Goal: Task Accomplishment & Management: Manage account settings

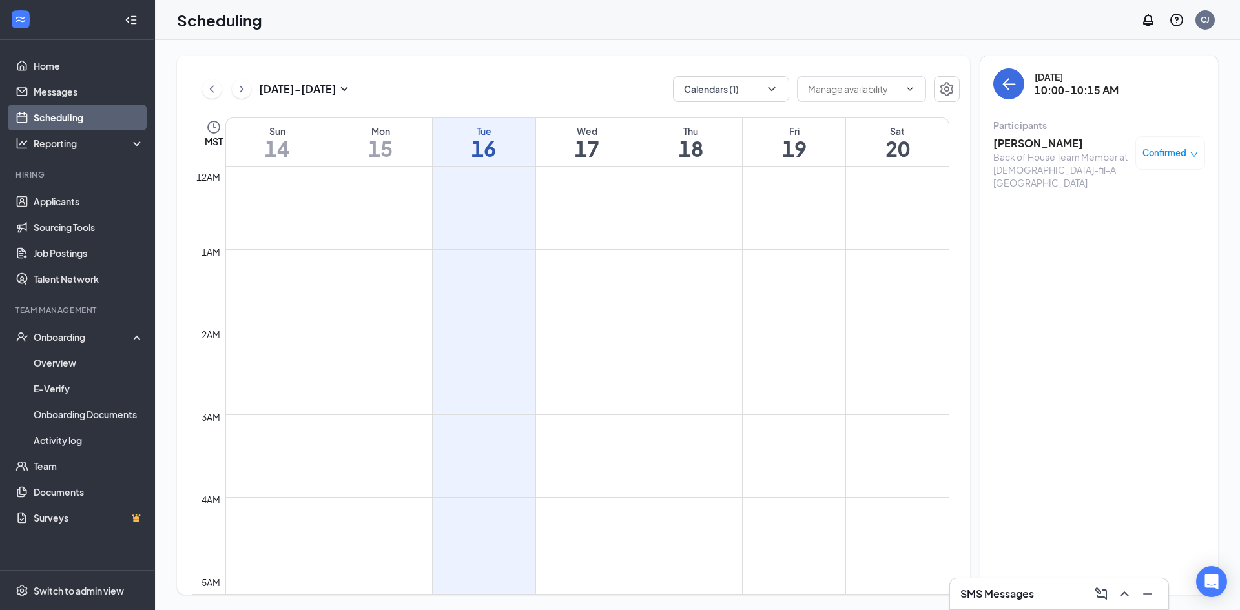
scroll to position [635, 0]
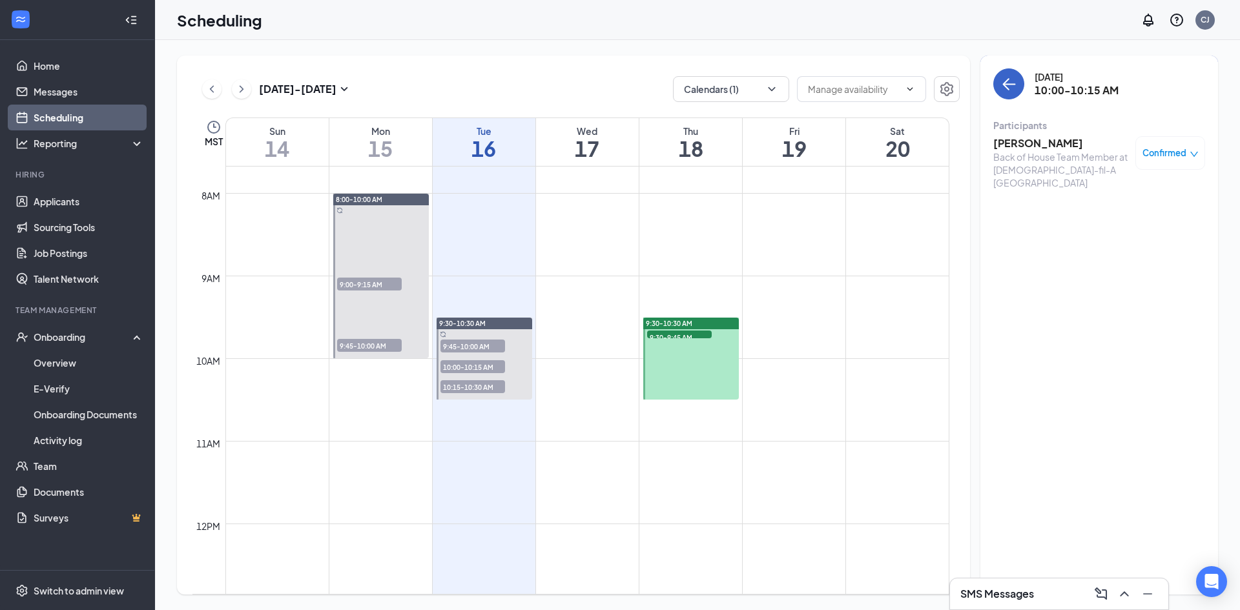
click at [1014, 90] on icon "ArrowLeft" at bounding box center [1008, 83] width 15 height 15
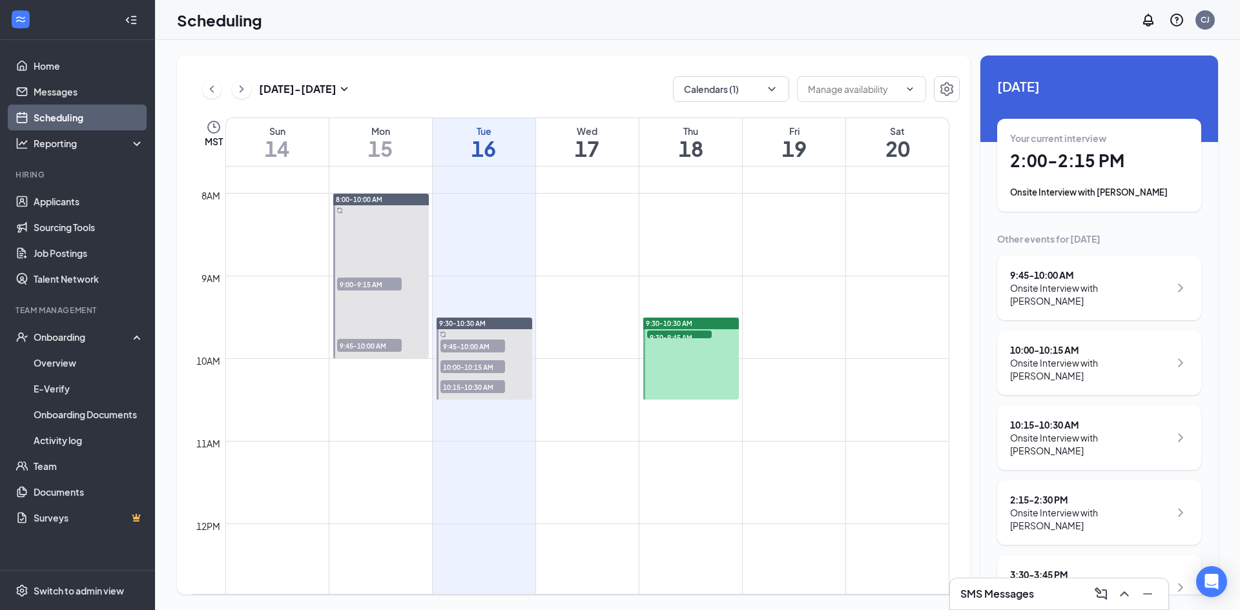
click at [1063, 154] on h1 "2:00 - 2:15 PM" at bounding box center [1099, 161] width 178 height 22
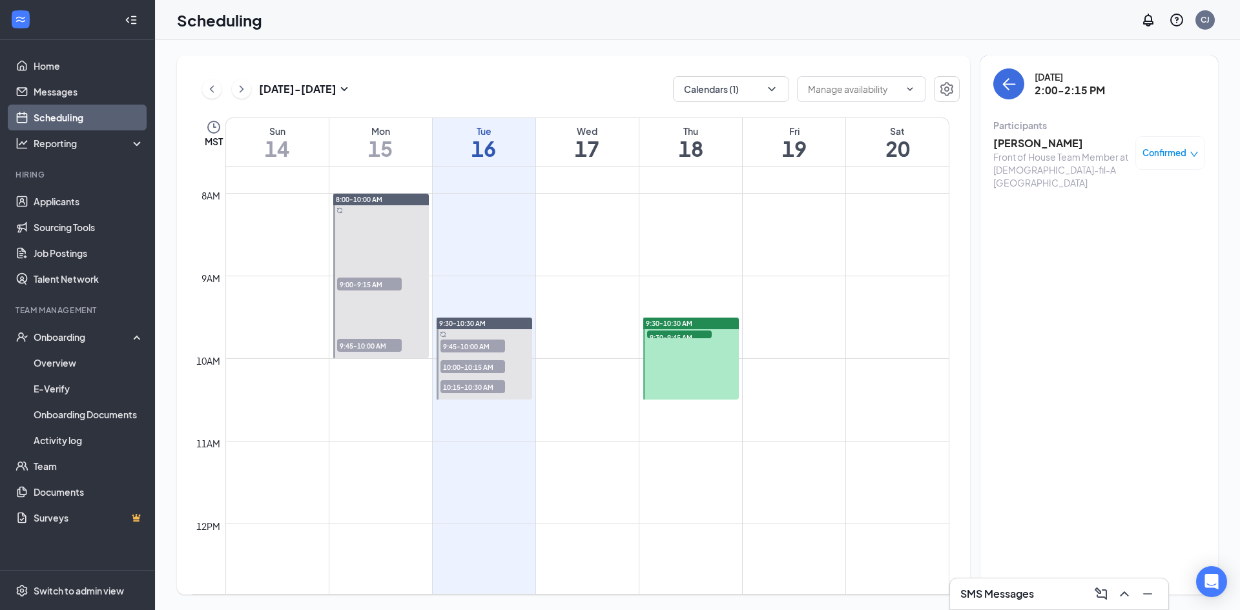
click at [1014, 143] on h3 "[PERSON_NAME]" at bounding box center [1061, 143] width 136 height 14
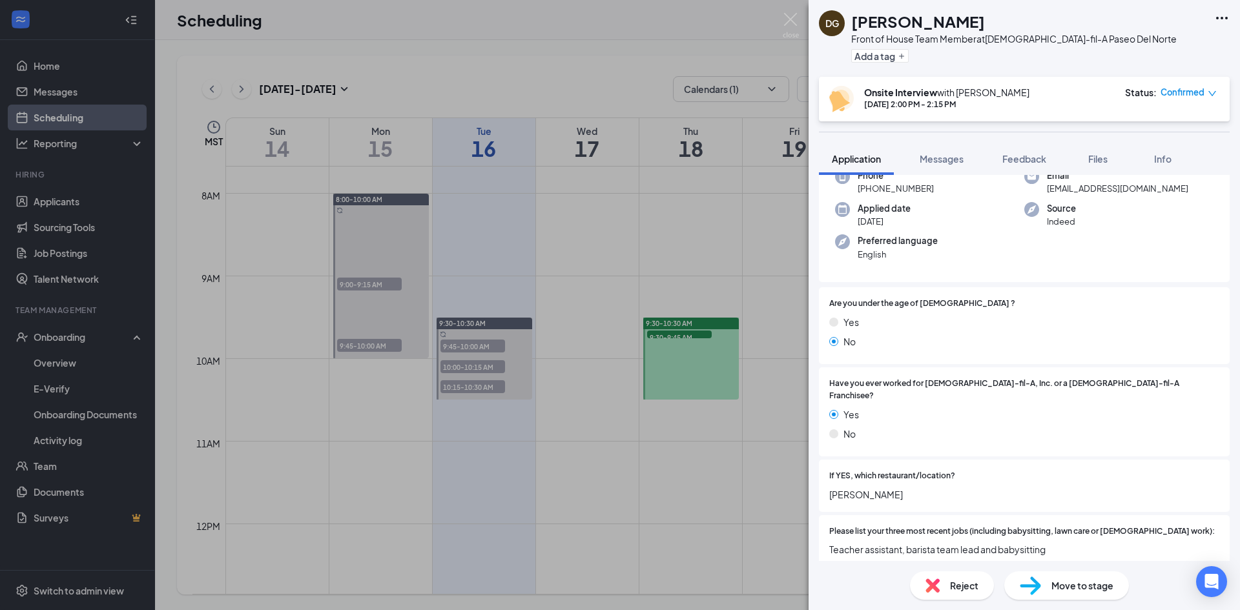
scroll to position [113, 0]
click at [786, 21] on img at bounding box center [791, 25] width 16 height 25
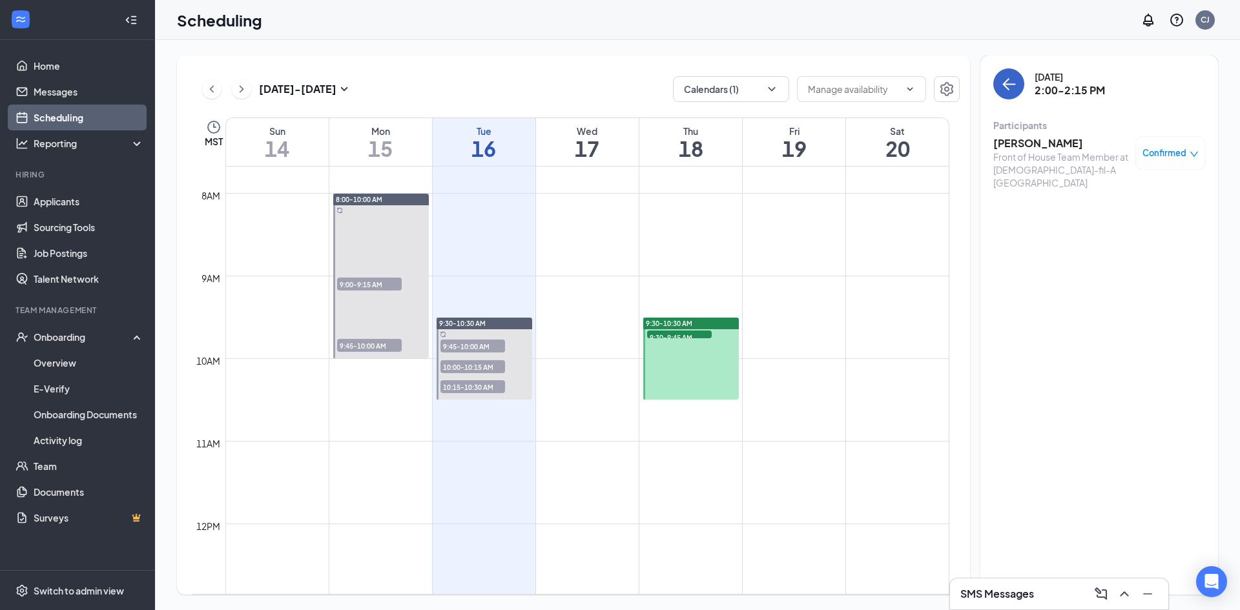
click at [1000, 79] on button "back-button" at bounding box center [1008, 83] width 31 height 31
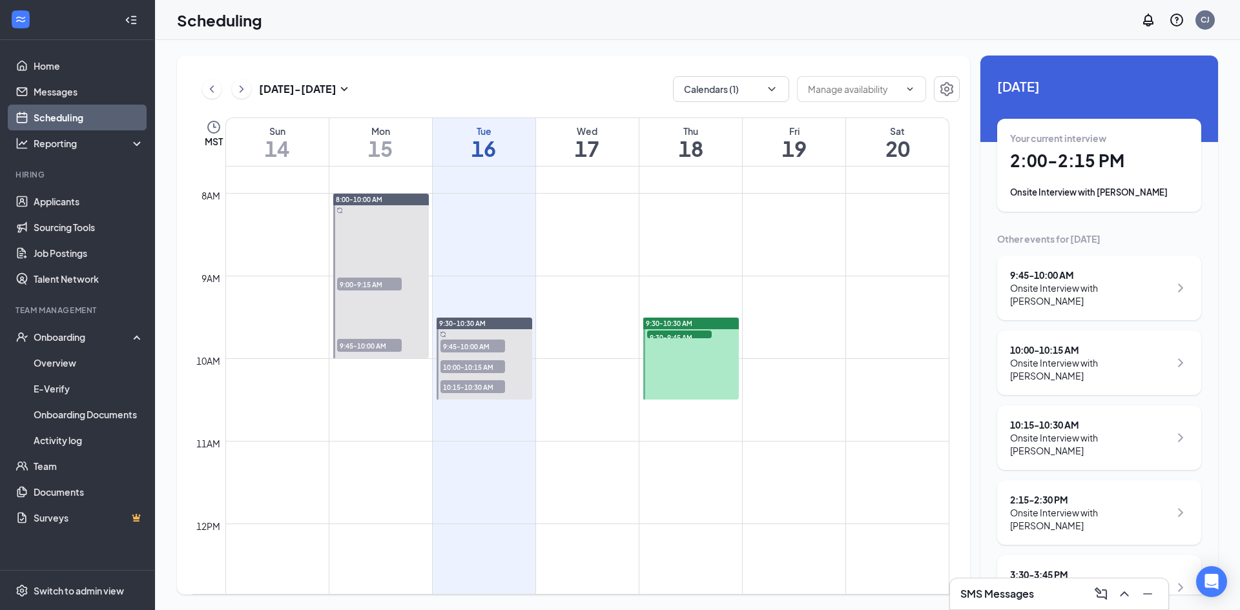
click at [1076, 185] on div "Your current interview 2:00 - 2:15 PM Onsite Interview with [PERSON_NAME]" at bounding box center [1099, 165] width 178 height 67
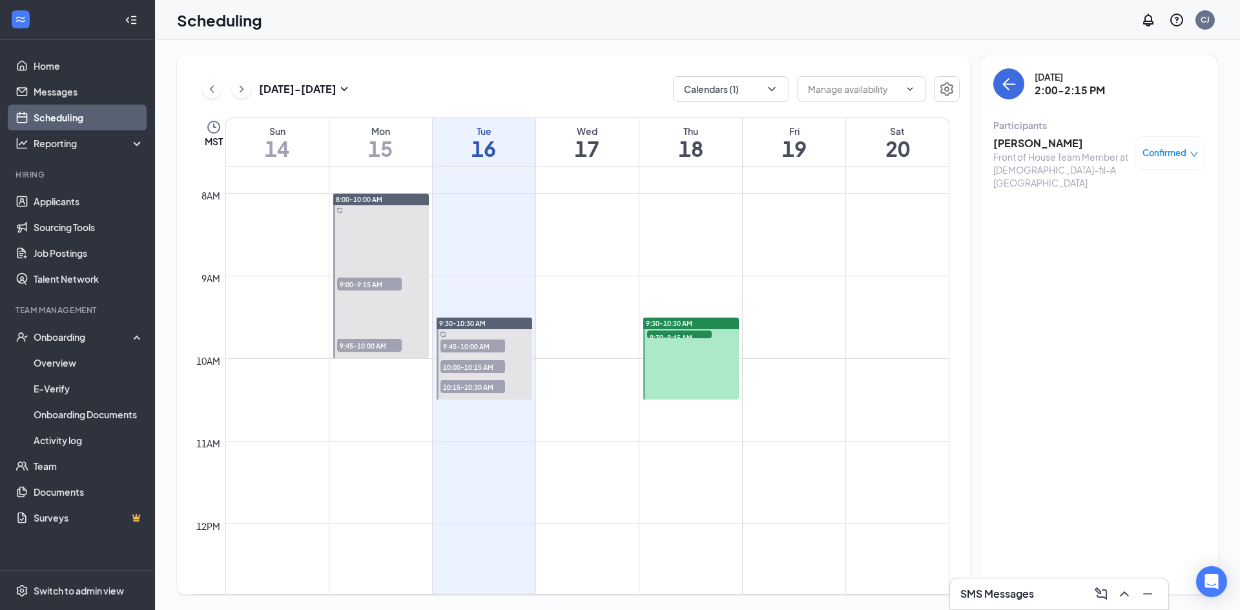
click at [1025, 146] on h3 "[PERSON_NAME]" at bounding box center [1061, 143] width 136 height 14
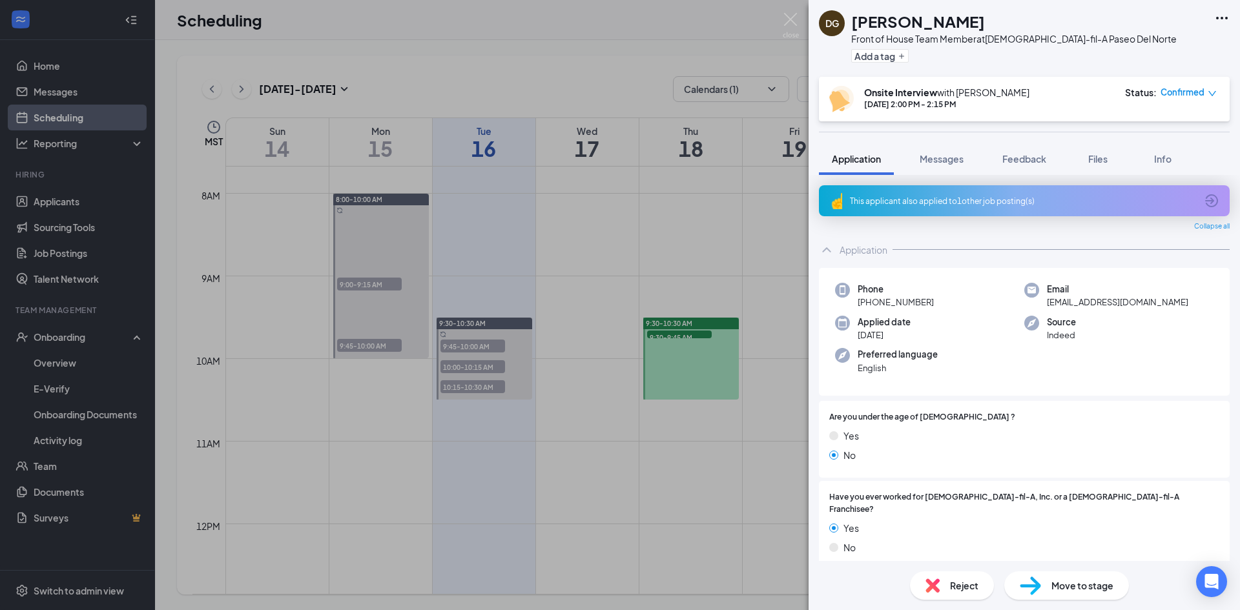
click at [1072, 589] on span "Move to stage" at bounding box center [1082, 586] width 62 height 14
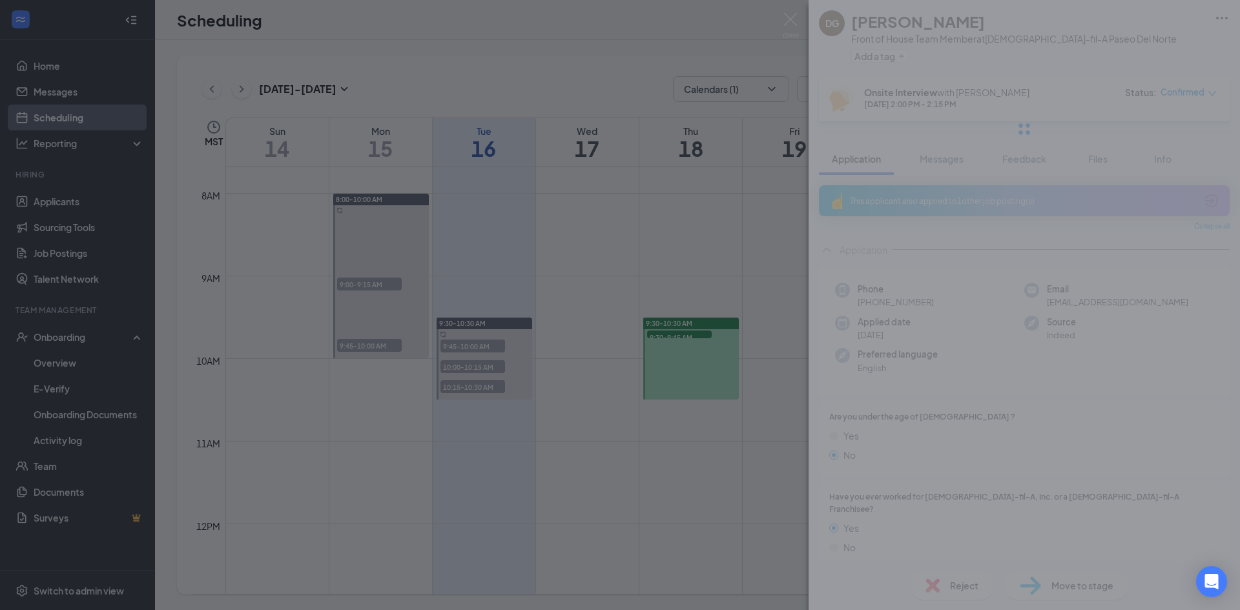
type input "Hiring Complete (final stage)"
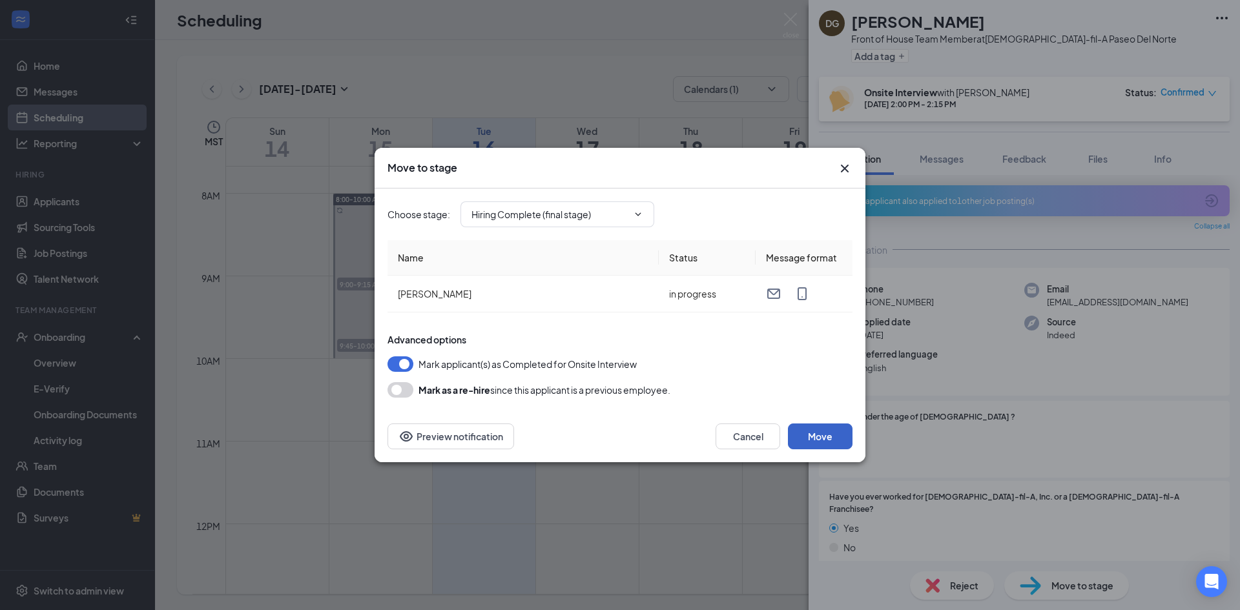
click at [819, 431] on button "Move" at bounding box center [820, 437] width 65 height 26
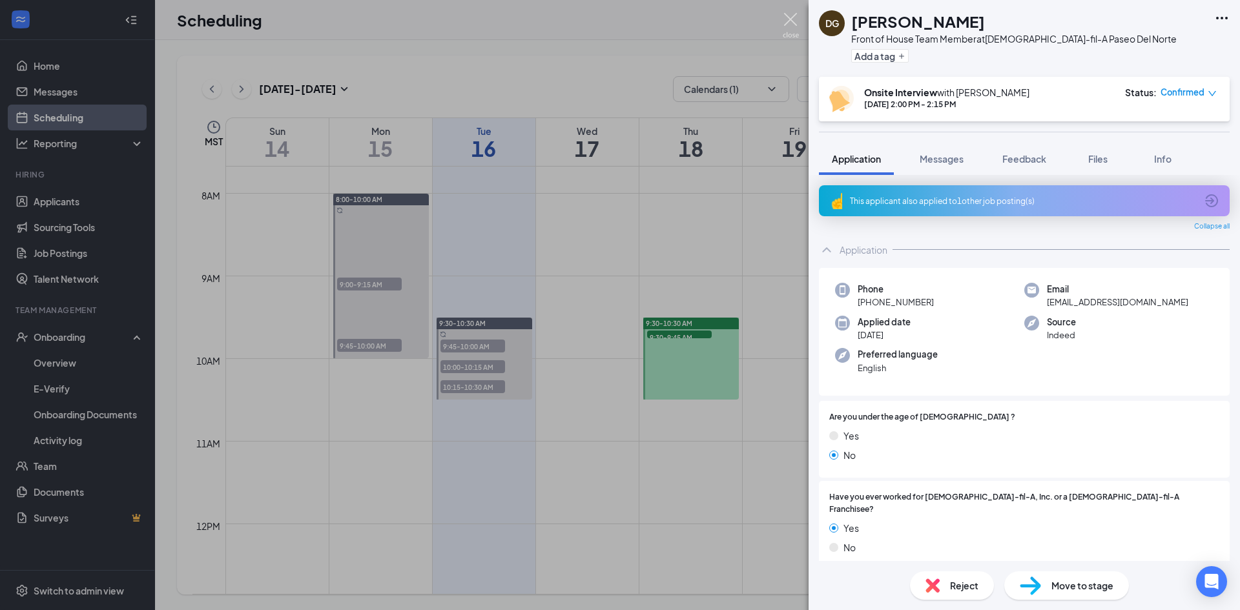
click at [794, 21] on img at bounding box center [791, 25] width 16 height 25
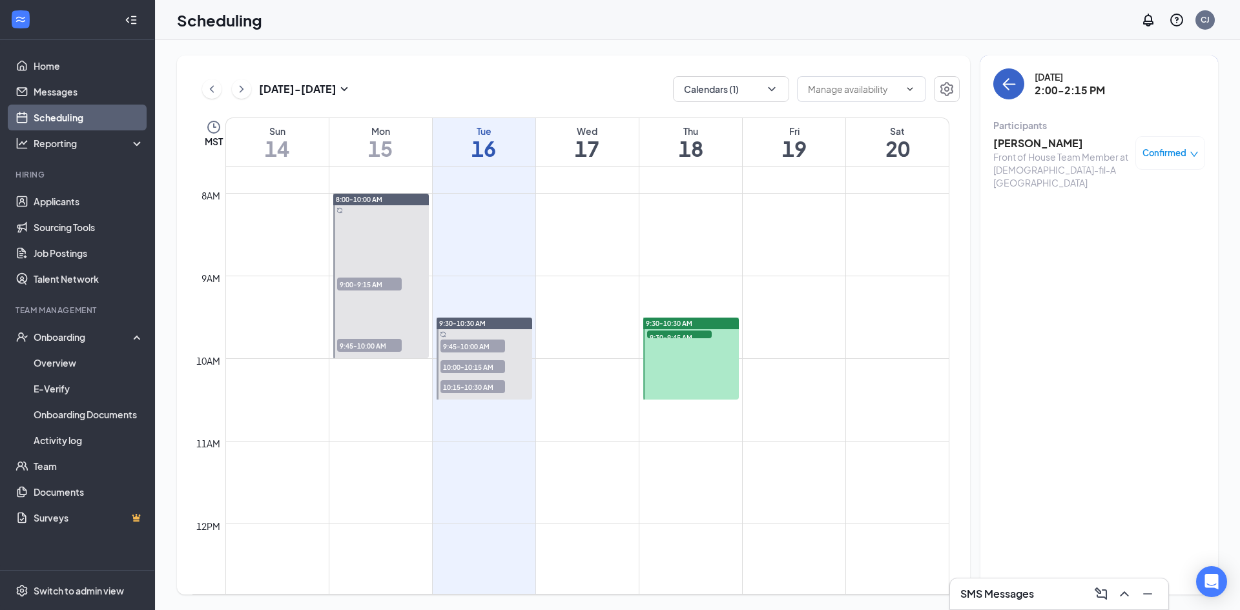
click at [1007, 83] on icon "ArrowLeft" at bounding box center [1008, 83] width 15 height 15
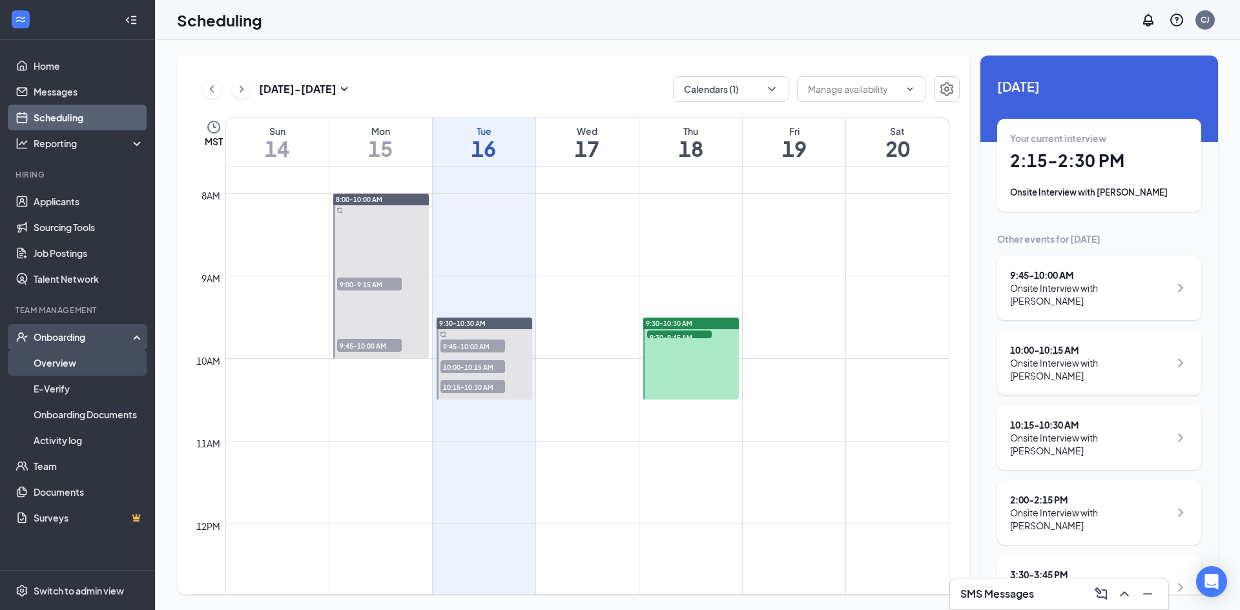
click at [71, 362] on link "Overview" at bounding box center [89, 363] width 110 height 26
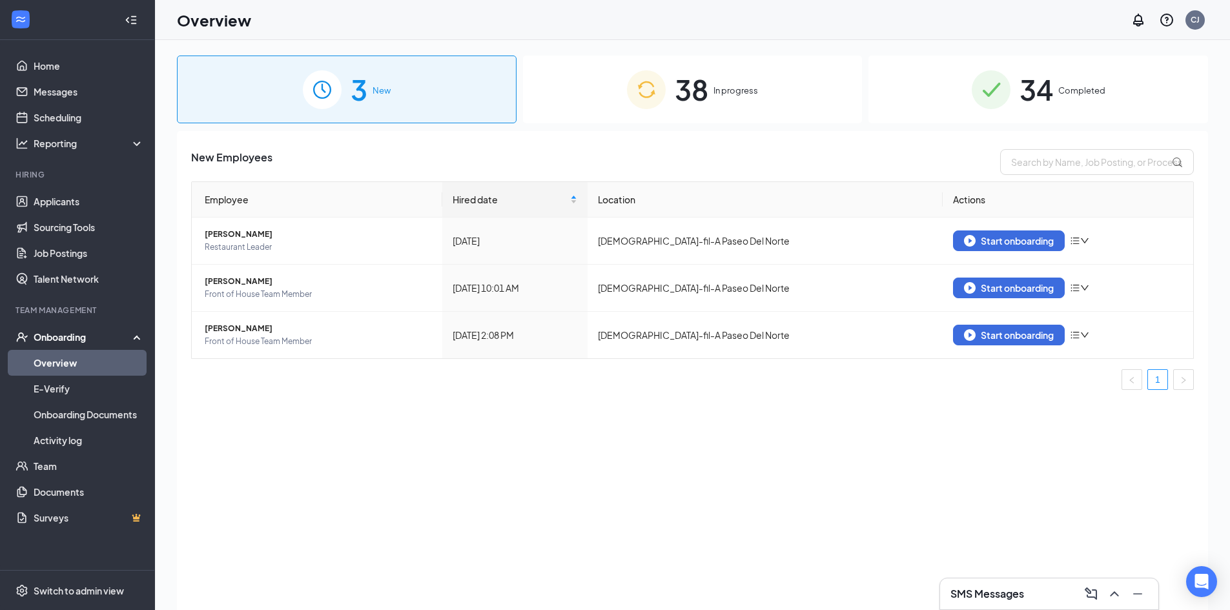
click at [1031, 92] on span "34" at bounding box center [1037, 89] width 34 height 45
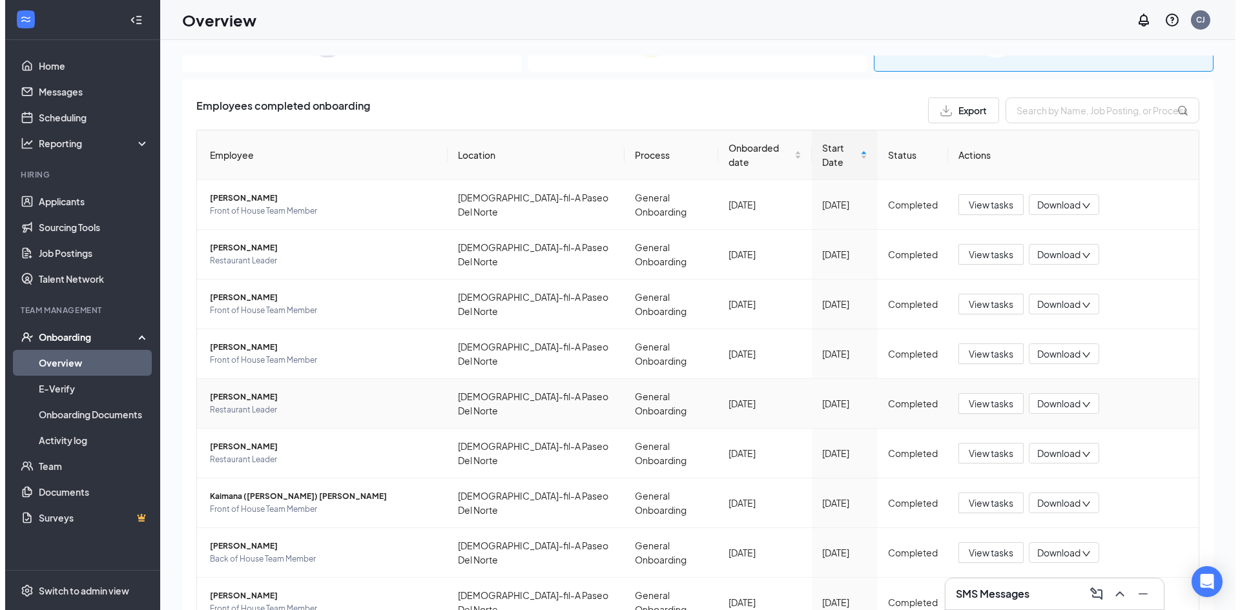
scroll to position [53, 0]
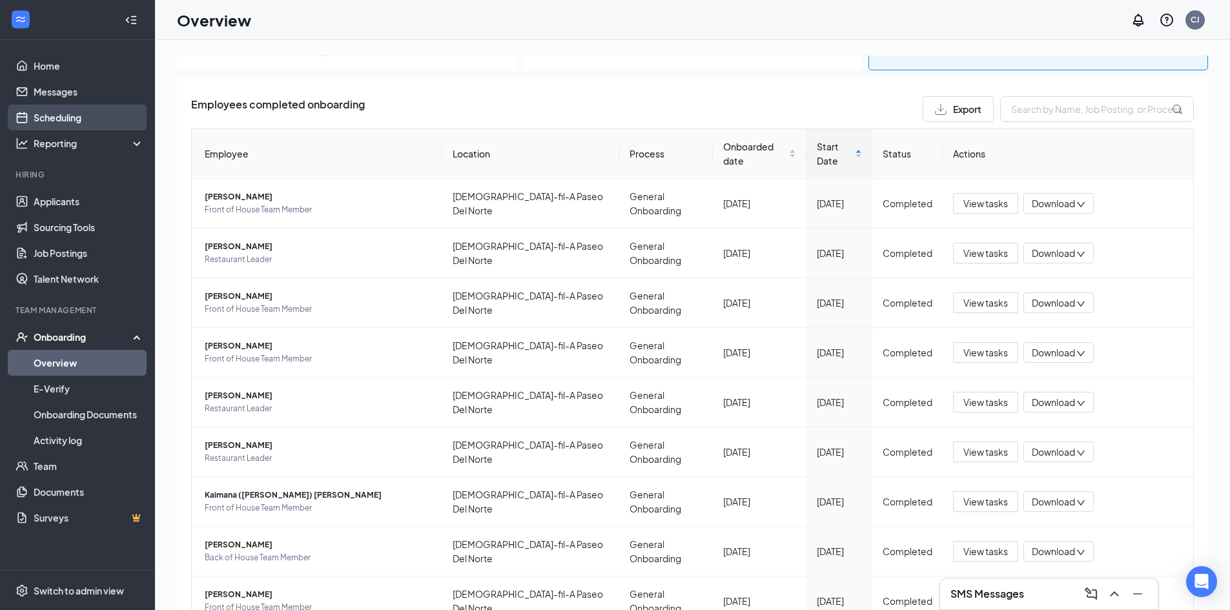
click at [48, 119] on link "Scheduling" at bounding box center [89, 118] width 110 height 26
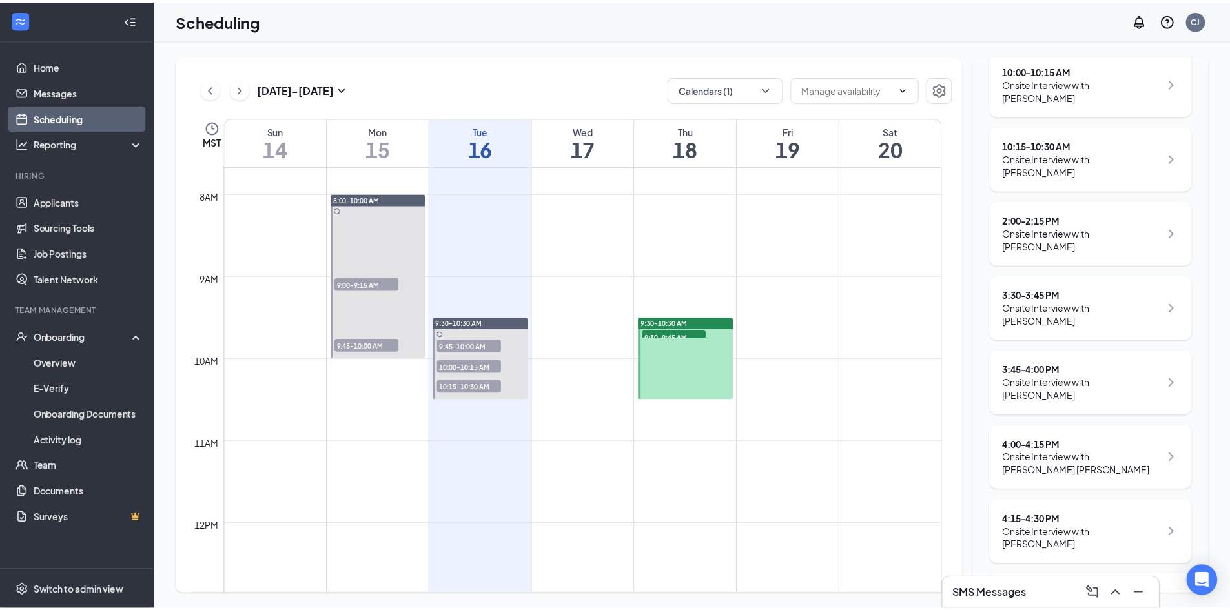
scroll to position [382, 0]
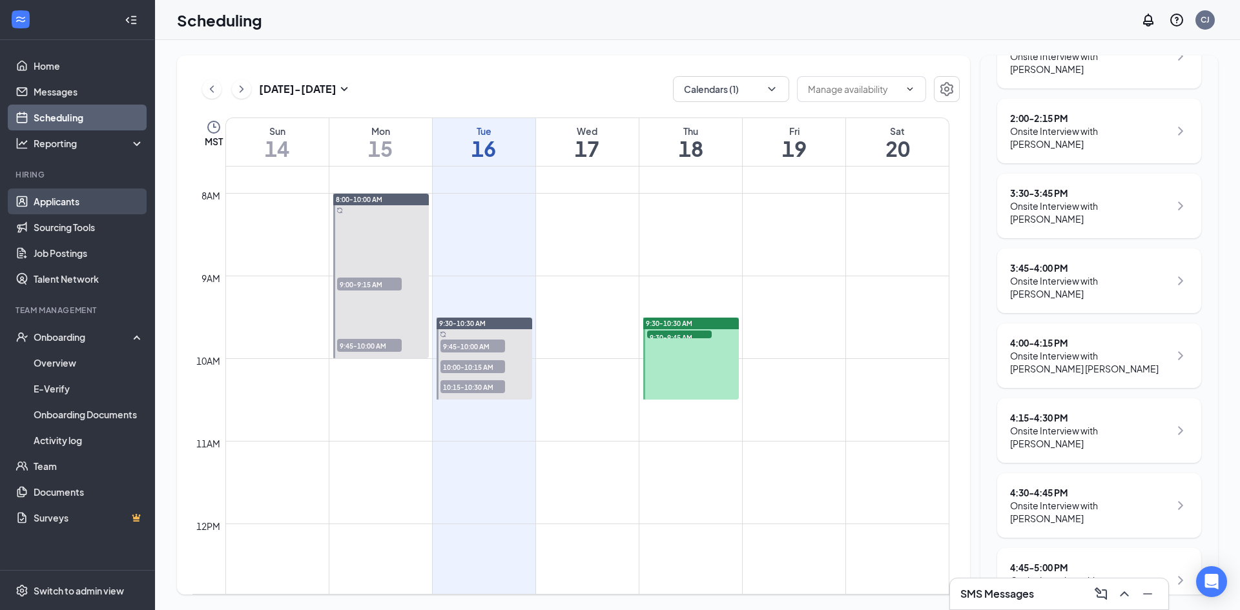
click at [63, 201] on link "Applicants" at bounding box center [89, 202] width 110 height 26
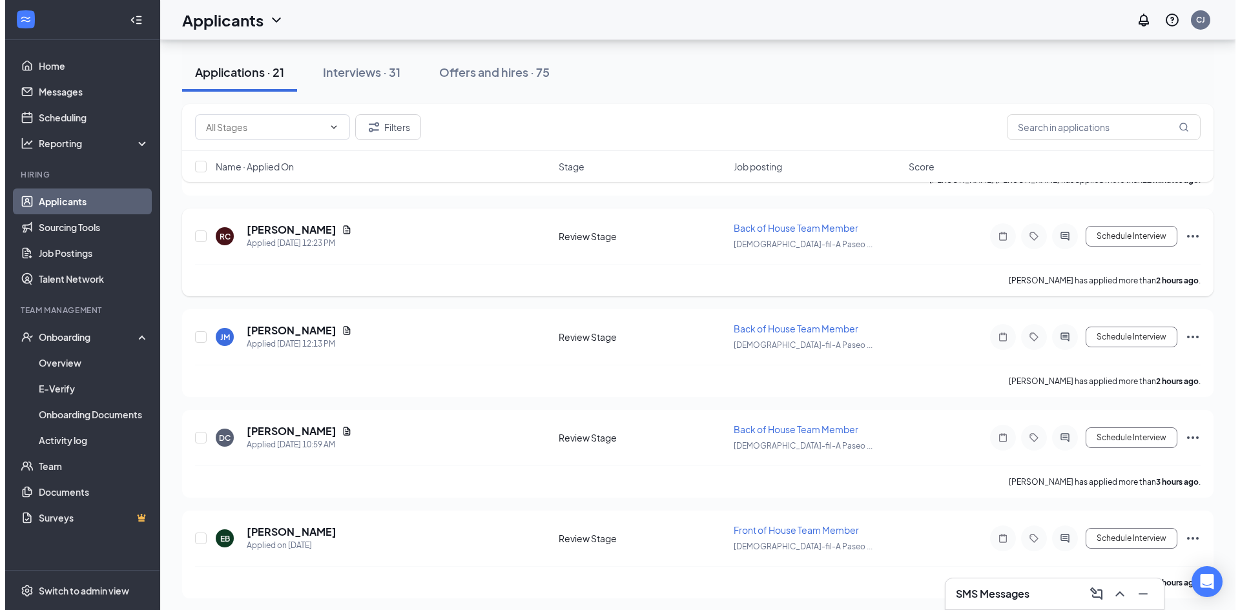
scroll to position [143, 0]
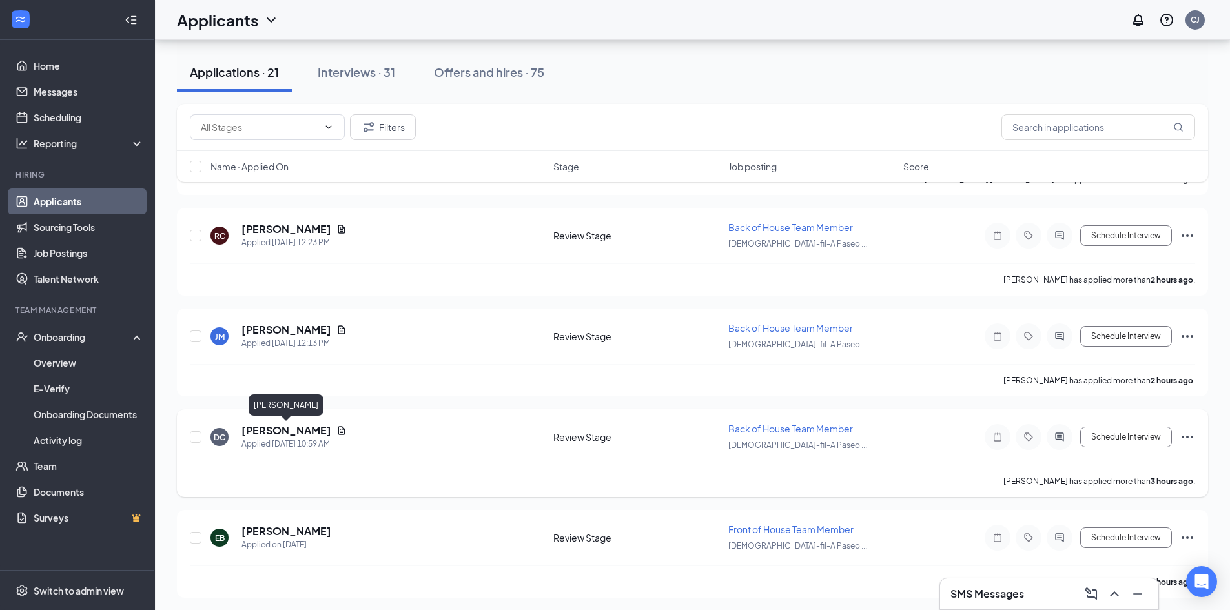
click at [290, 431] on h5 "[PERSON_NAME]" at bounding box center [286, 431] width 90 height 14
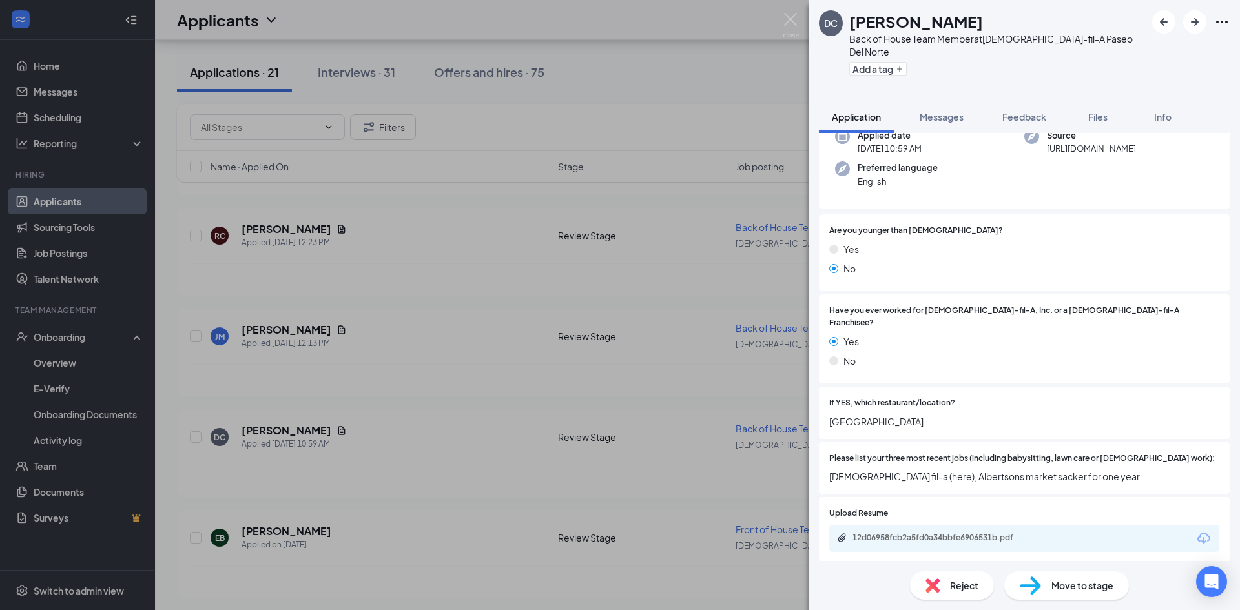
scroll to position [116, 0]
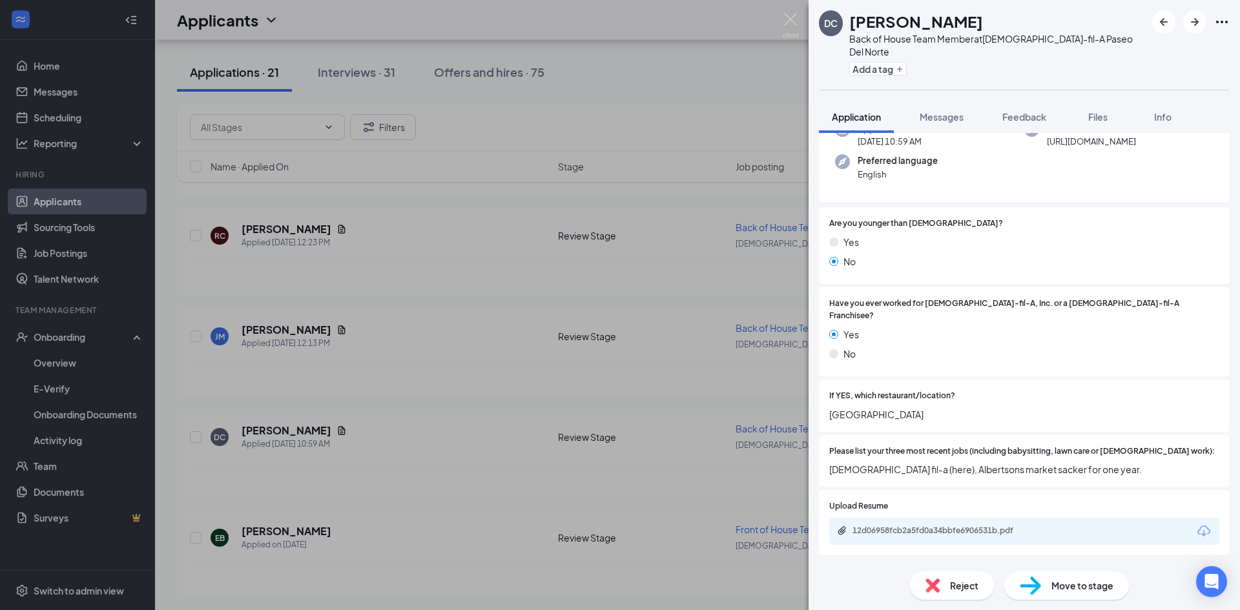
click at [1064, 585] on span "Move to stage" at bounding box center [1082, 586] width 62 height 14
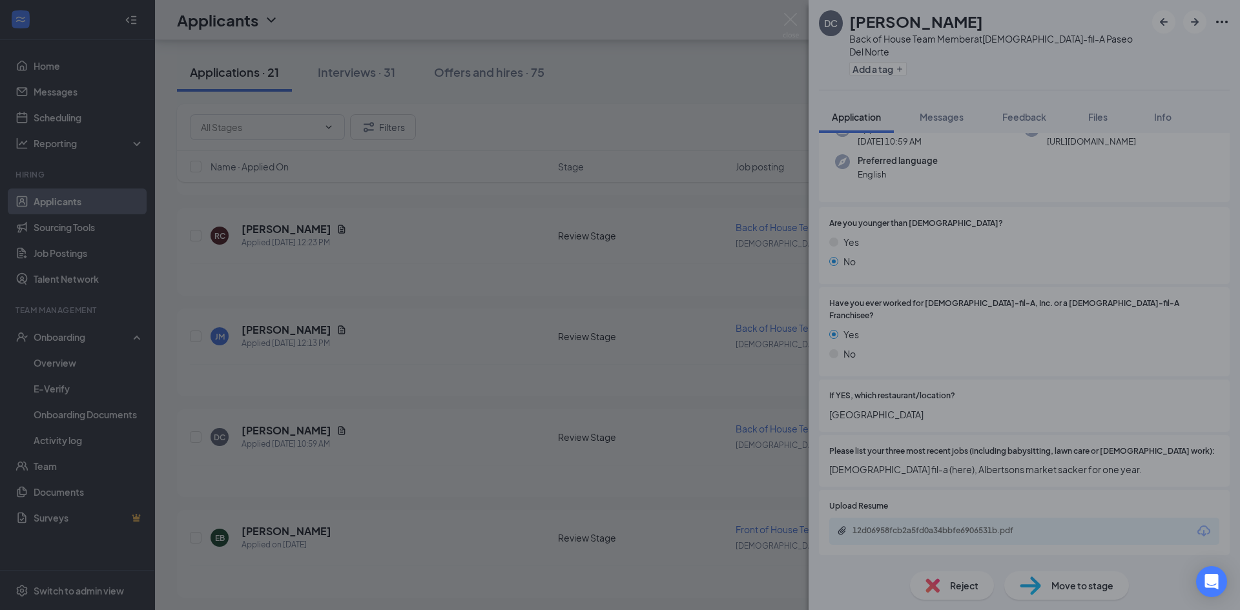
type input "Onsite Interview (next stage)"
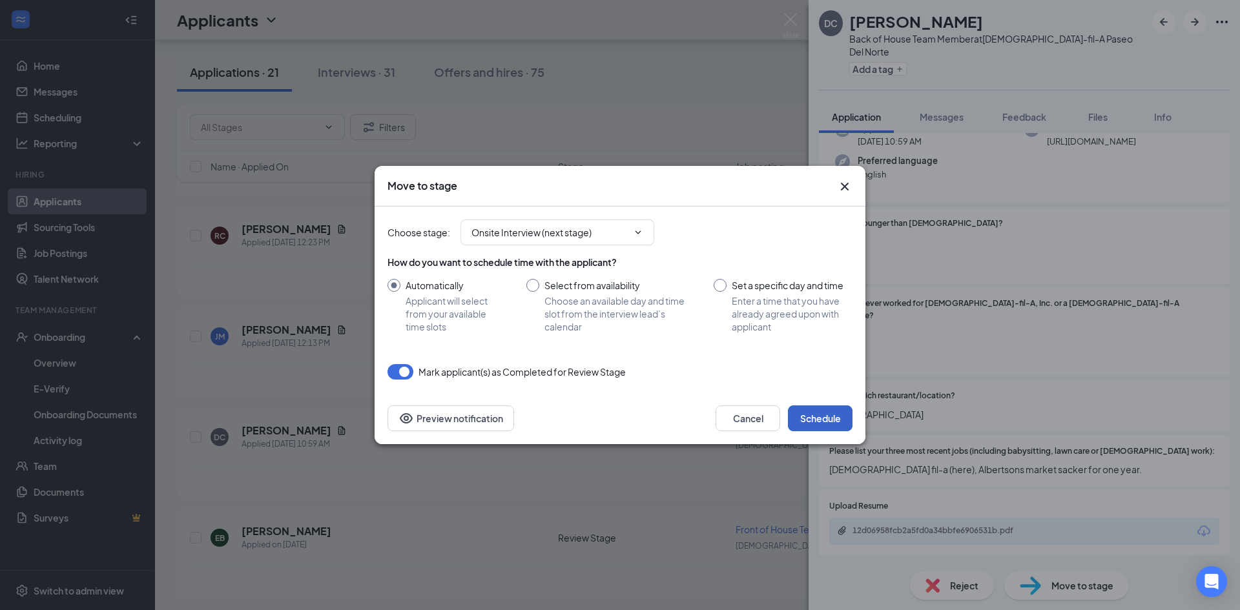
click at [825, 419] on button "Schedule" at bounding box center [820, 418] width 65 height 26
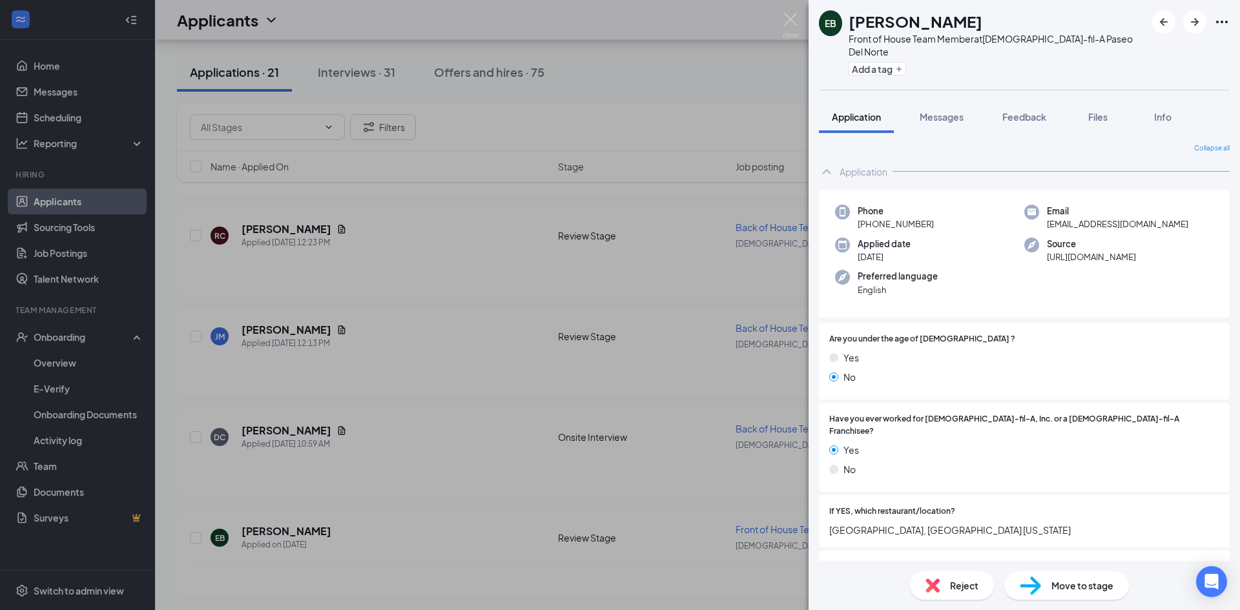
click at [270, 331] on div "EB [PERSON_NAME] Front of House Team Member at [DEMOGRAPHIC_DATA]-fil-A Paseo D…" at bounding box center [620, 305] width 1240 height 610
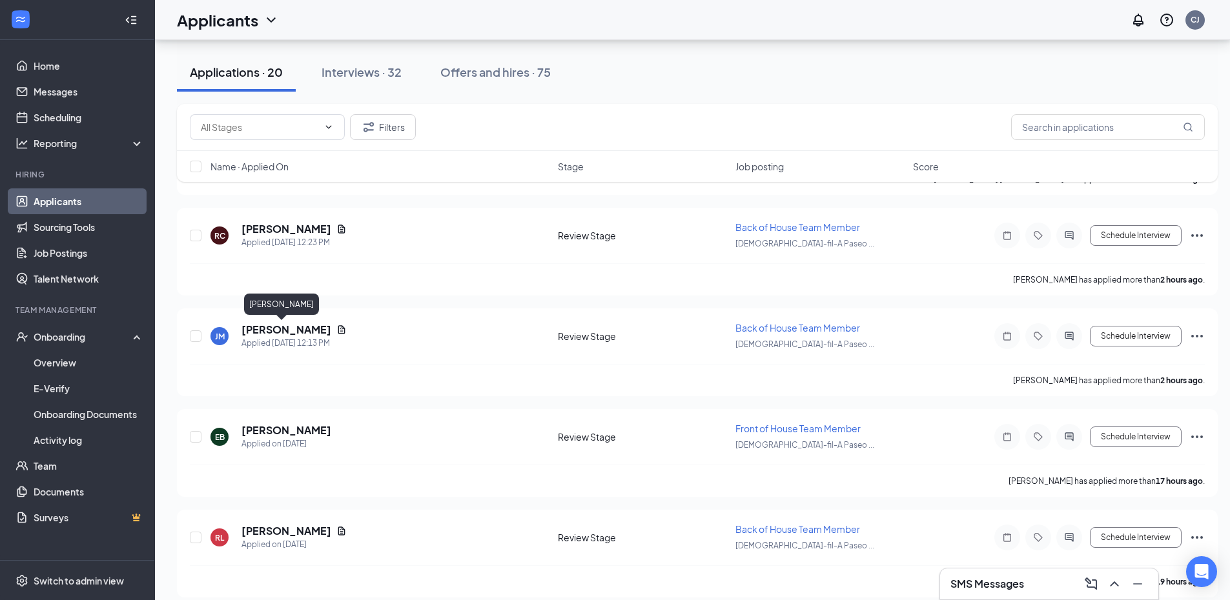
click at [270, 331] on h5 "[PERSON_NAME]" at bounding box center [286, 330] width 90 height 14
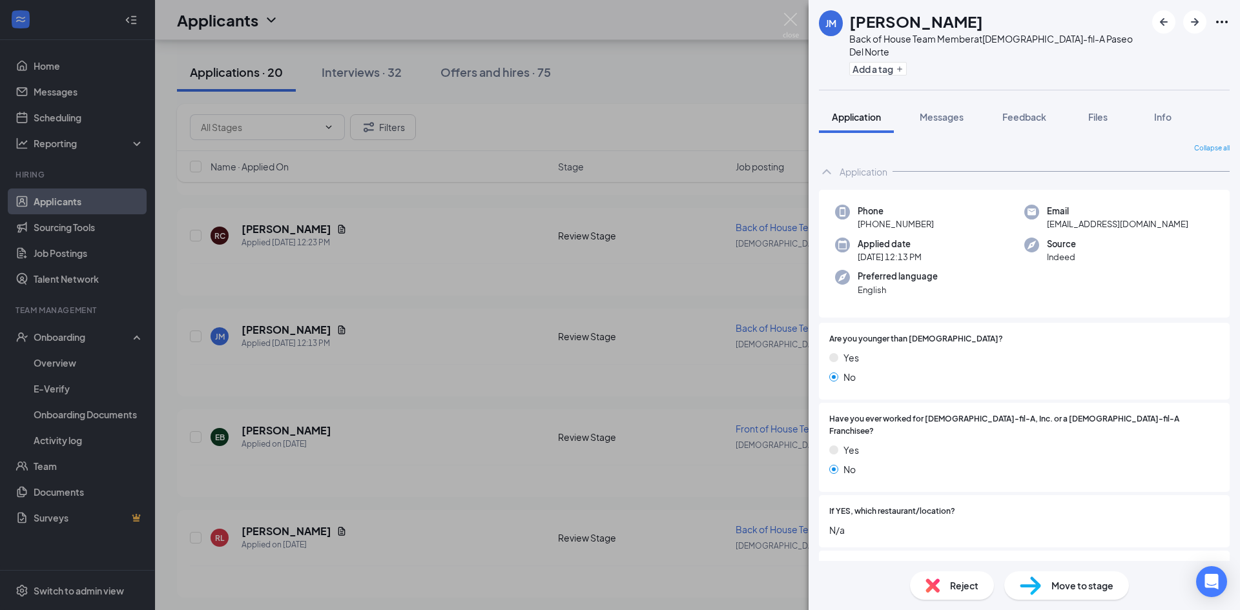
click at [782, 20] on div "[PERSON_NAME] Back of House Team Member at [DEMOGRAPHIC_DATA]-fil-A Paseo Del N…" at bounding box center [620, 305] width 1240 height 610
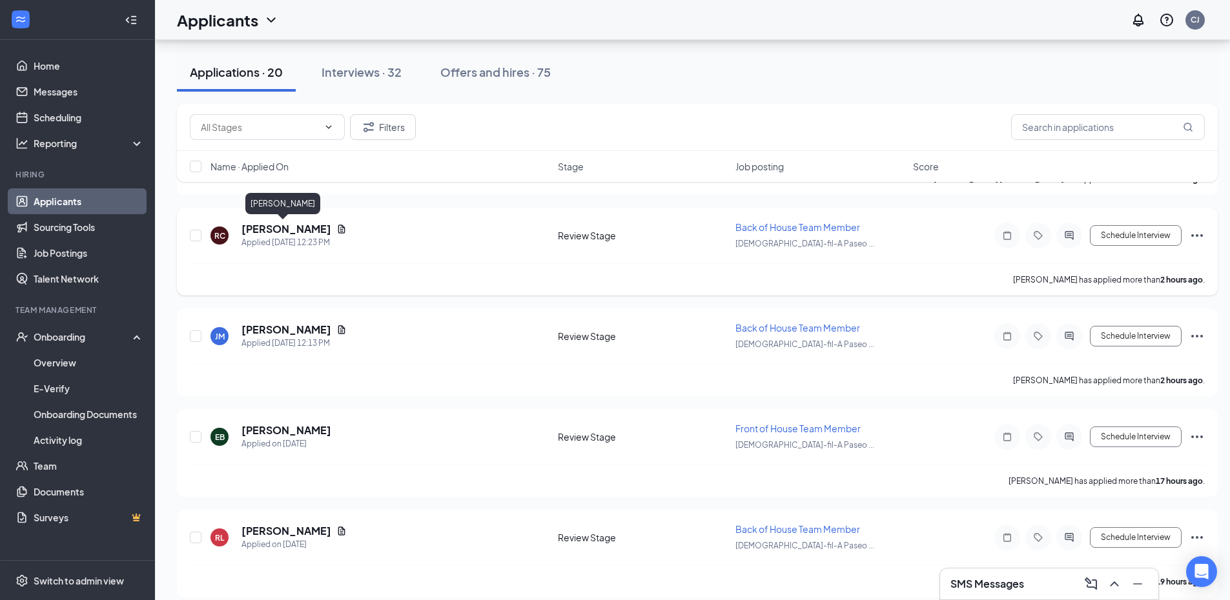
click at [273, 227] on h5 "[PERSON_NAME]" at bounding box center [286, 229] width 90 height 14
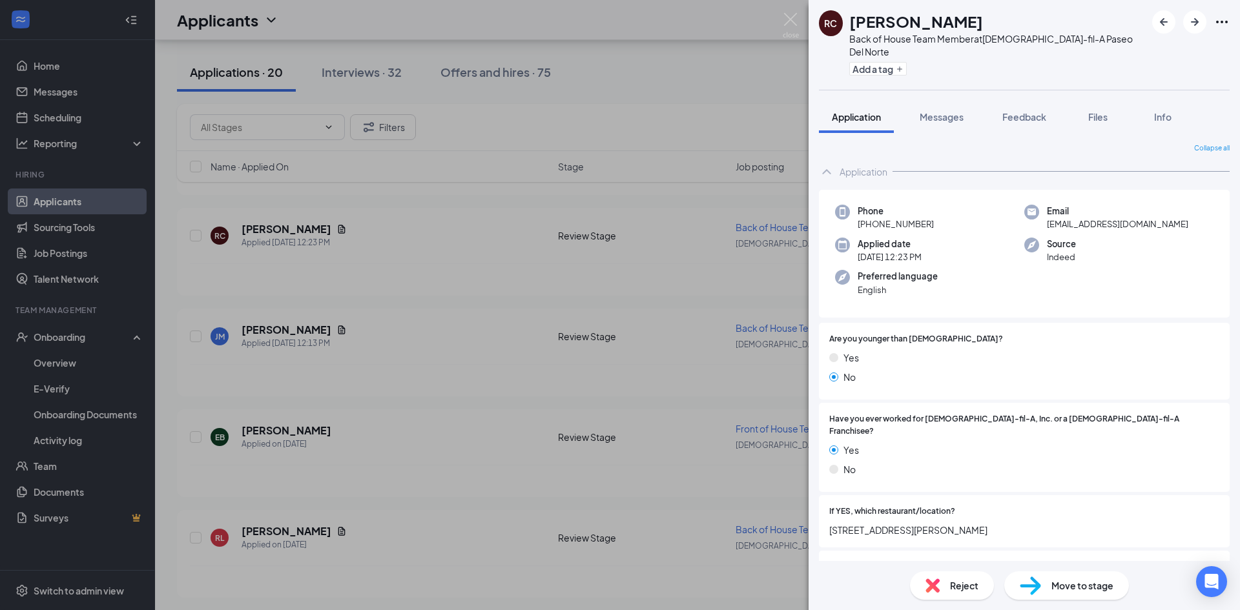
click at [1067, 579] on span "Move to stage" at bounding box center [1082, 586] width 62 height 14
type input "Onsite Interview (next stage)"
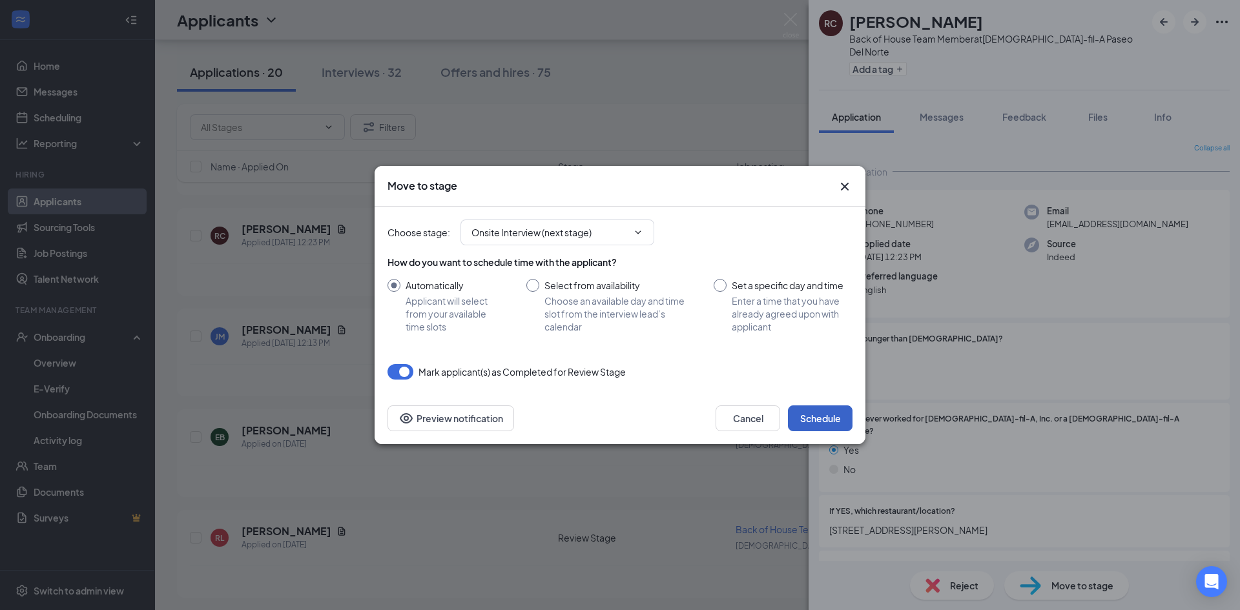
click at [819, 413] on button "Schedule" at bounding box center [820, 418] width 65 height 26
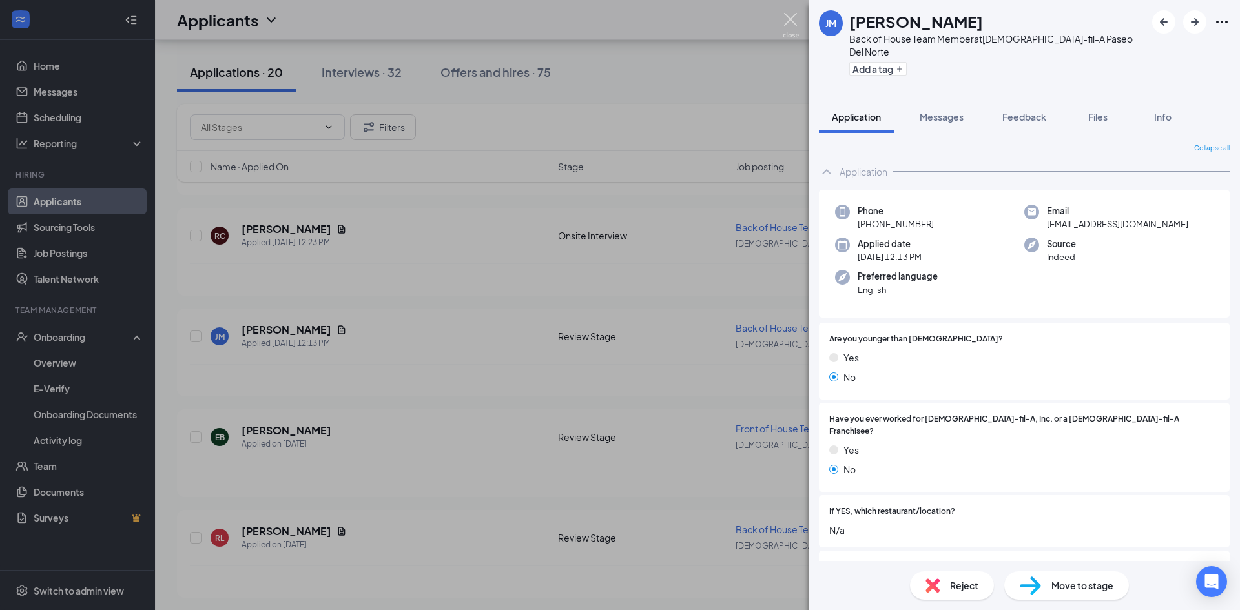
click at [790, 16] on img at bounding box center [791, 25] width 16 height 25
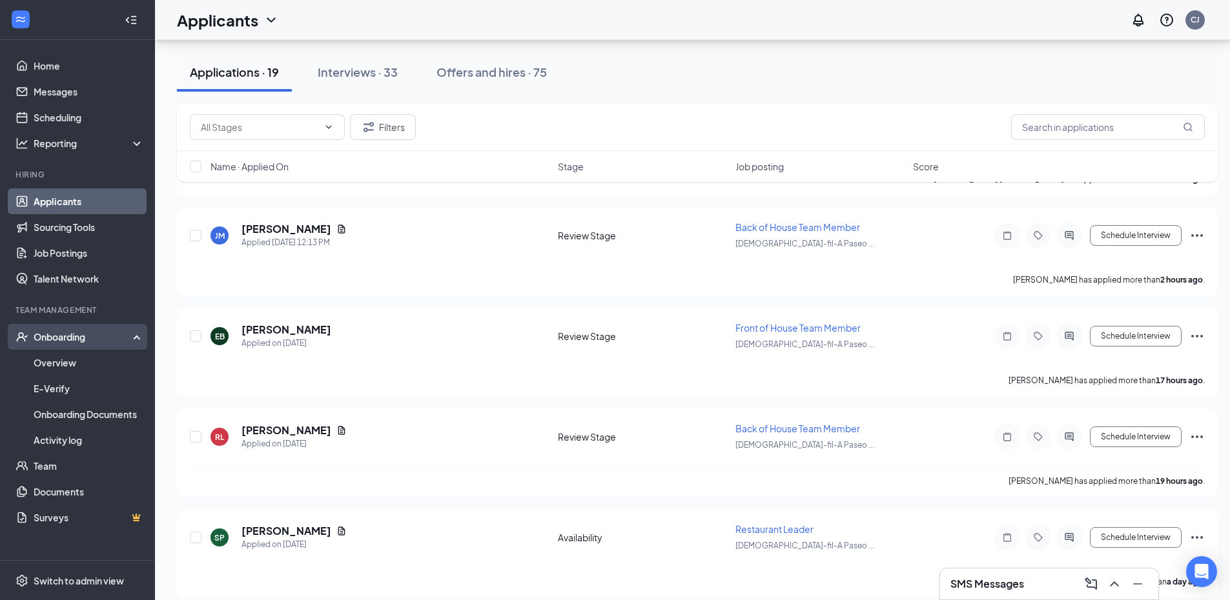
click at [61, 347] on div "Onboarding" at bounding box center [77, 337] width 155 height 26
click at [52, 344] on div "Onboarding" at bounding box center [83, 337] width 99 height 13
click at [59, 358] on link "Overview" at bounding box center [89, 363] width 110 height 26
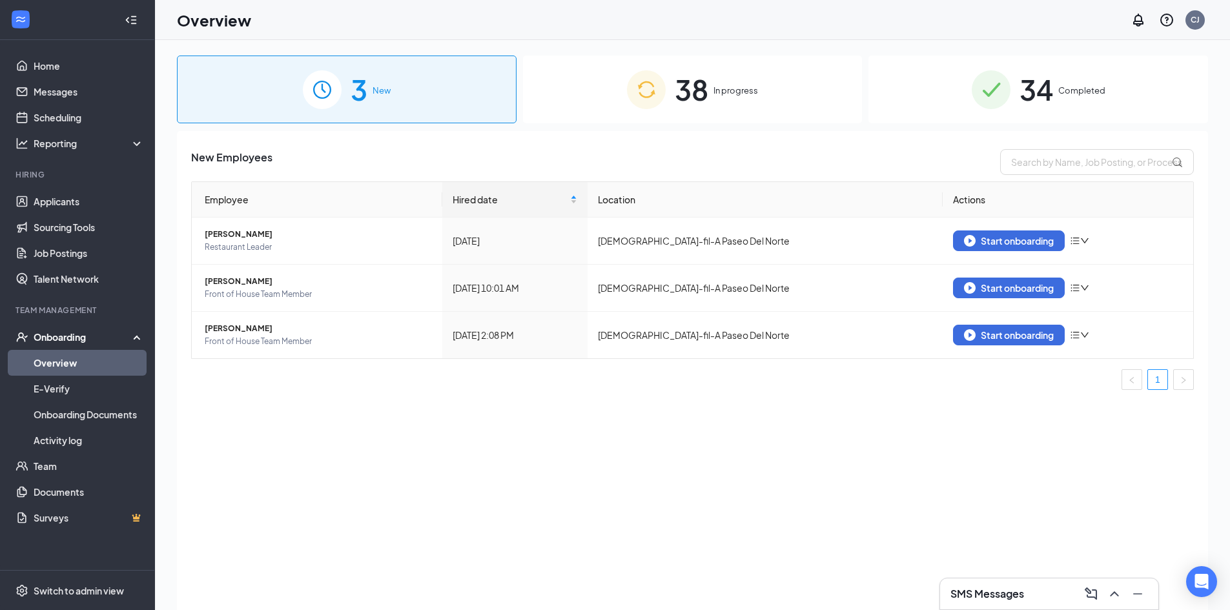
click at [1038, 90] on span "34" at bounding box center [1037, 89] width 34 height 45
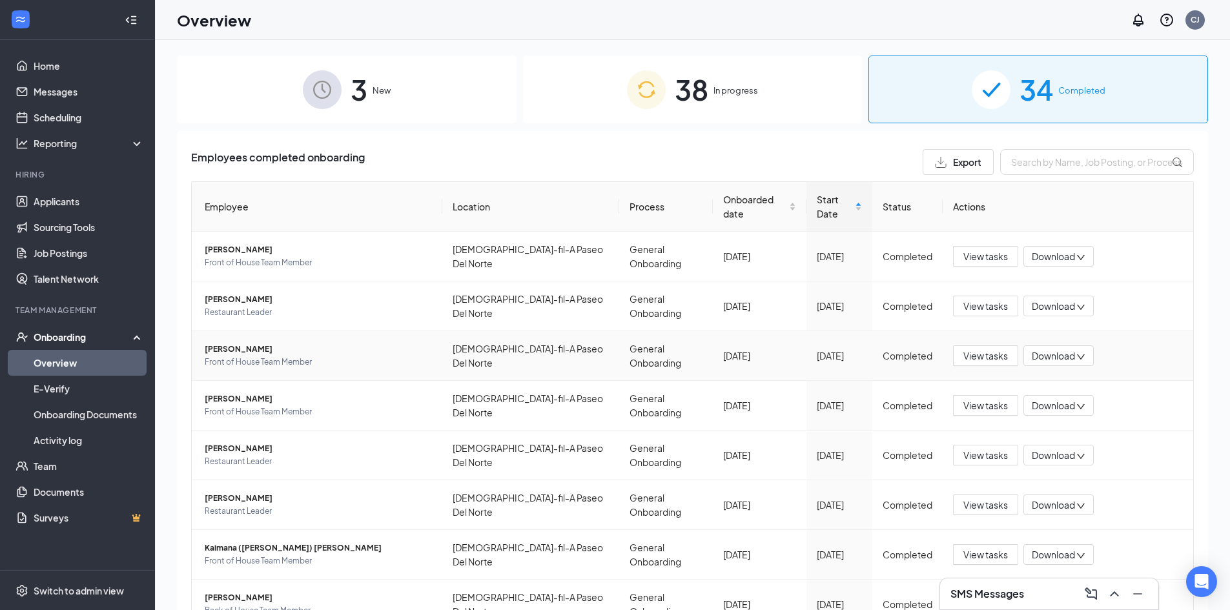
click at [237, 343] on span "[PERSON_NAME]" at bounding box center [318, 349] width 227 height 13
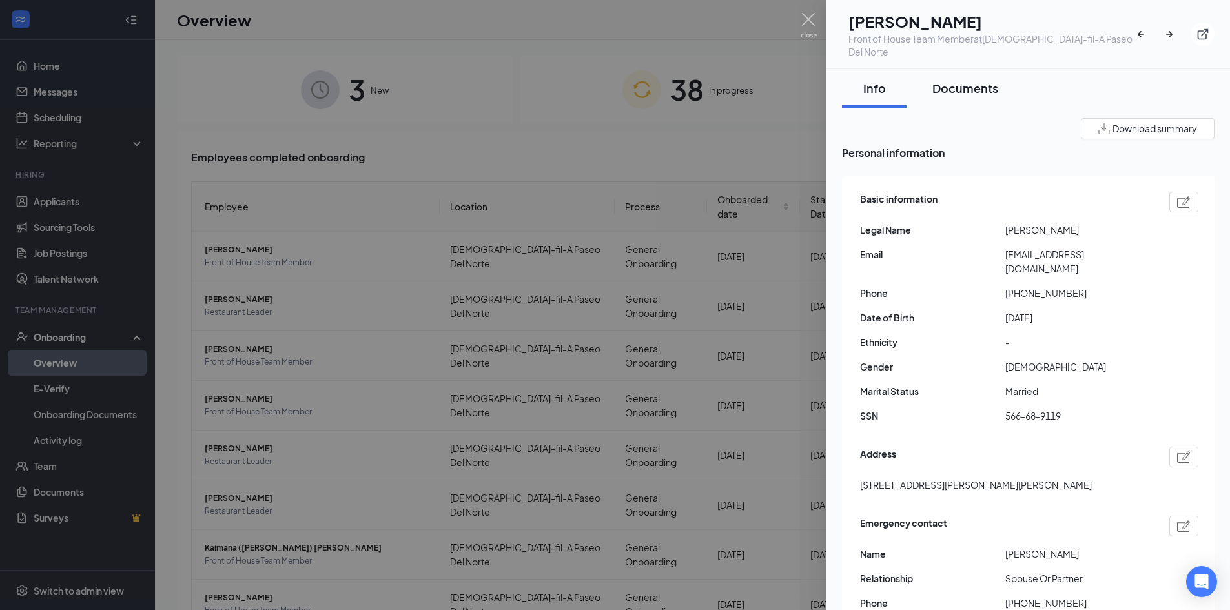
click at [967, 80] on div "Documents" at bounding box center [965, 88] width 66 height 16
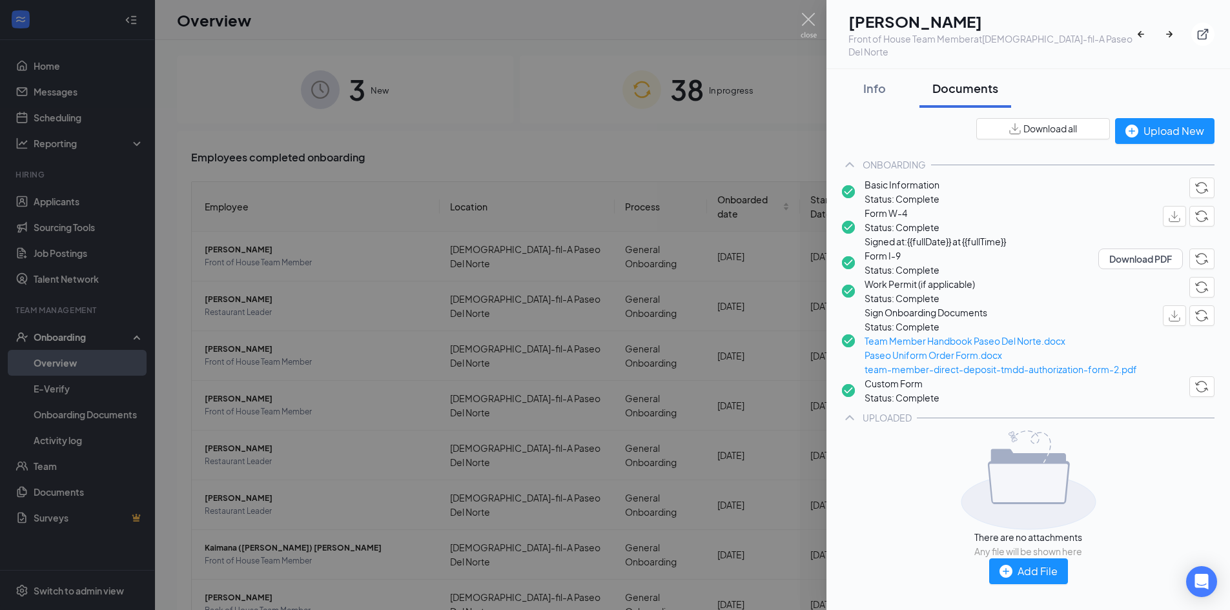
click at [912, 220] on span "Form W-4" at bounding box center [935, 213] width 141 height 14
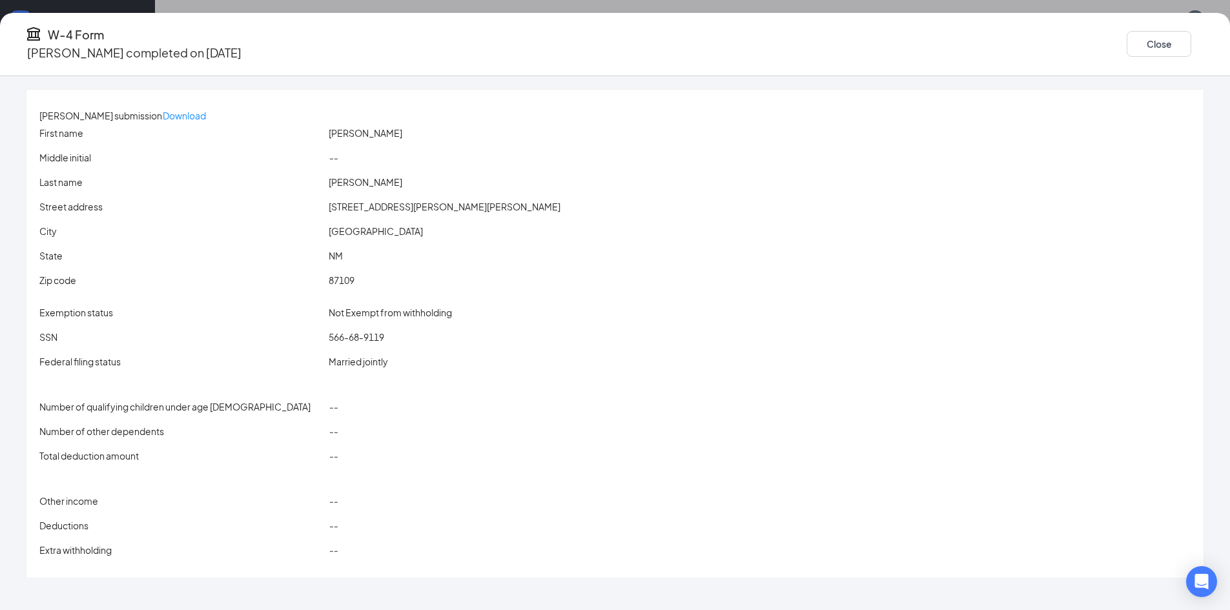
scroll to position [73, 0]
click at [1127, 39] on button "Close" at bounding box center [1159, 44] width 65 height 26
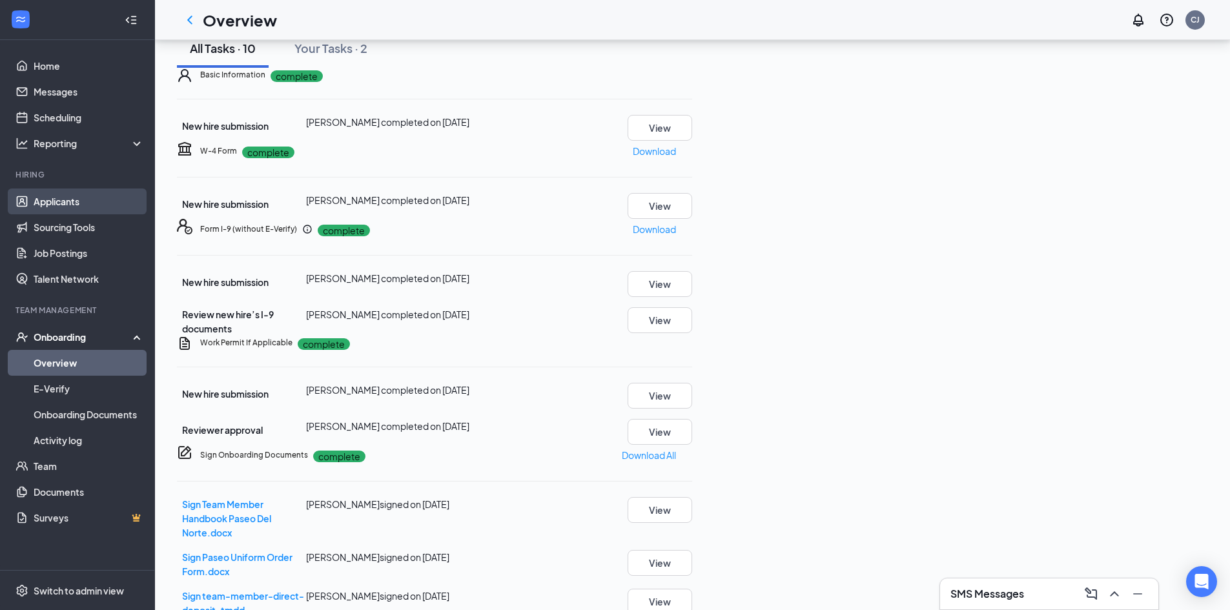
click at [45, 199] on link "Applicants" at bounding box center [89, 202] width 110 height 26
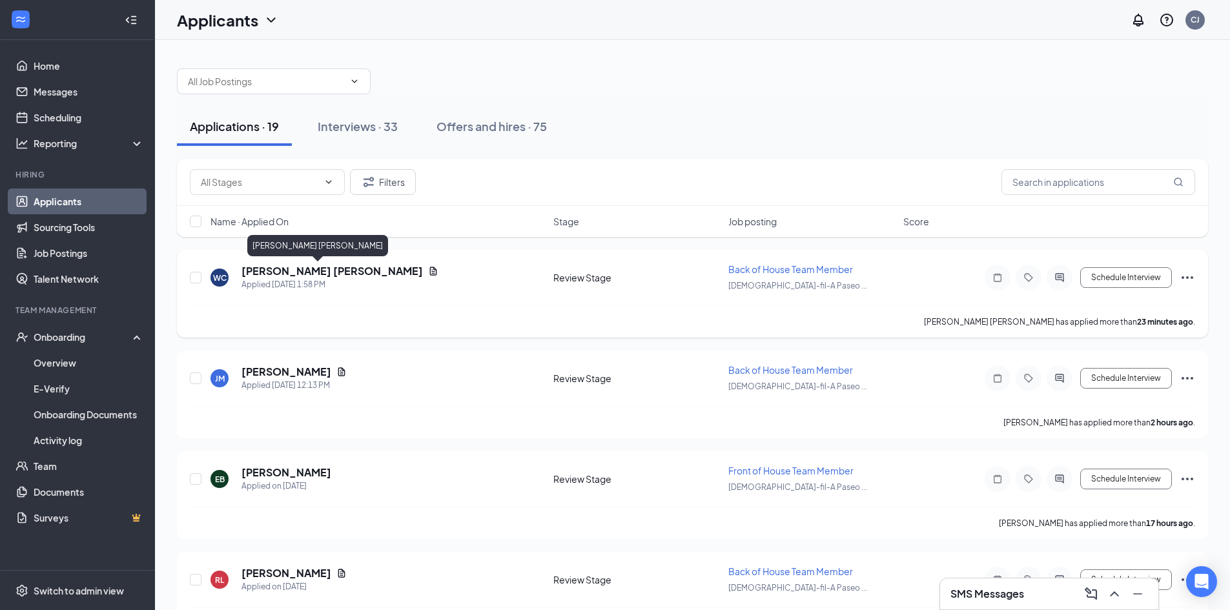
click at [262, 272] on h5 "[PERSON_NAME] [PERSON_NAME]" at bounding box center [331, 271] width 181 height 14
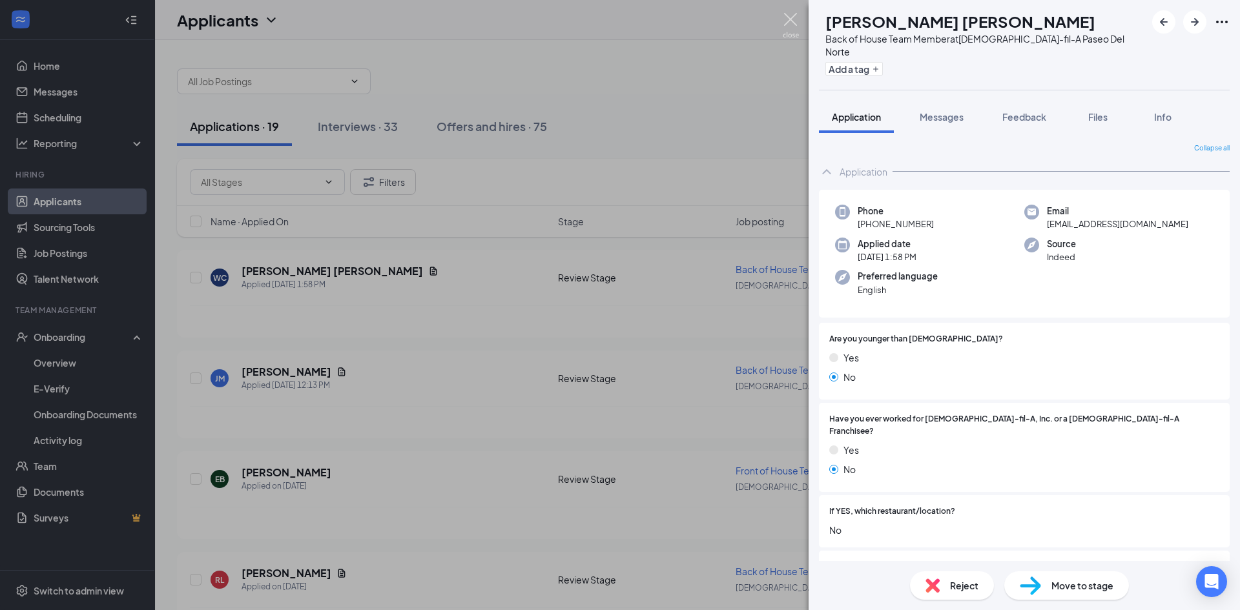
click at [787, 15] on img at bounding box center [791, 25] width 16 height 25
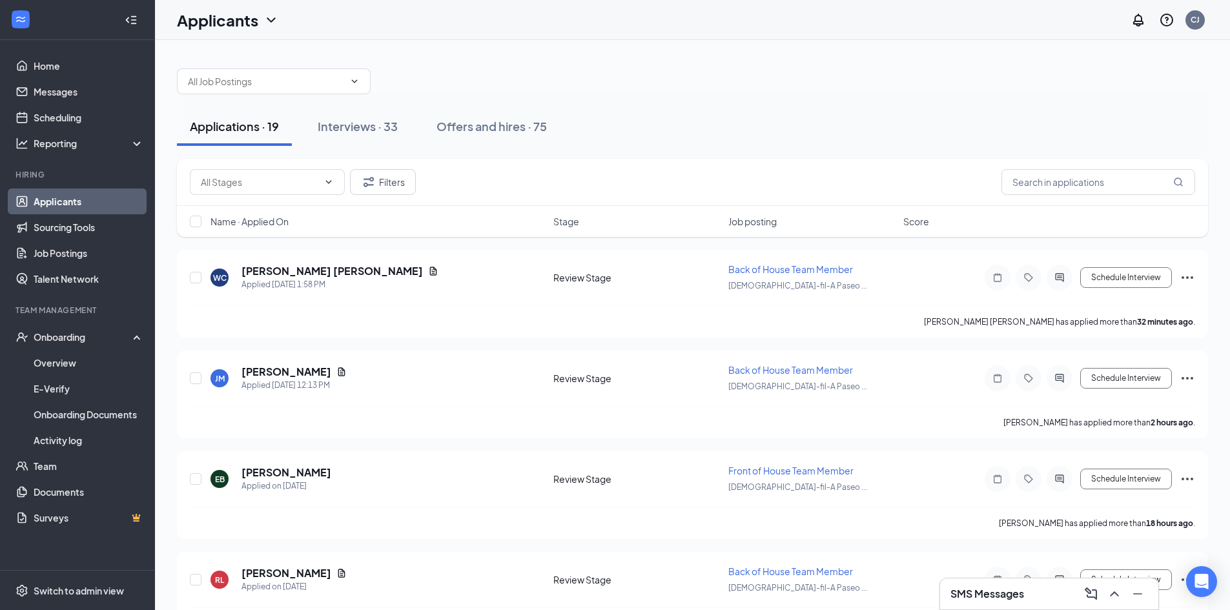
click at [65, 201] on link "Applicants" at bounding box center [89, 202] width 110 height 26
click at [46, 66] on link "Home" at bounding box center [89, 66] width 110 height 26
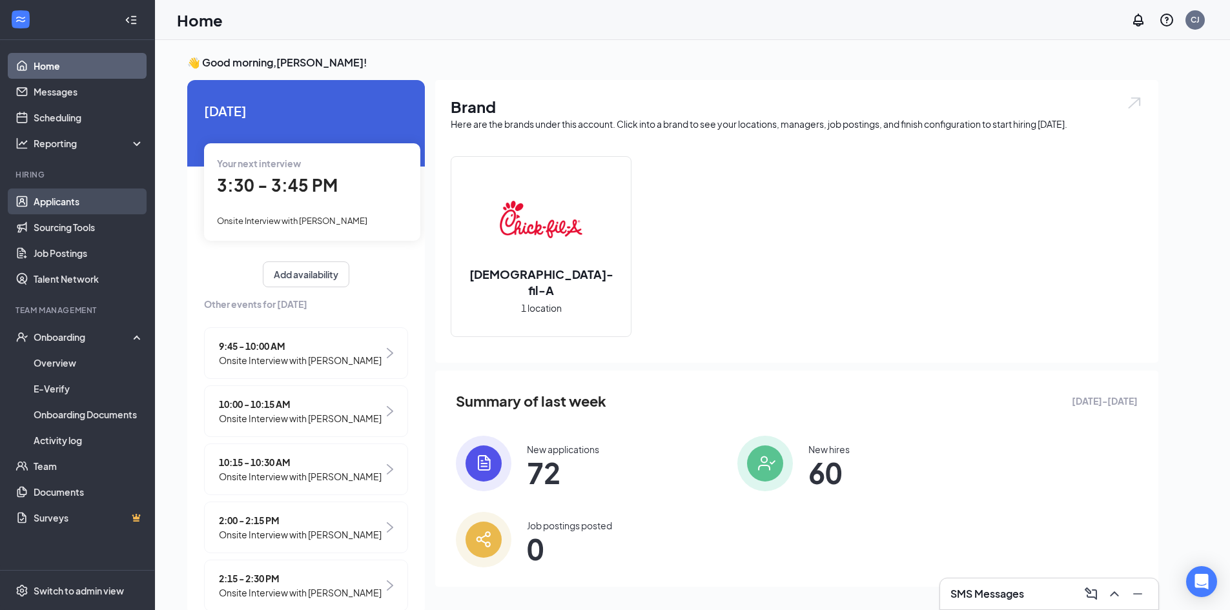
click at [52, 200] on link "Applicants" at bounding box center [89, 202] width 110 height 26
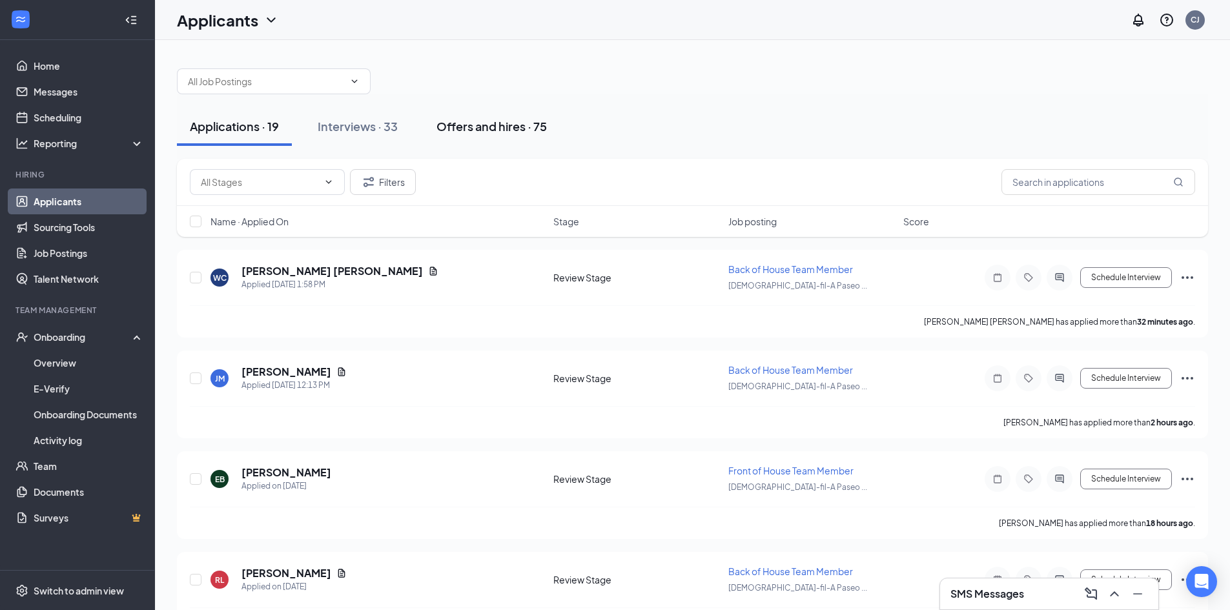
click at [497, 126] on div "Offers and hires · 75" at bounding box center [491, 126] width 110 height 16
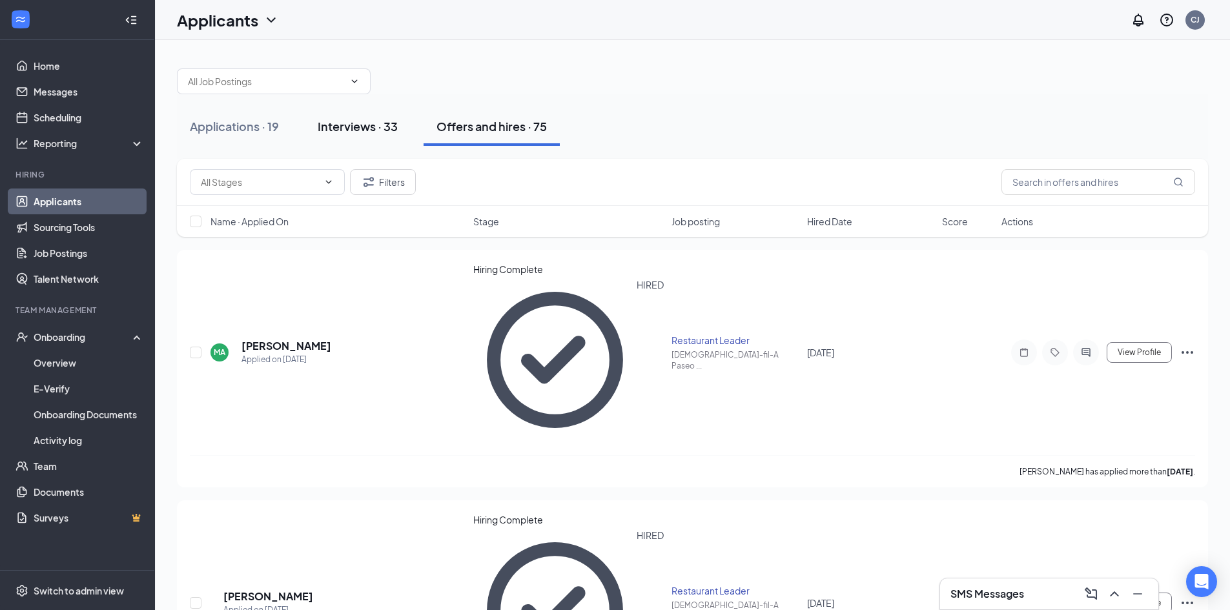
click at [358, 119] on div "Interviews · 33" at bounding box center [358, 126] width 80 height 16
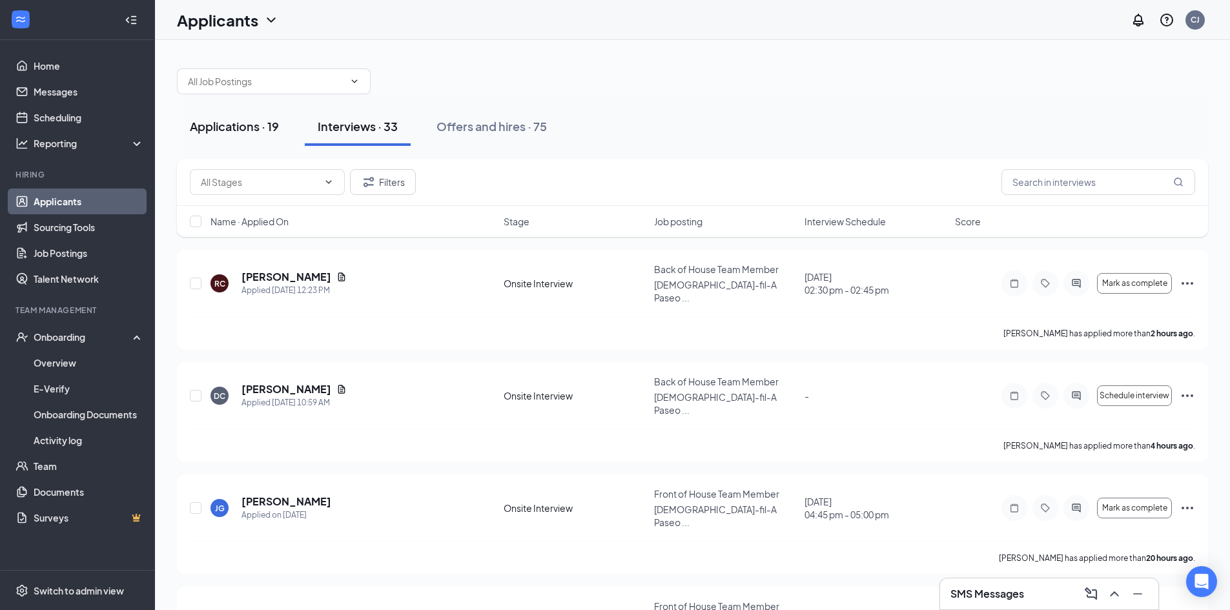
click at [227, 132] on div "Applications · 19" at bounding box center [234, 126] width 89 height 16
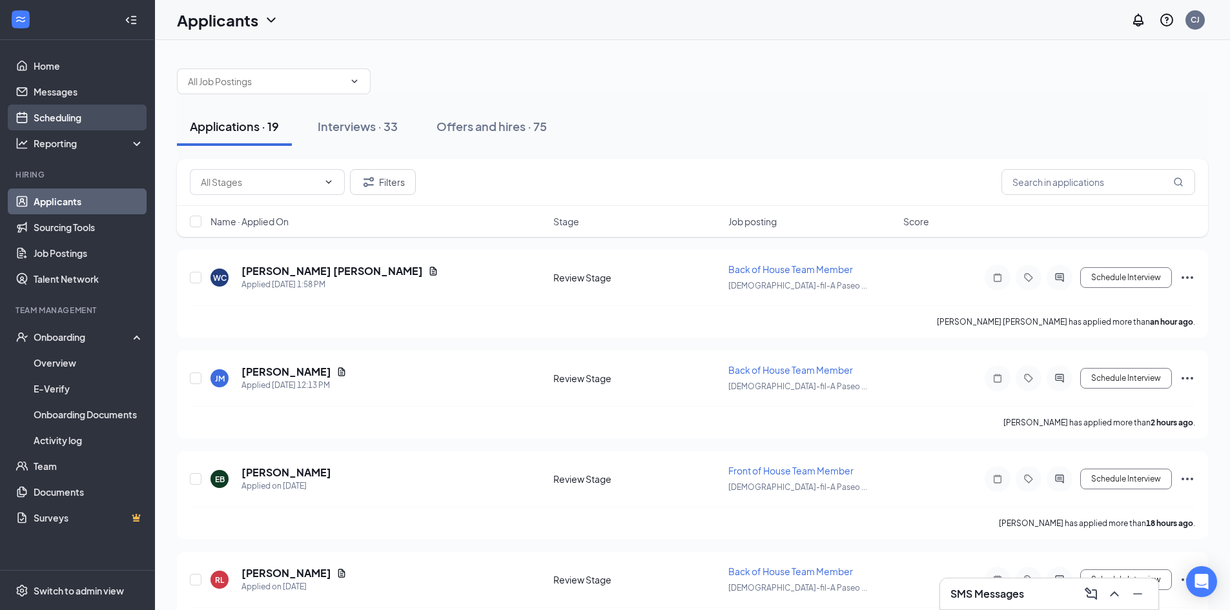
click at [61, 114] on link "Scheduling" at bounding box center [89, 118] width 110 height 26
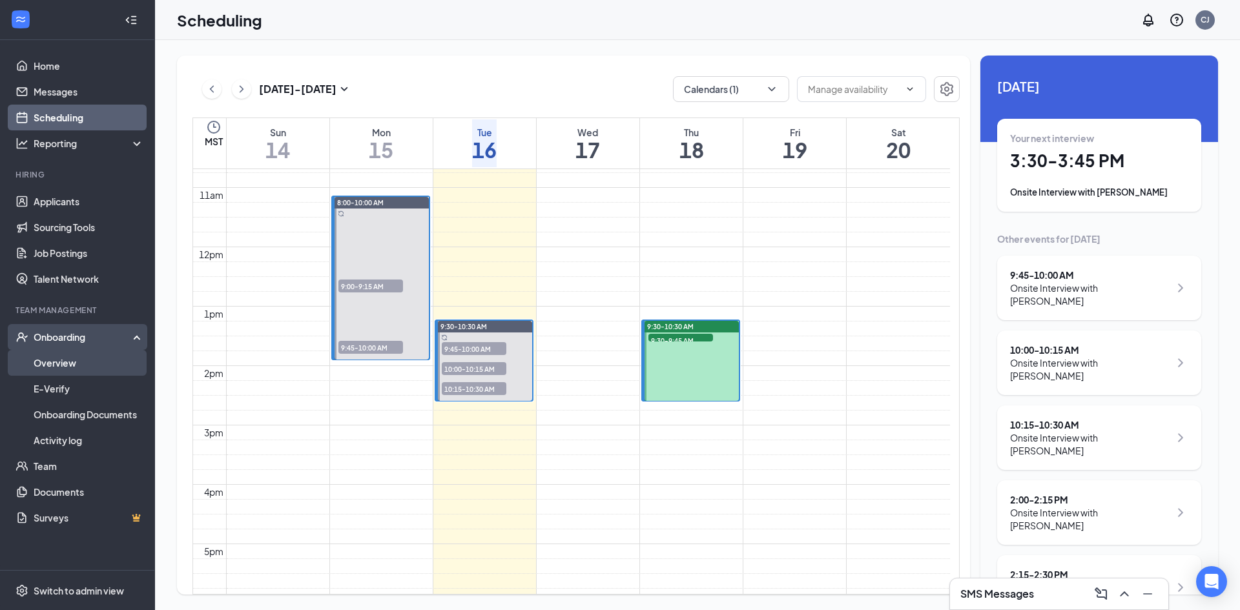
click at [59, 362] on link "Overview" at bounding box center [89, 363] width 110 height 26
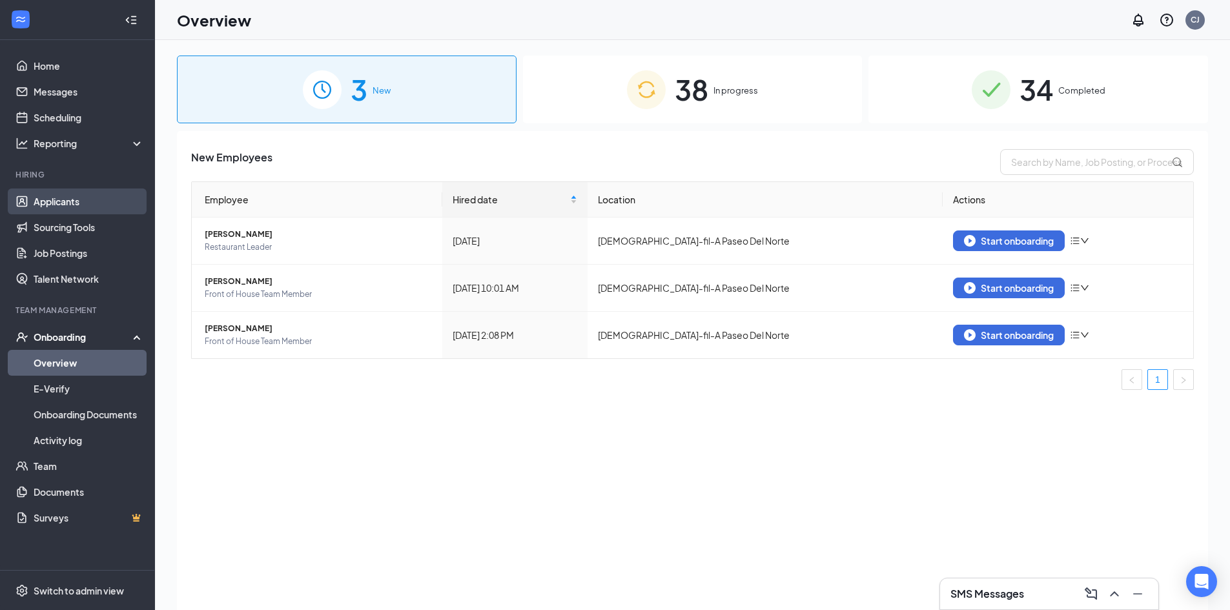
click at [70, 200] on link "Applicants" at bounding box center [89, 202] width 110 height 26
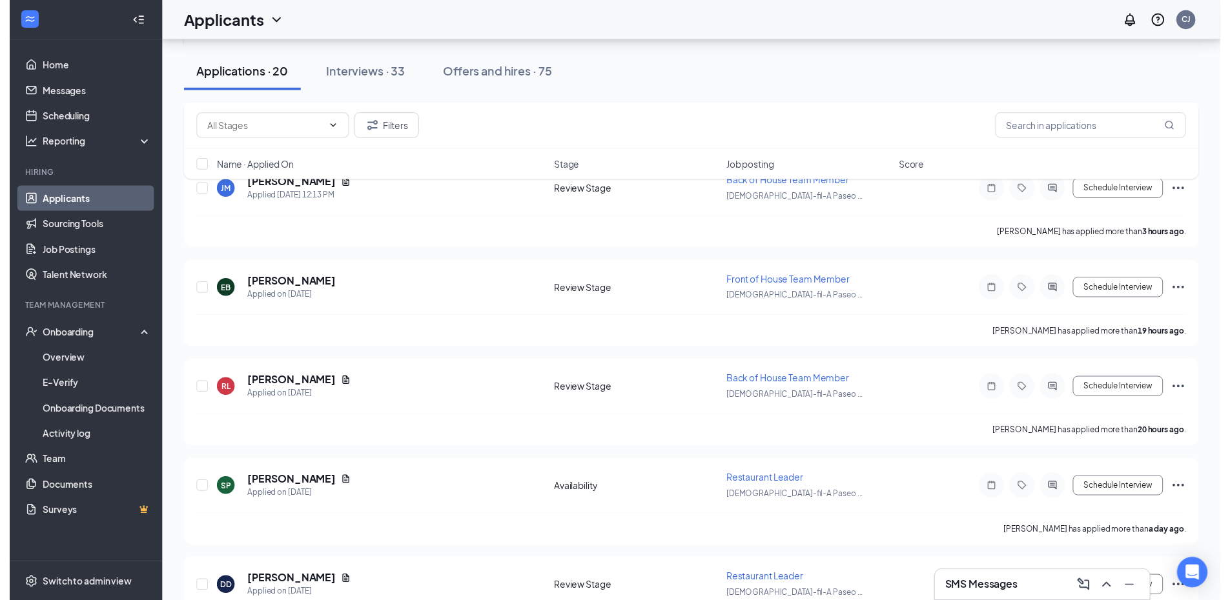
scroll to position [289, 0]
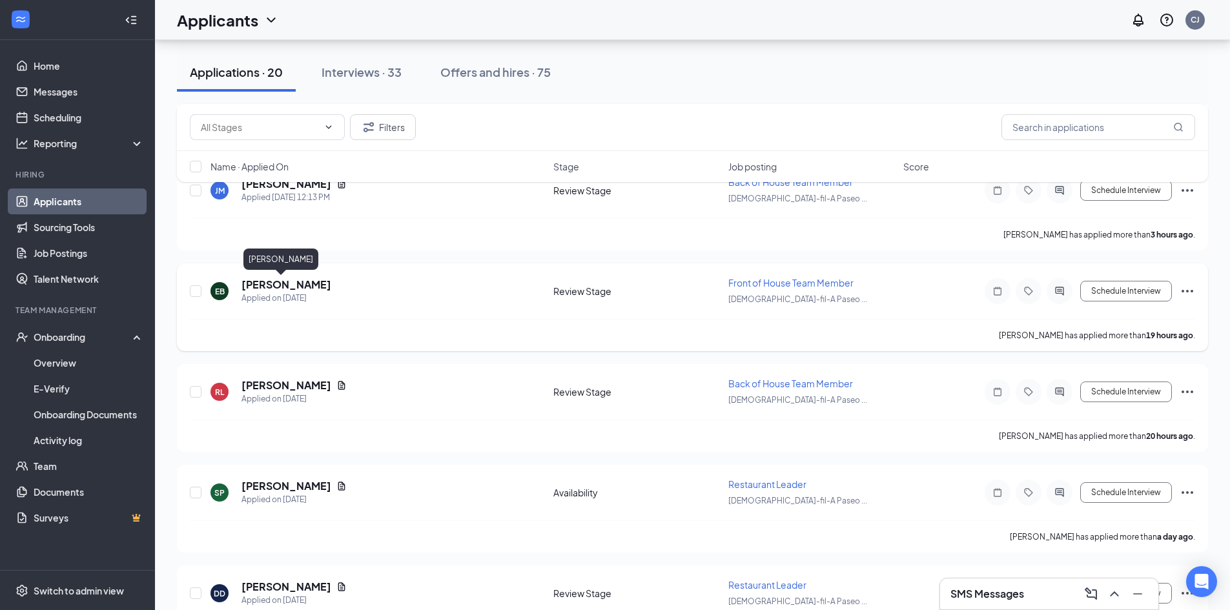
click at [270, 285] on h5 "[PERSON_NAME]" at bounding box center [286, 285] width 90 height 14
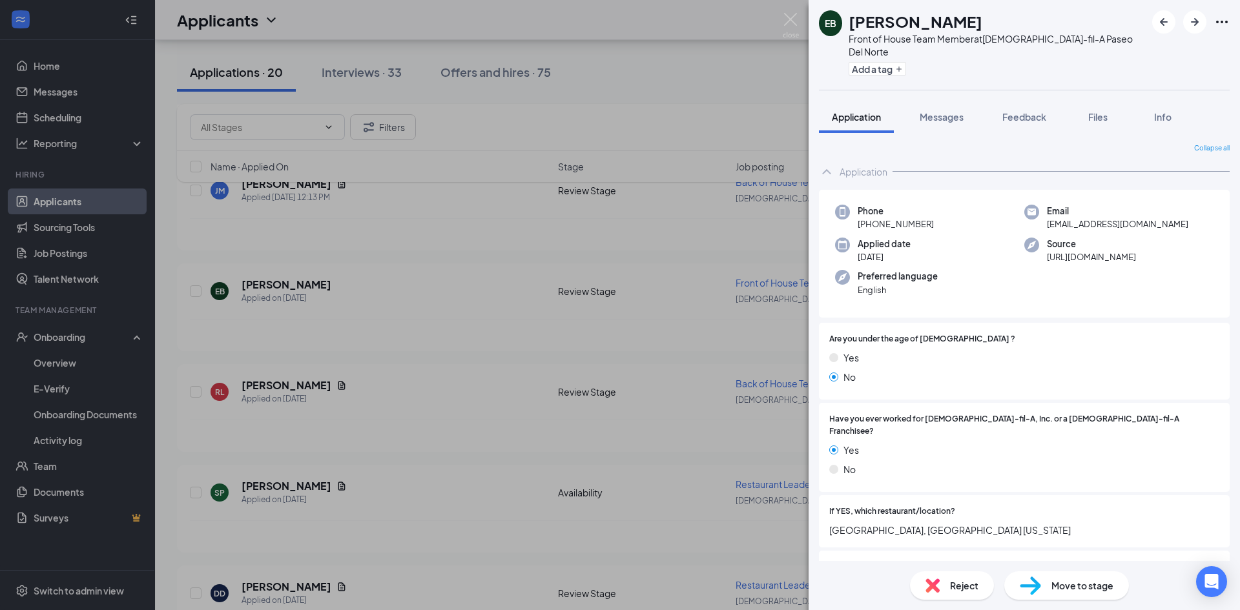
click at [1092, 581] on span "Move to stage" at bounding box center [1082, 586] width 62 height 14
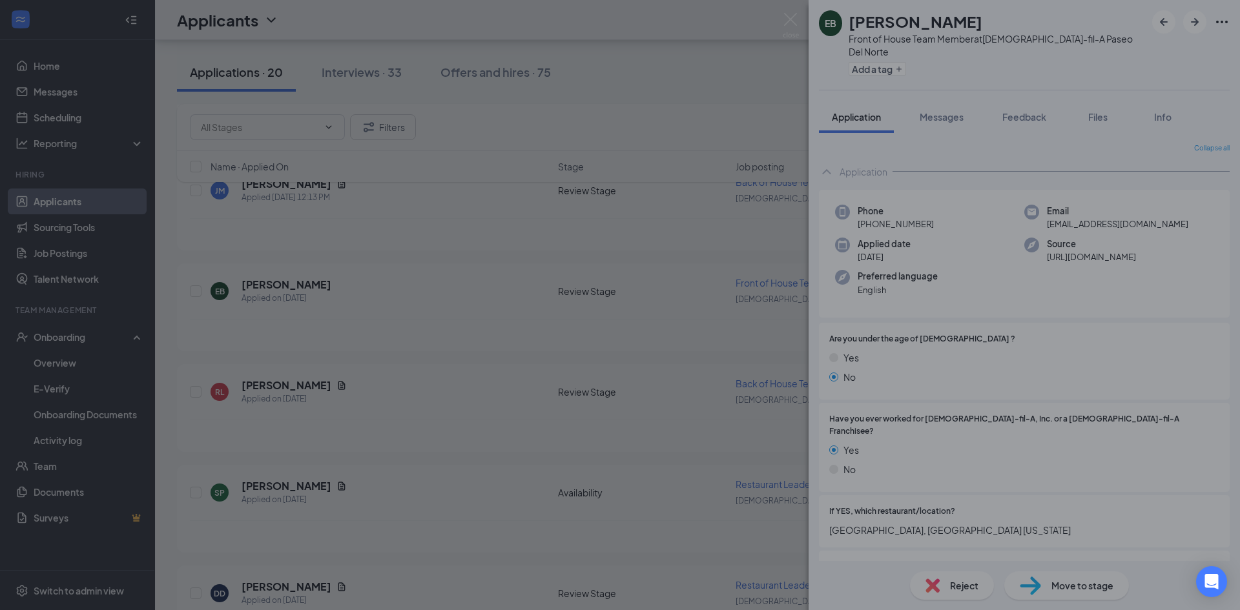
type input "Onsite Interview (next stage)"
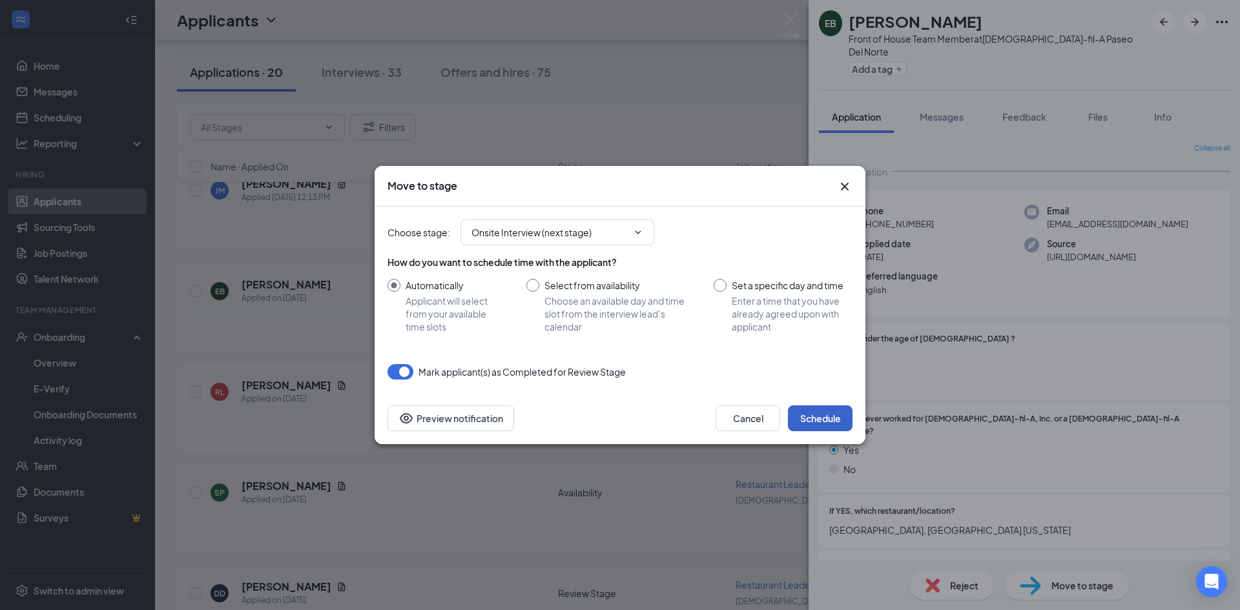
click at [833, 422] on button "Schedule" at bounding box center [820, 418] width 65 height 26
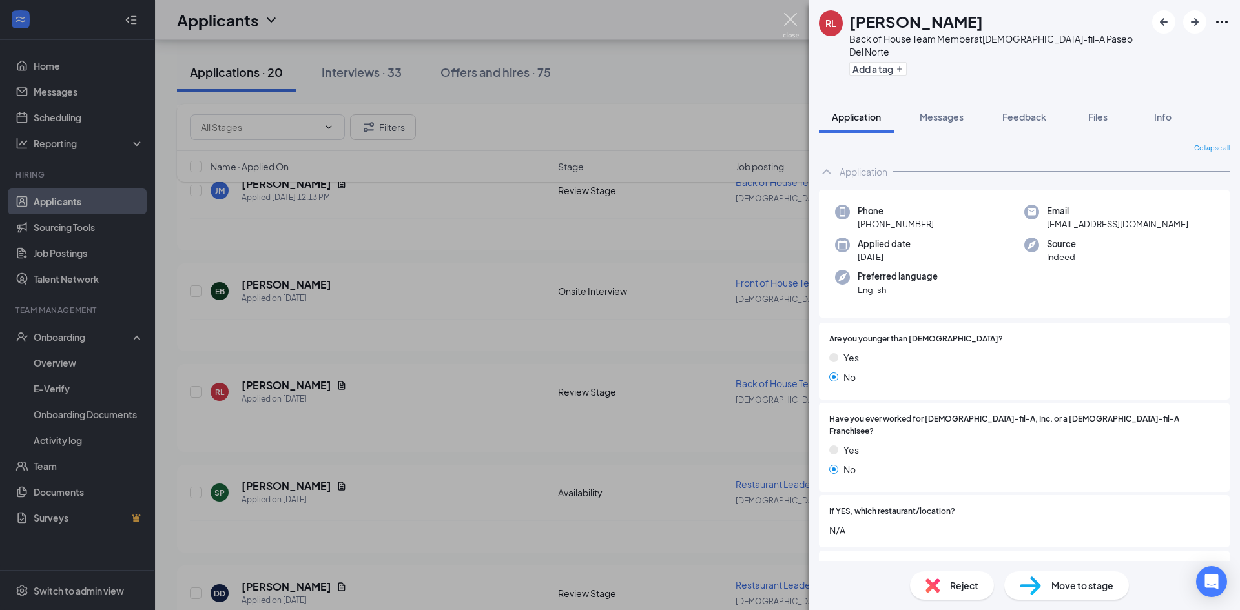
click at [791, 15] on img at bounding box center [791, 25] width 16 height 25
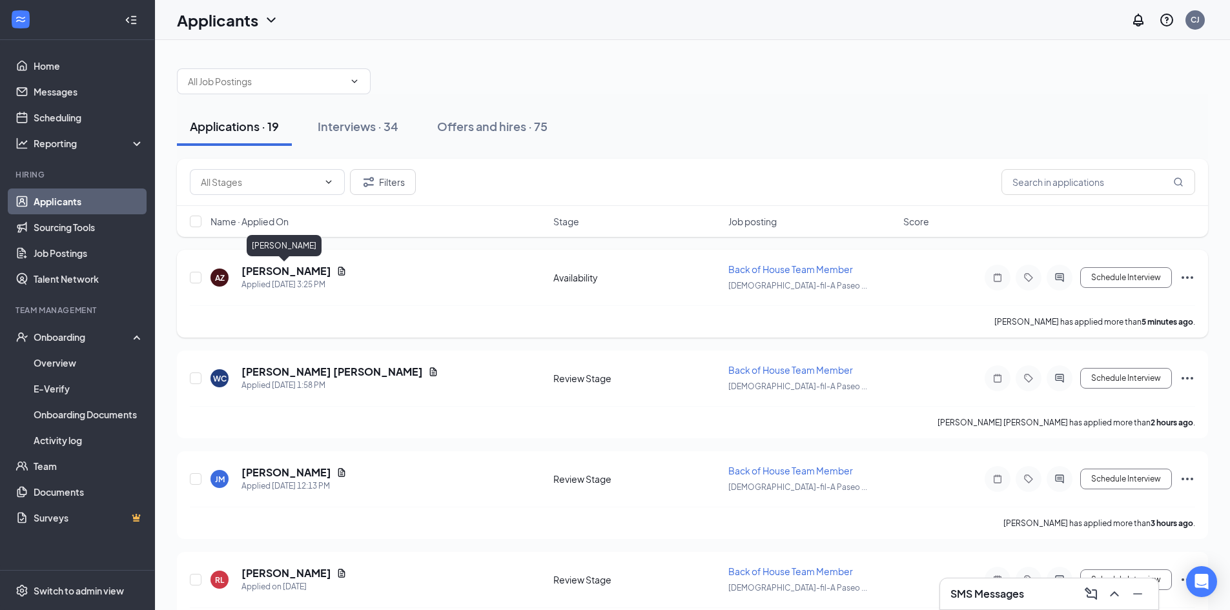
click at [270, 270] on h5 "[PERSON_NAME]" at bounding box center [286, 271] width 90 height 14
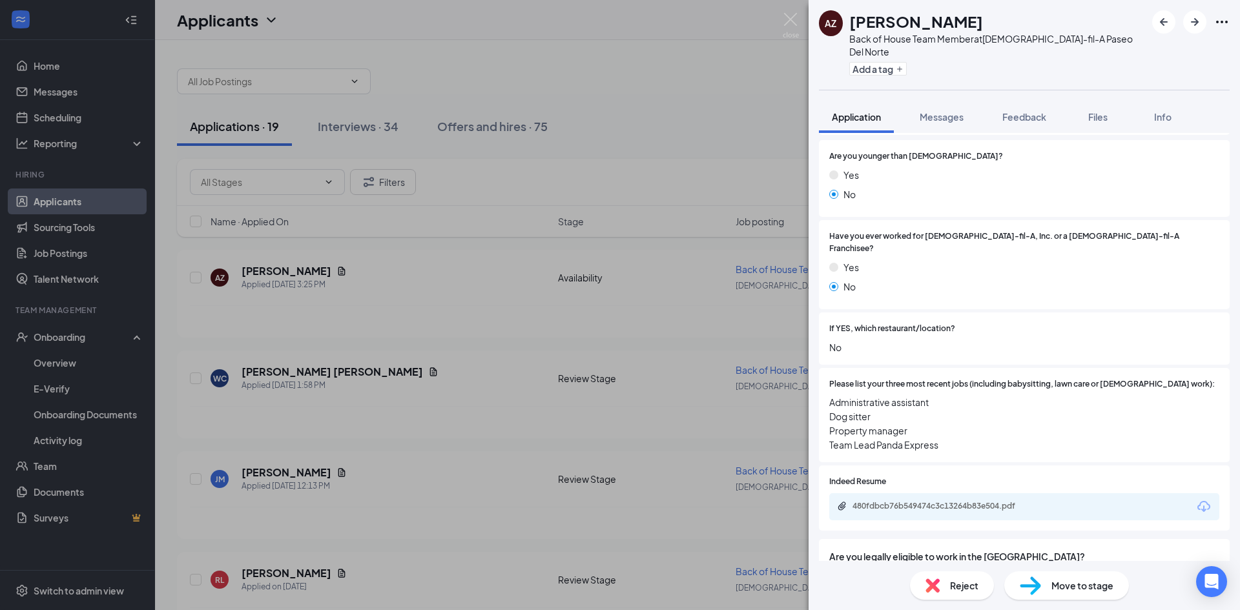
scroll to position [183, 0]
click at [1076, 585] on span "Move to stage" at bounding box center [1082, 586] width 62 height 14
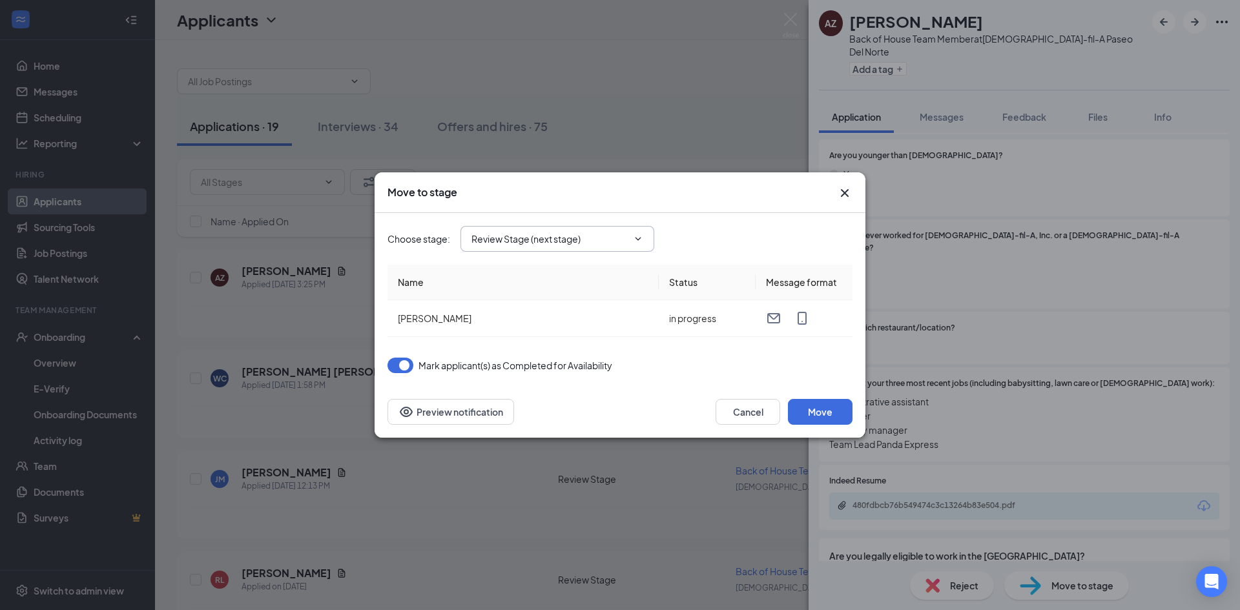
click at [602, 245] on input "Review Stage (next stage)" at bounding box center [549, 239] width 156 height 14
click at [524, 309] on div "Onsite Interview" at bounding box center [516, 301] width 69 height 14
type input "Onsite Interview"
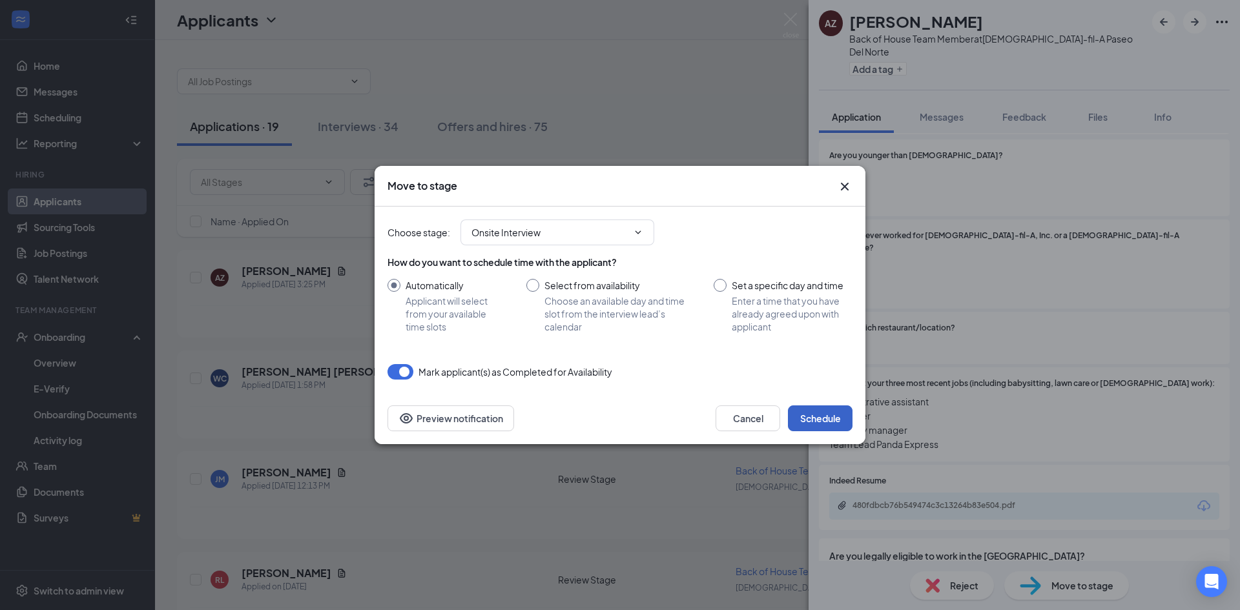
click at [830, 420] on button "Schedule" at bounding box center [820, 418] width 65 height 26
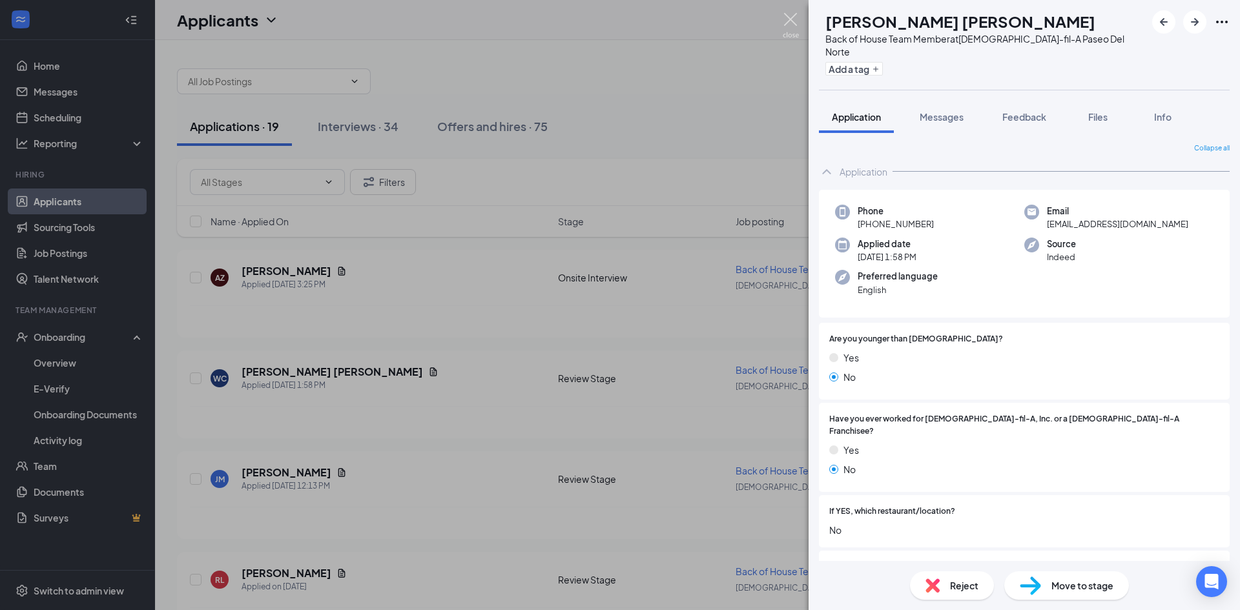
click at [790, 18] on img at bounding box center [791, 25] width 16 height 25
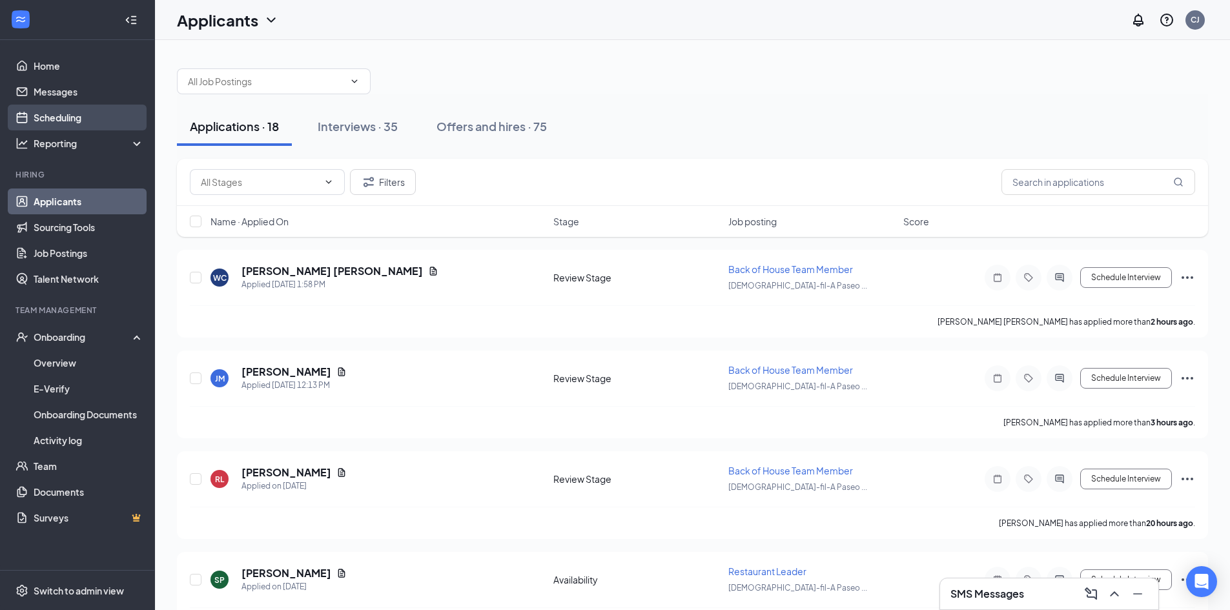
click at [56, 116] on link "Scheduling" at bounding box center [89, 118] width 110 height 26
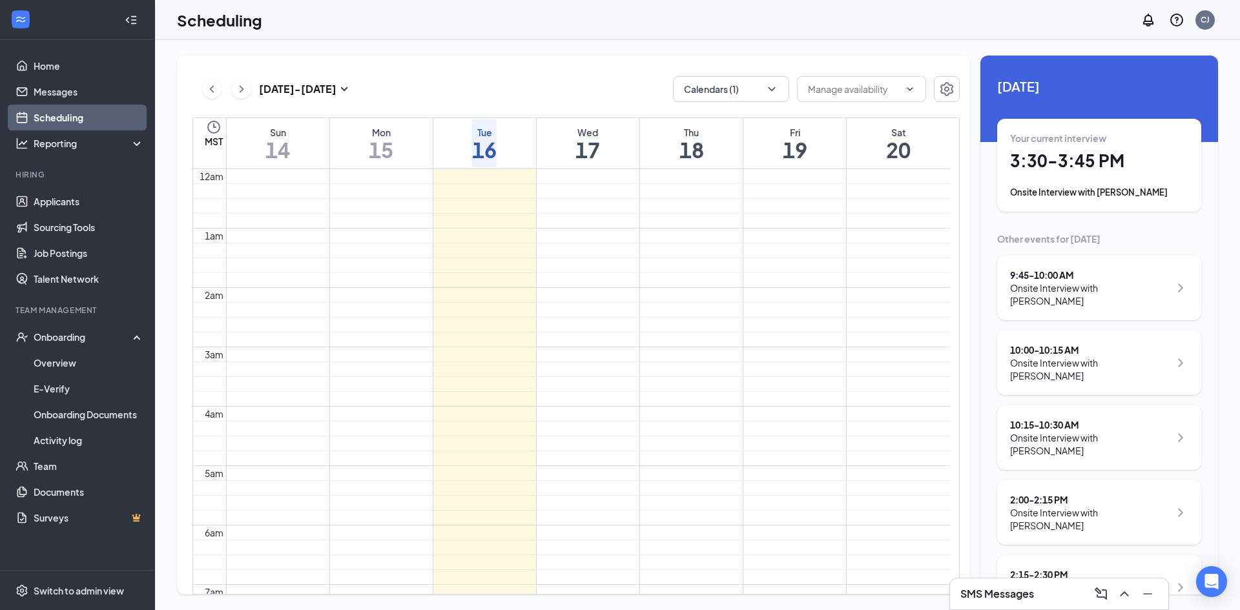
scroll to position [635, 0]
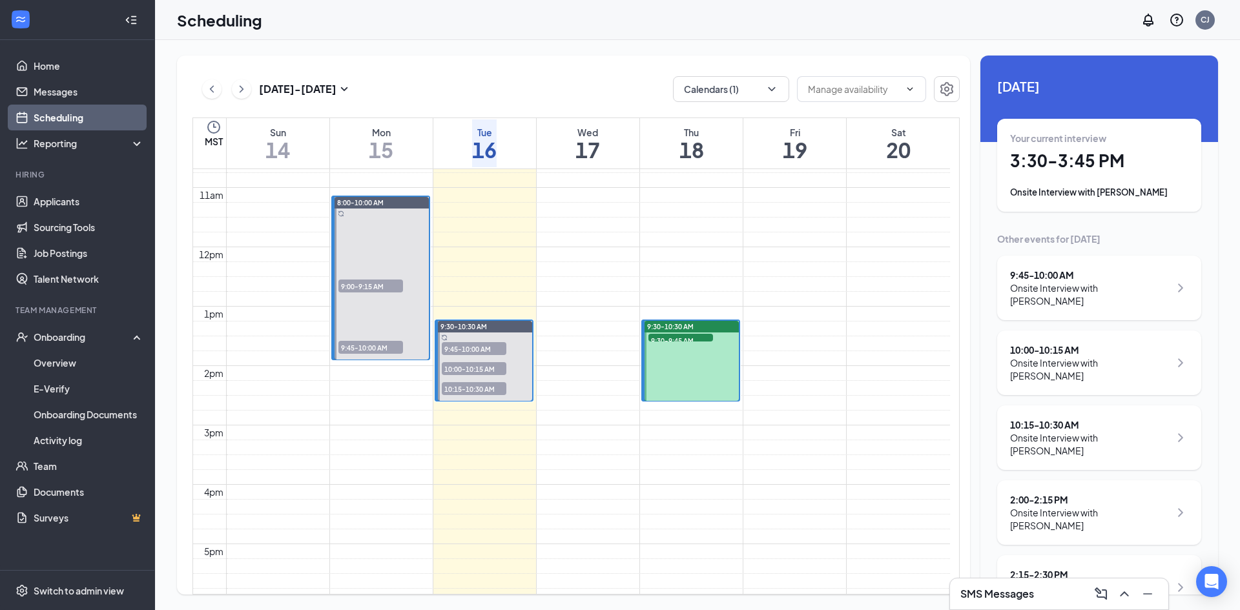
click at [1102, 178] on div "Your current interview 3:30 - 3:45 PM Onsite Interview with [PERSON_NAME]" at bounding box center [1099, 165] width 178 height 67
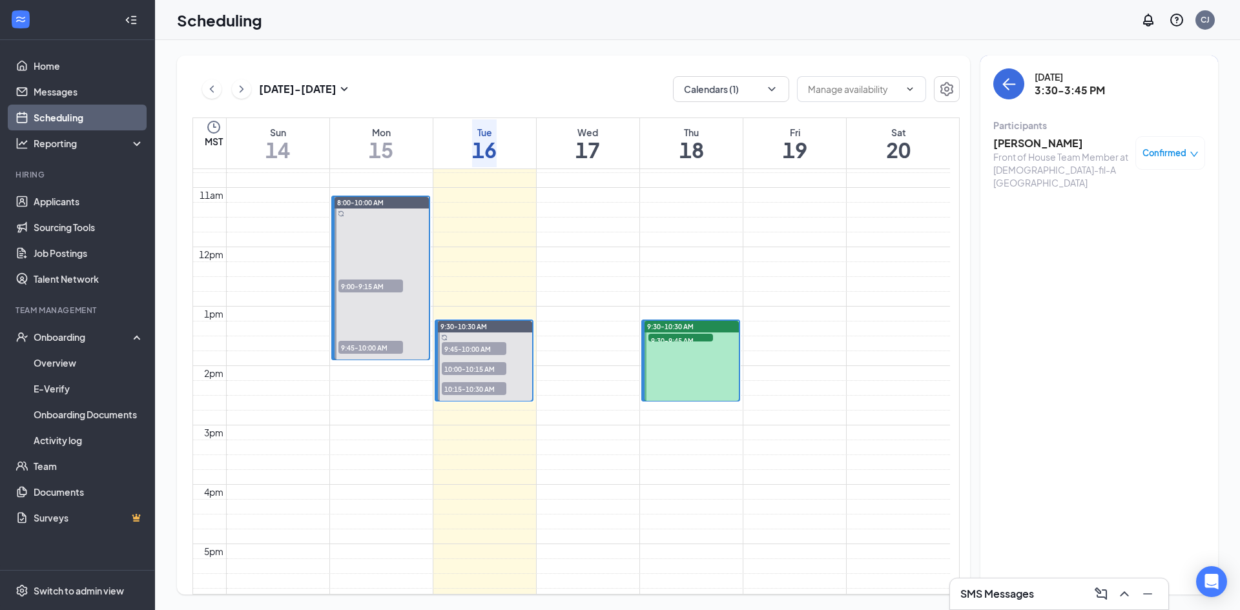
click at [1024, 160] on div "Front of House Team Member at [DEMOGRAPHIC_DATA]-fil-A [GEOGRAPHIC_DATA]" at bounding box center [1061, 169] width 136 height 39
click at [1024, 147] on h3 "[PERSON_NAME]" at bounding box center [1061, 143] width 136 height 14
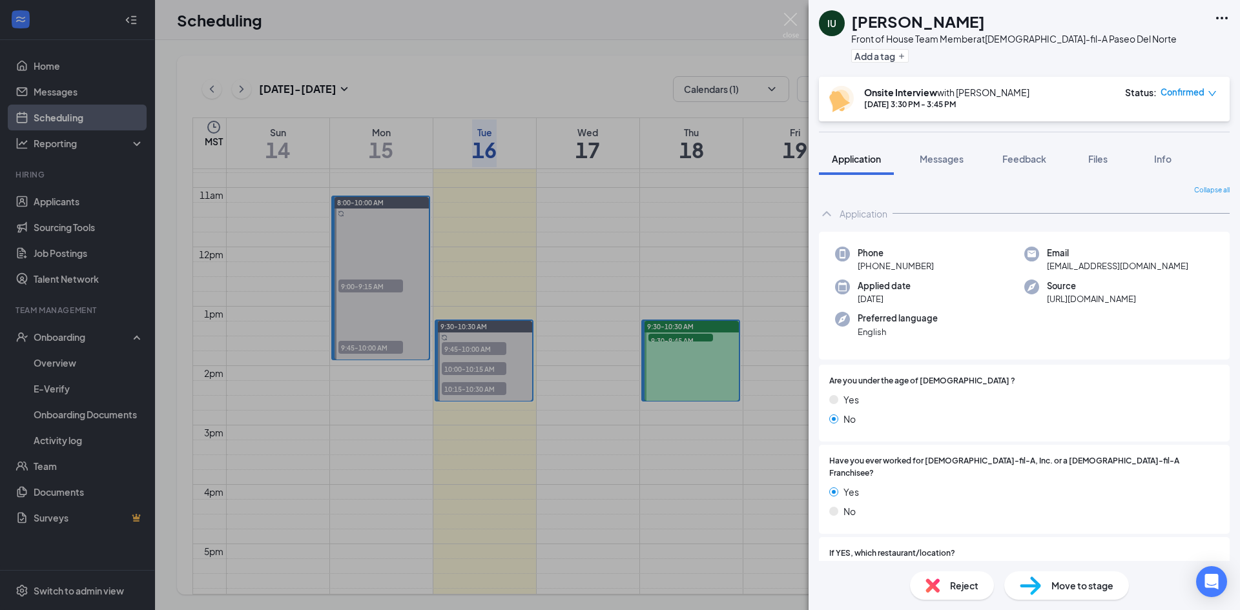
click at [1069, 579] on span "Move to stage" at bounding box center [1082, 586] width 62 height 14
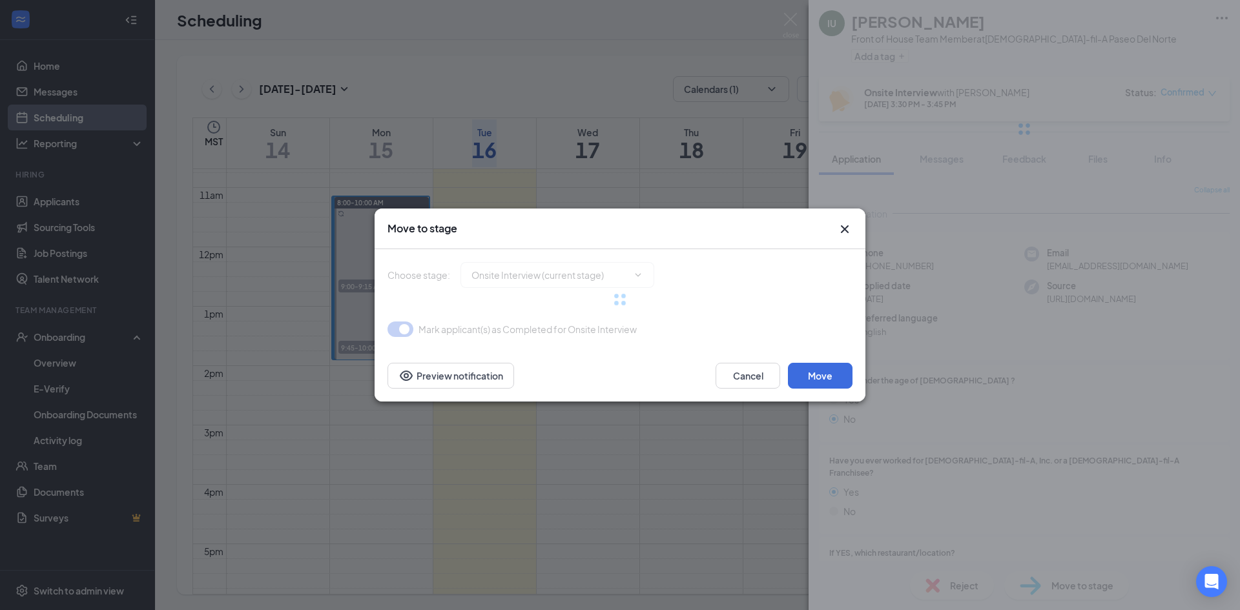
type input "Hiring Complete (final stage)"
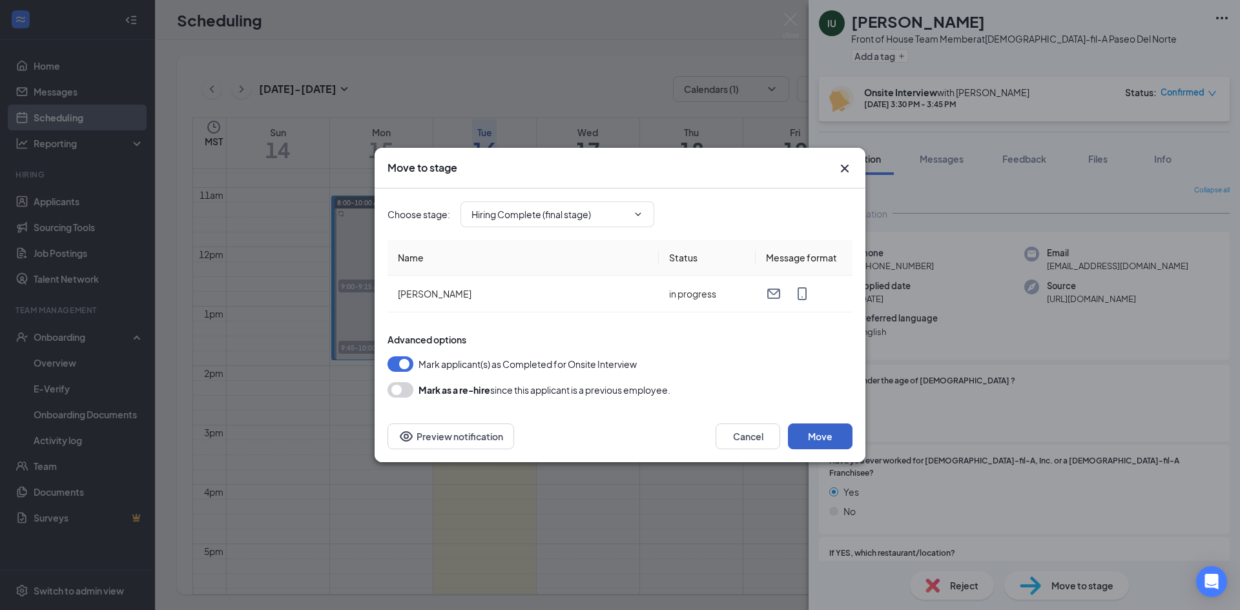
click at [819, 440] on button "Move" at bounding box center [820, 437] width 65 height 26
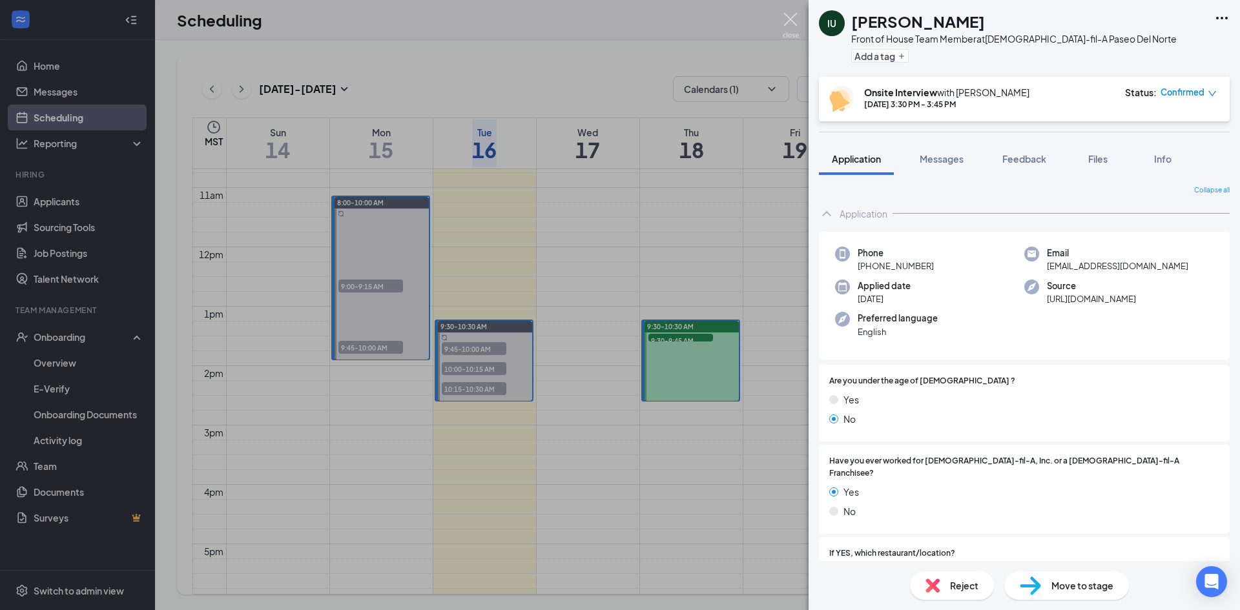
click at [789, 21] on img at bounding box center [791, 25] width 16 height 25
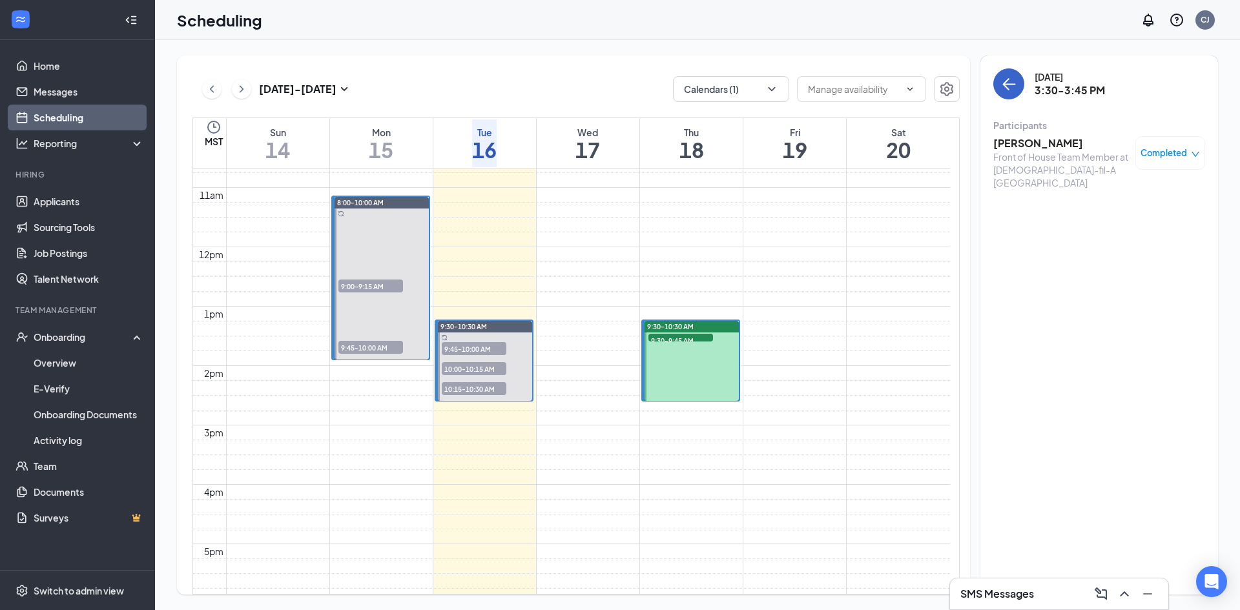
click at [1010, 85] on icon "ArrowLeft" at bounding box center [1008, 83] width 15 height 15
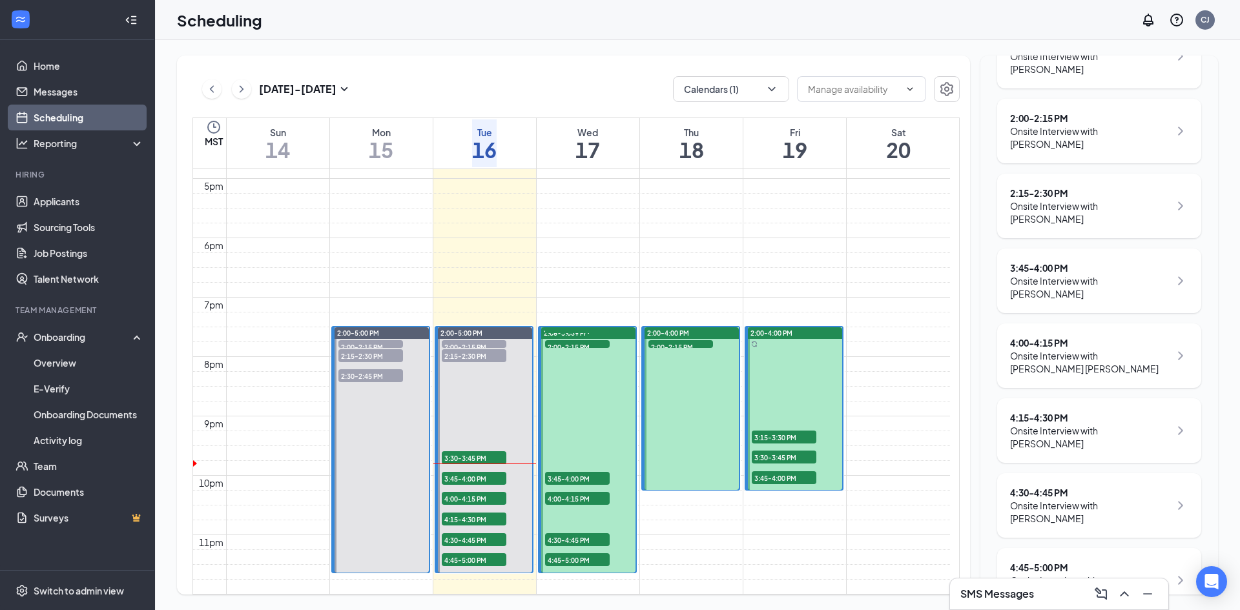
scroll to position [1043, 0]
click at [1079, 280] on div "Onsite Interview with [PERSON_NAME]" at bounding box center [1089, 287] width 159 height 26
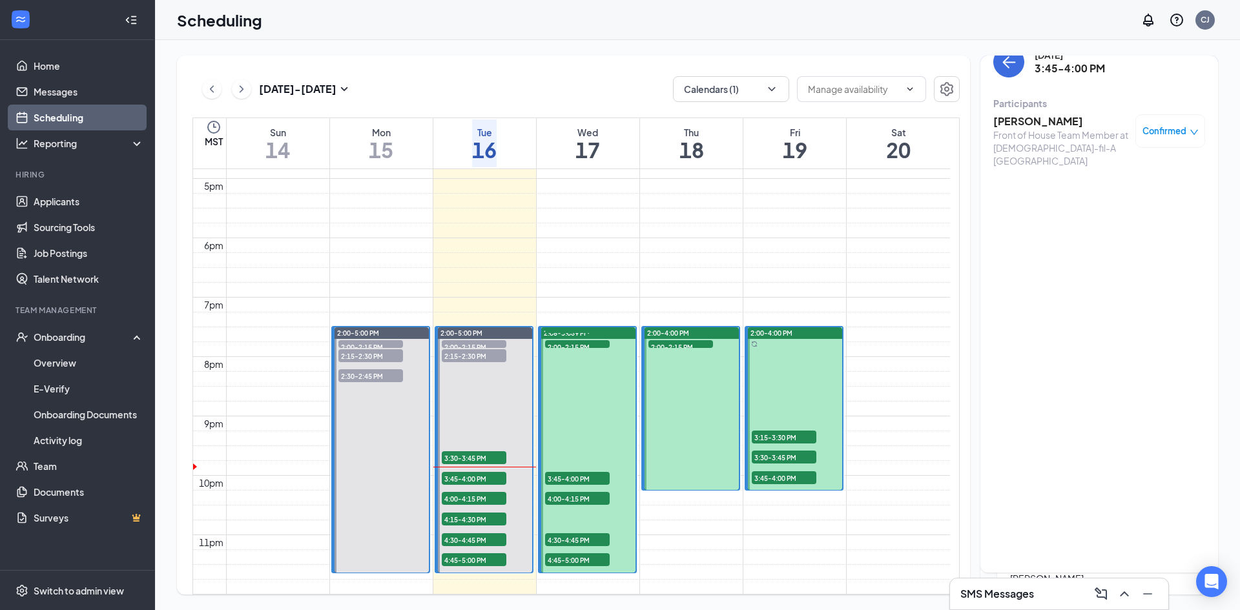
scroll to position [21, 0]
click at [1039, 129] on div "Front of House Team Member at [DEMOGRAPHIC_DATA]-fil-A [GEOGRAPHIC_DATA]" at bounding box center [1061, 148] width 136 height 39
click at [1034, 117] on h3 "[PERSON_NAME]" at bounding box center [1061, 122] width 136 height 14
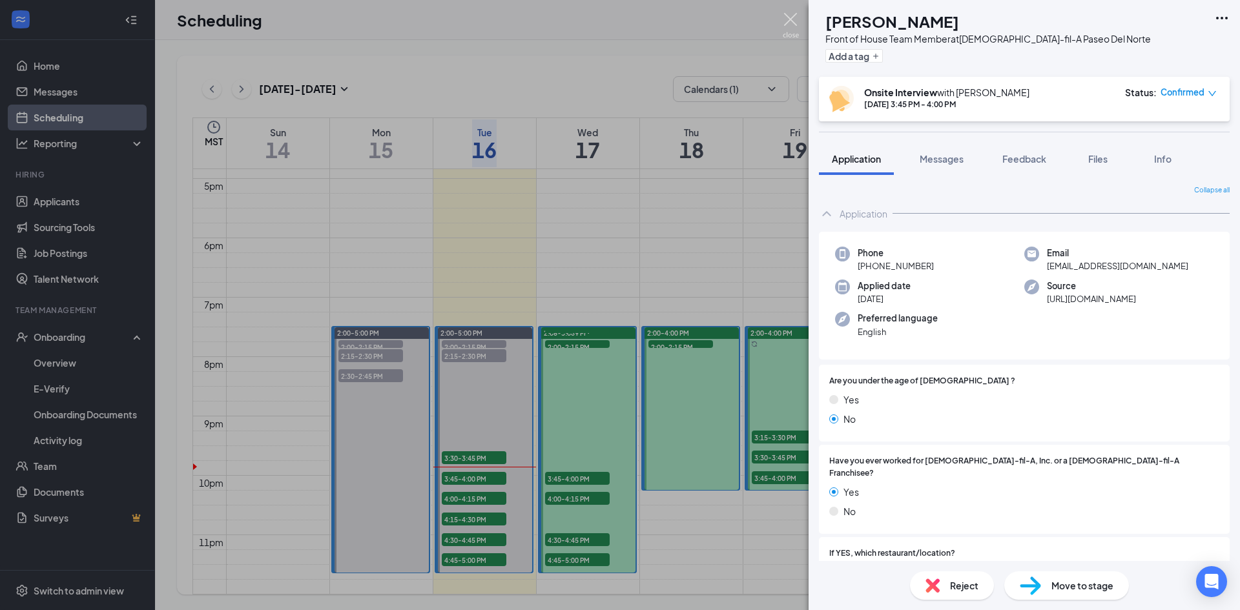
click at [792, 19] on img at bounding box center [791, 25] width 16 height 25
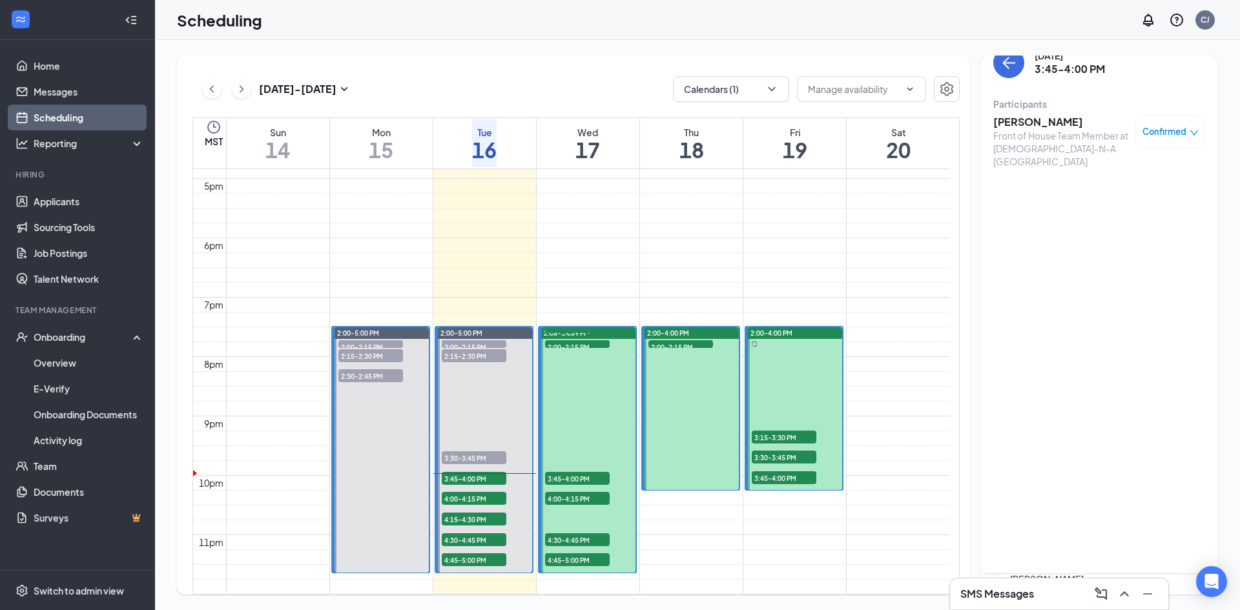
click at [1025, 123] on h3 "[PERSON_NAME]" at bounding box center [1061, 122] width 136 height 14
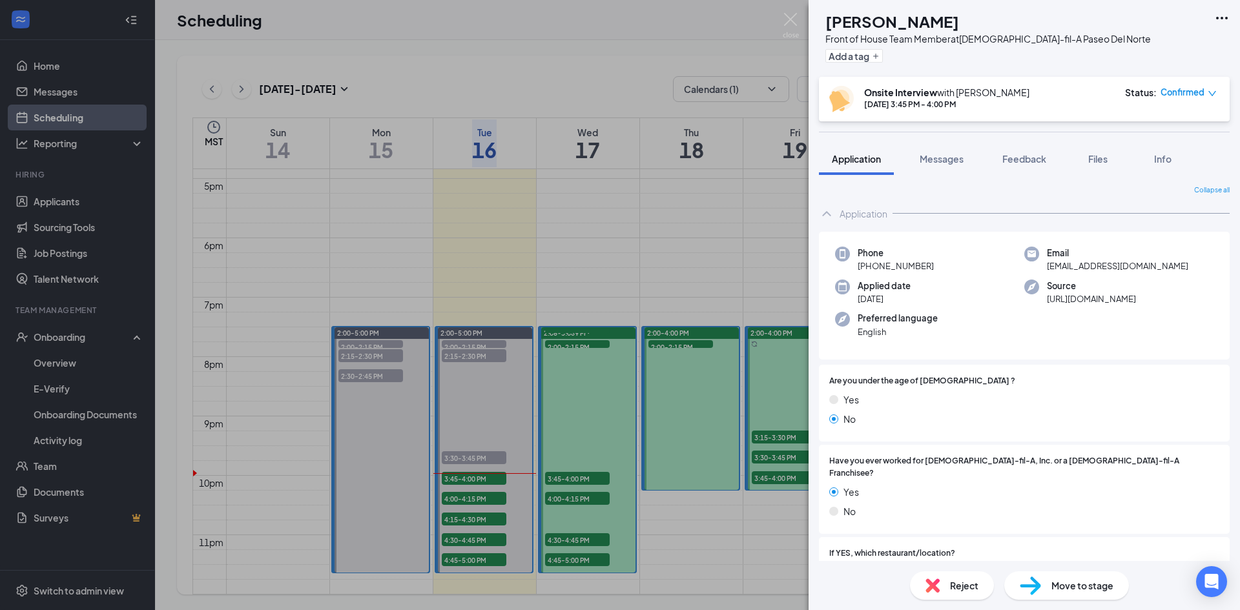
click at [1067, 584] on span "Move to stage" at bounding box center [1082, 586] width 62 height 14
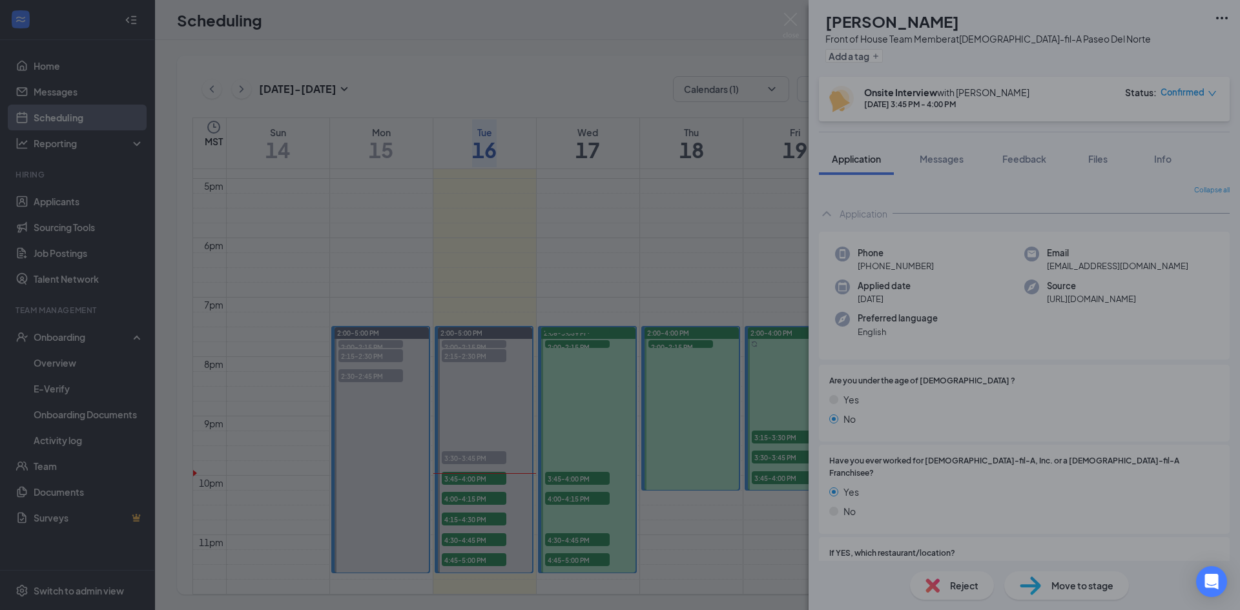
type input "Hiring Complete (final stage)"
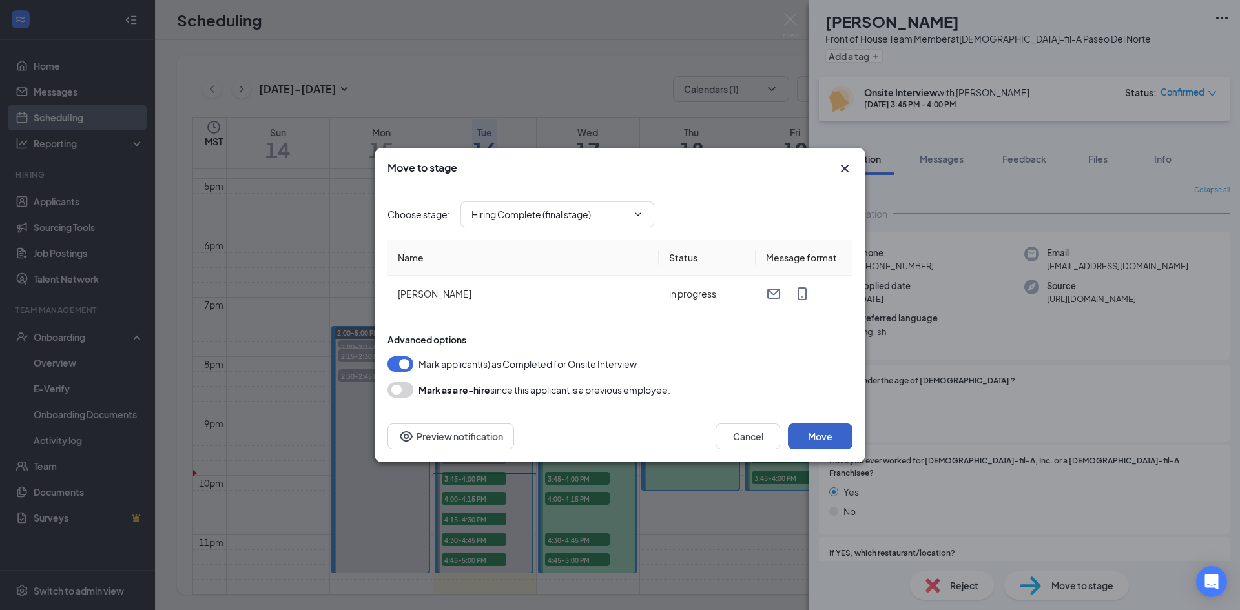
click at [821, 435] on button "Move" at bounding box center [820, 437] width 65 height 26
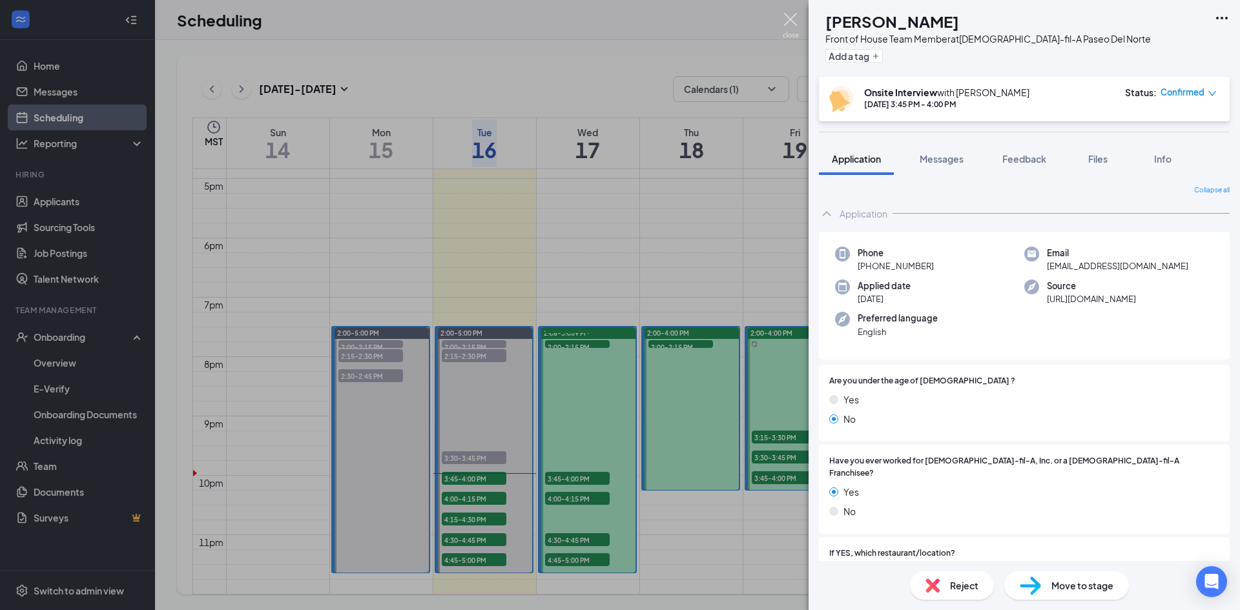
click at [786, 14] on img at bounding box center [791, 25] width 16 height 25
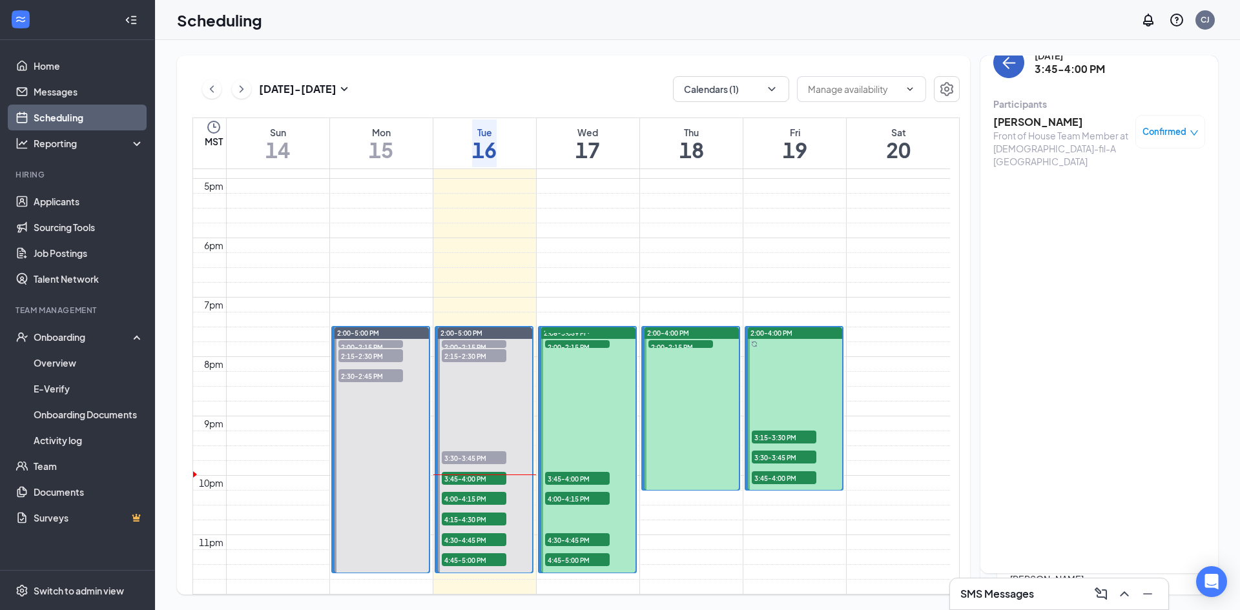
click at [1009, 71] on button "back-button" at bounding box center [1008, 62] width 31 height 31
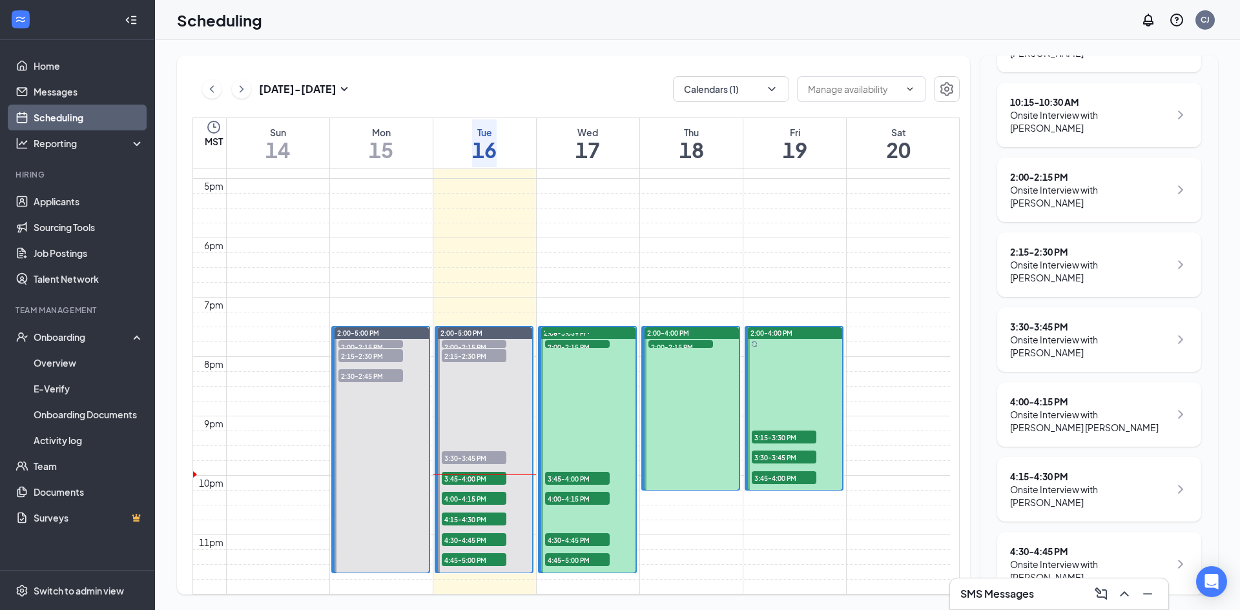
scroll to position [395, 0]
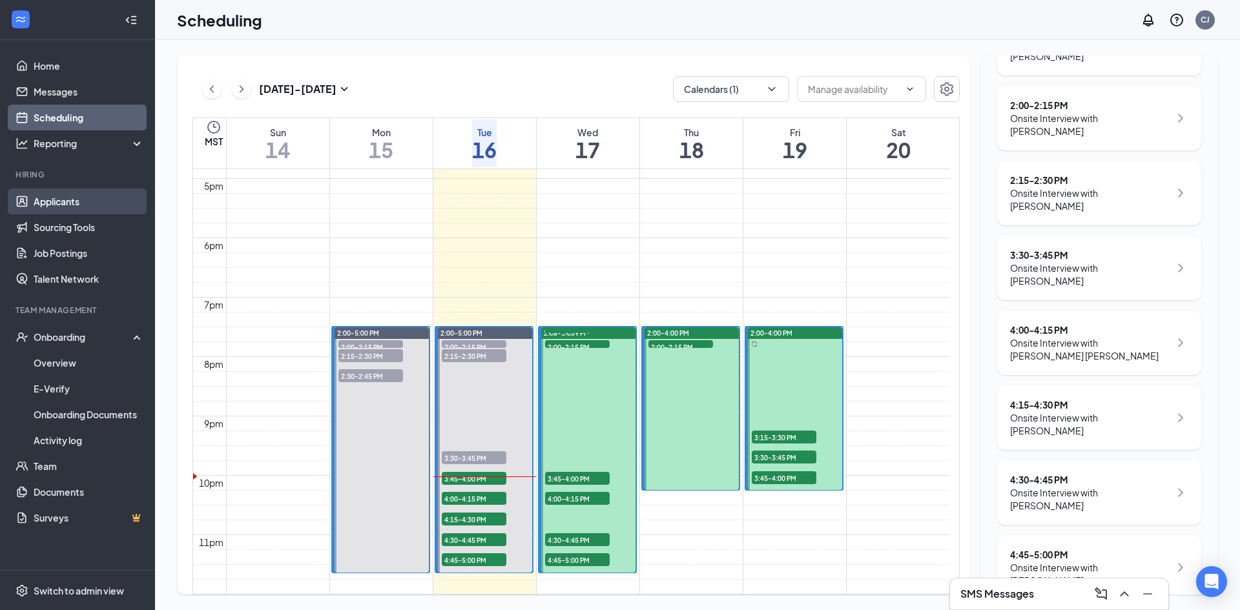
click at [72, 198] on link "Applicants" at bounding box center [89, 202] width 110 height 26
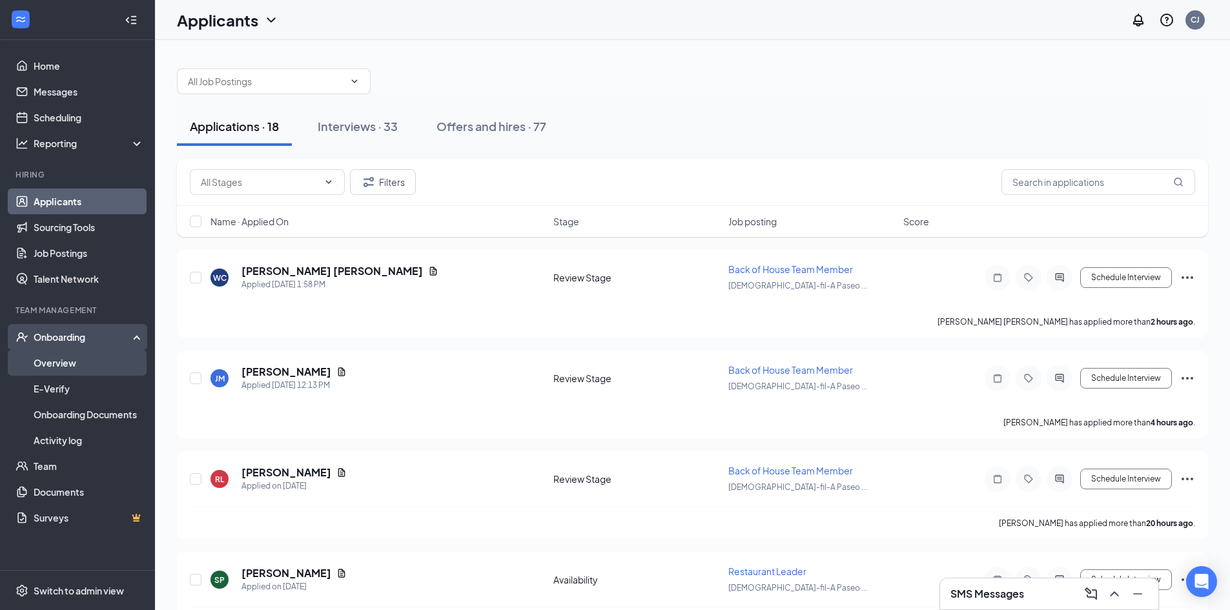
click at [74, 363] on link "Overview" at bounding box center [89, 363] width 110 height 26
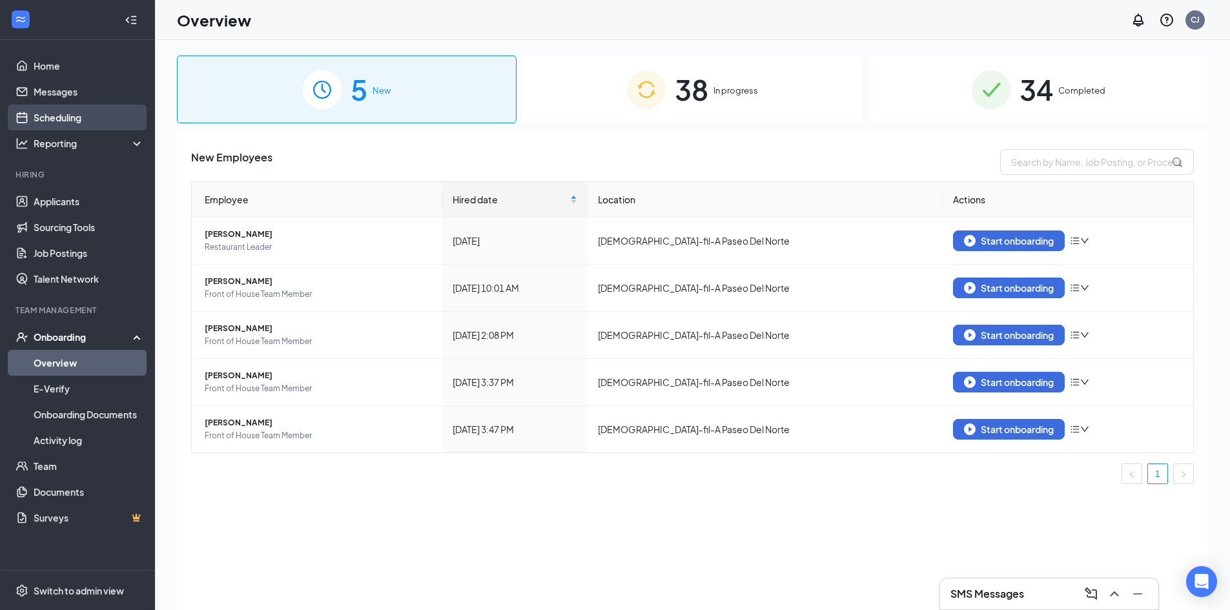
click at [67, 119] on link "Scheduling" at bounding box center [89, 118] width 110 height 26
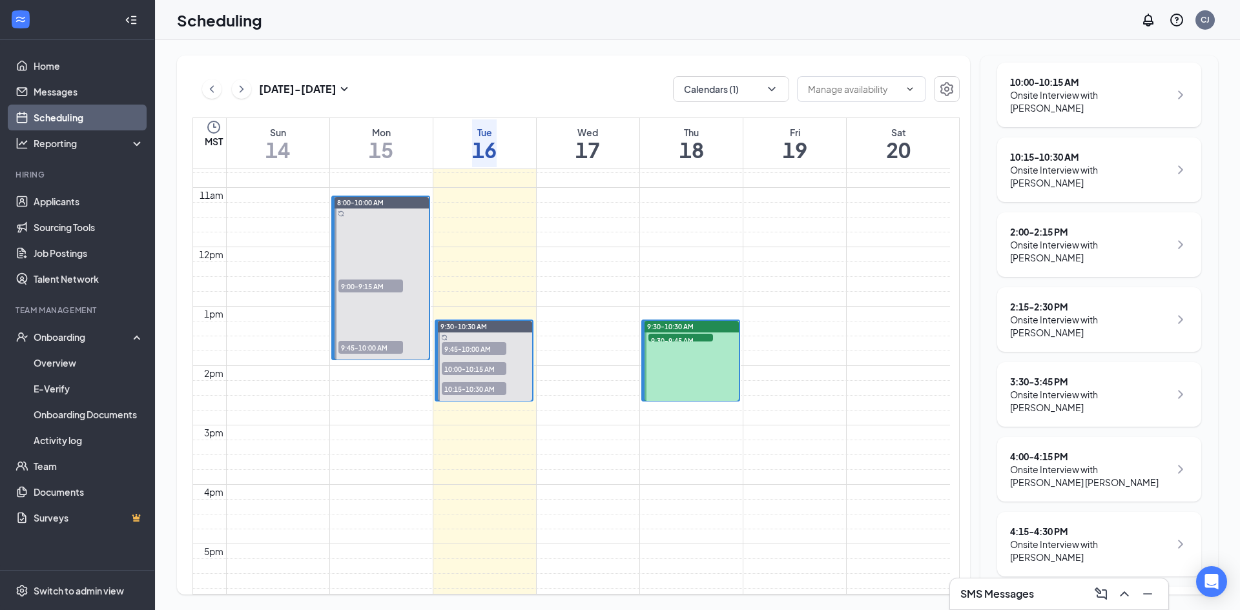
scroll to position [395, 0]
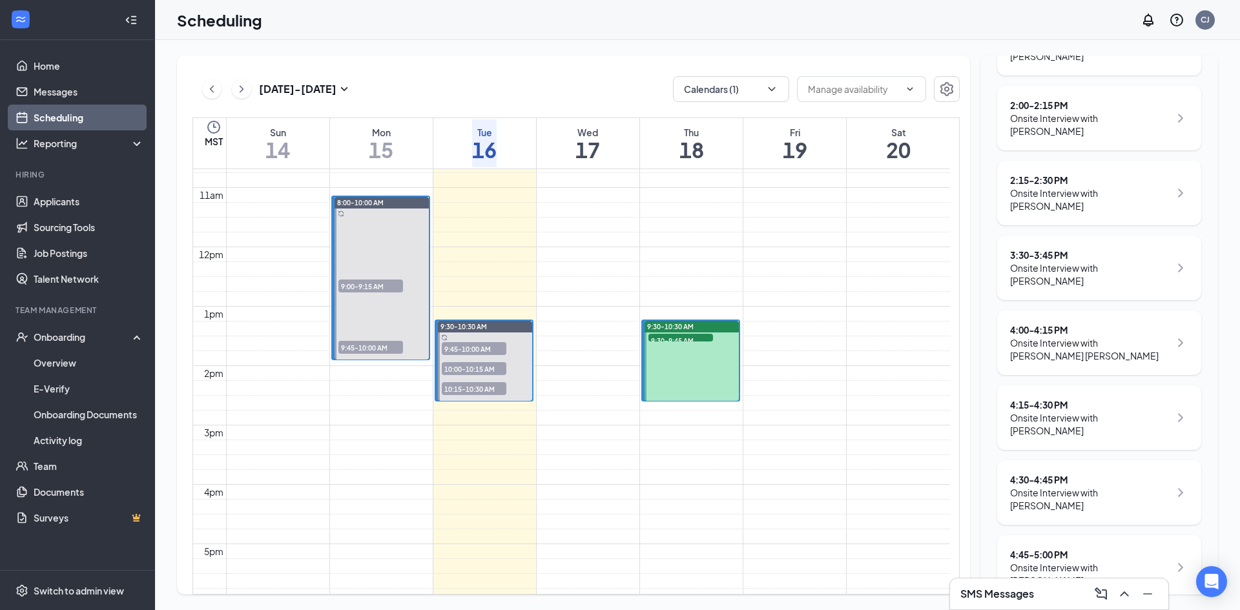
click at [1100, 340] on div "Onsite Interview with [PERSON_NAME] [PERSON_NAME]" at bounding box center [1089, 349] width 159 height 26
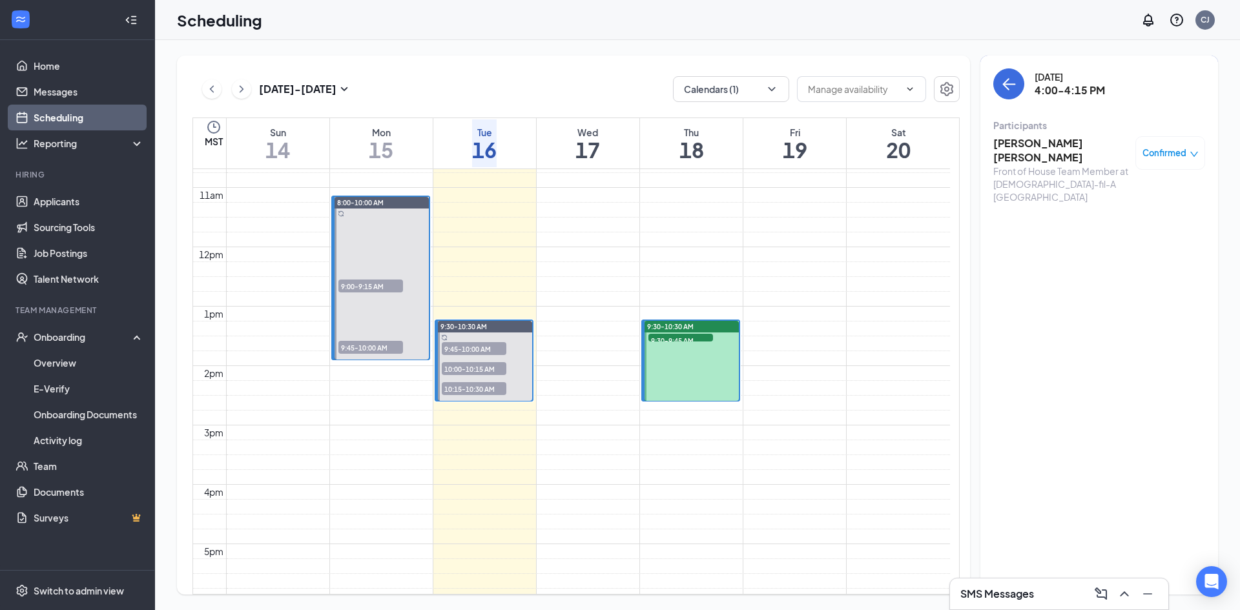
click at [1038, 143] on h3 "[PERSON_NAME] [PERSON_NAME]" at bounding box center [1061, 150] width 136 height 28
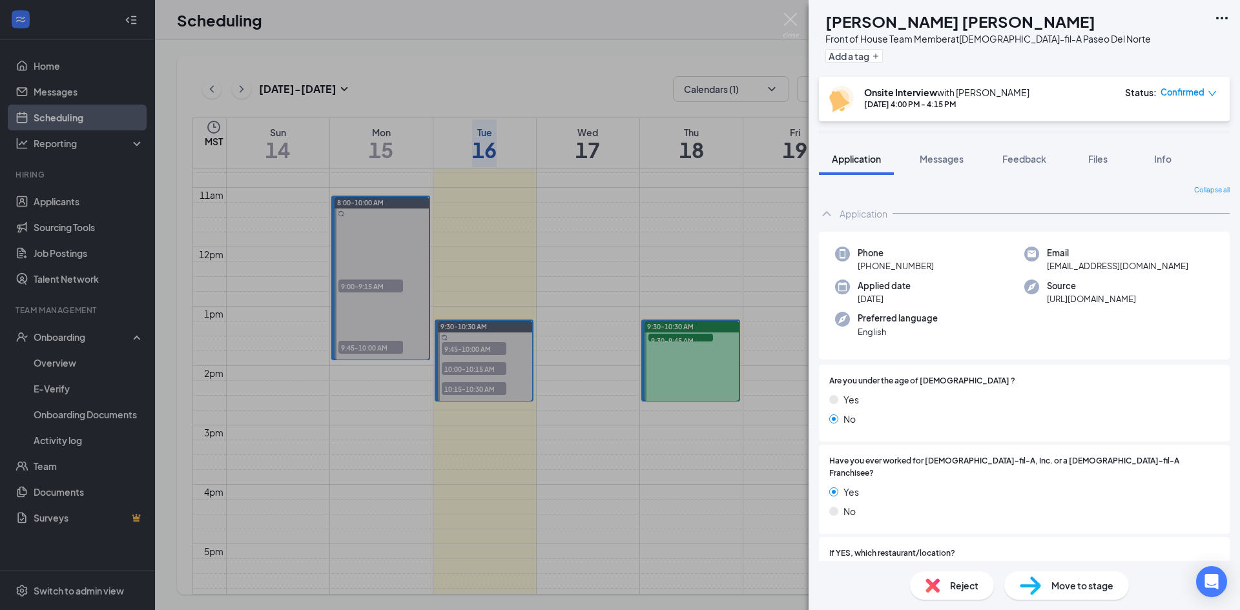
click at [1077, 582] on span "Move to stage" at bounding box center [1082, 586] width 62 height 14
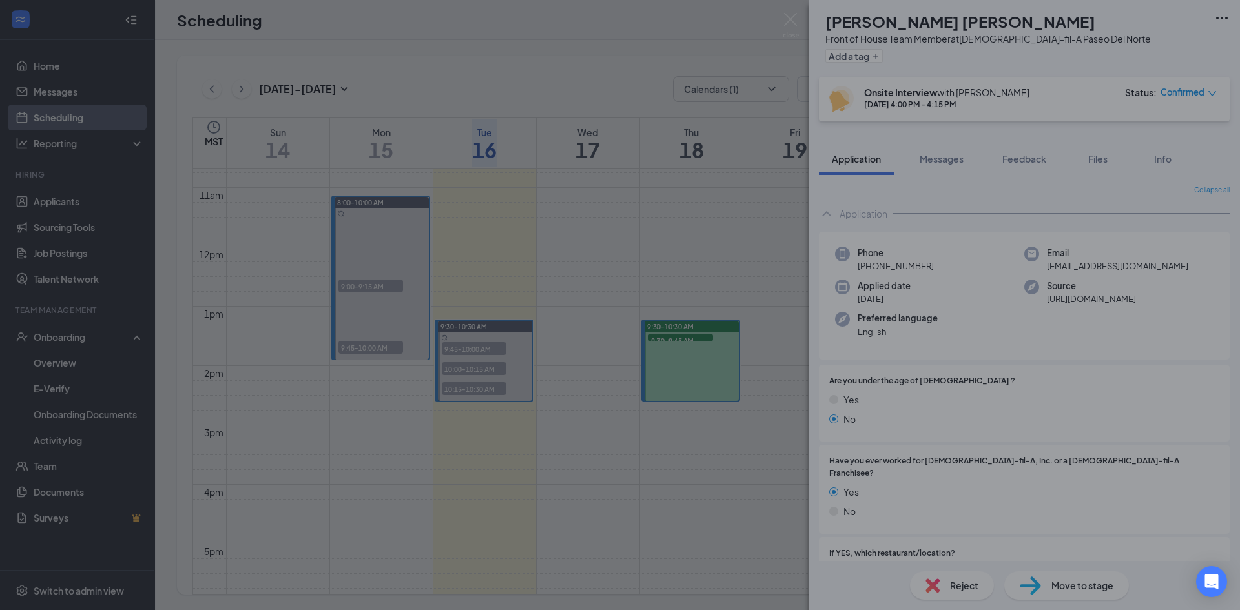
type input "Hiring Complete (final stage)"
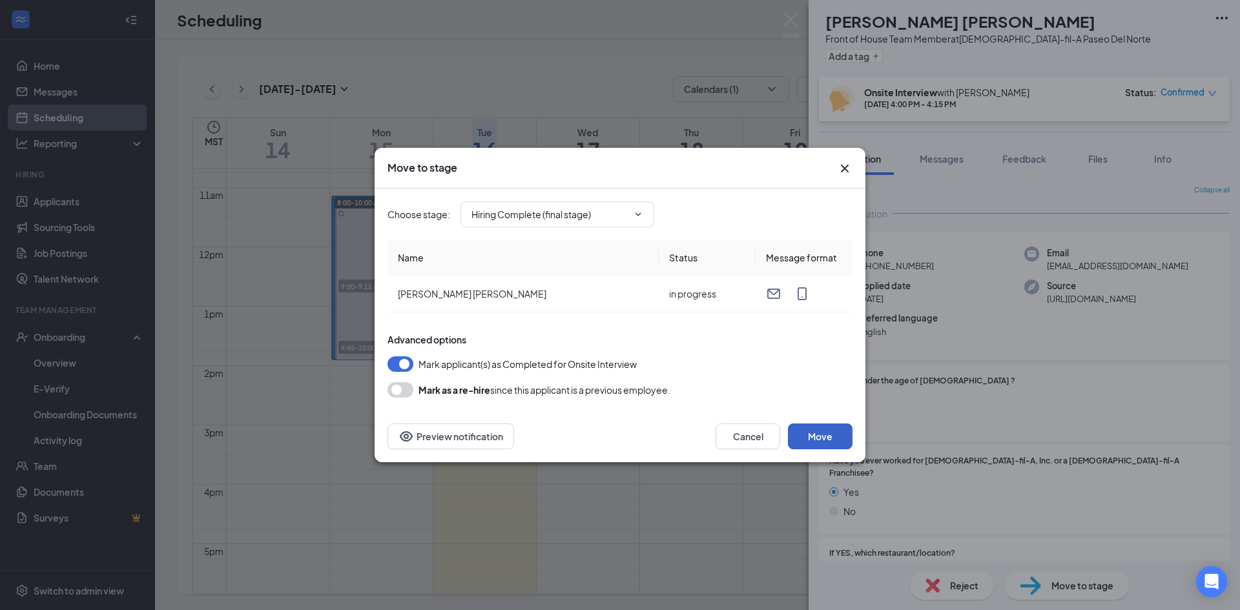
click at [821, 444] on button "Move" at bounding box center [820, 437] width 65 height 26
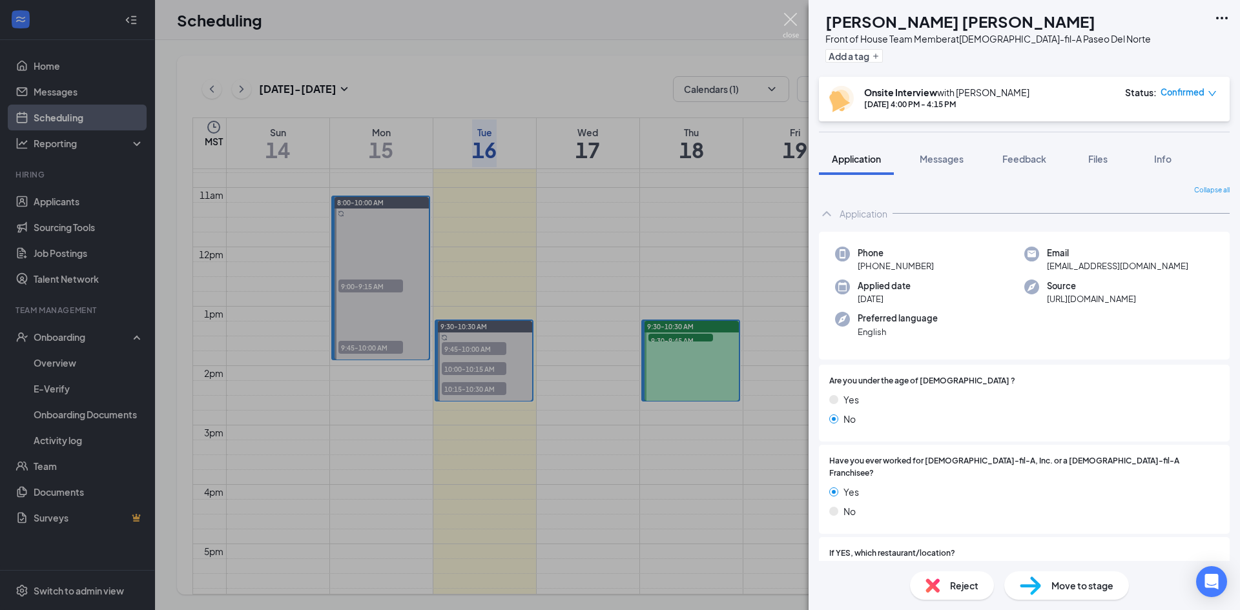
click at [789, 20] on img at bounding box center [791, 25] width 16 height 25
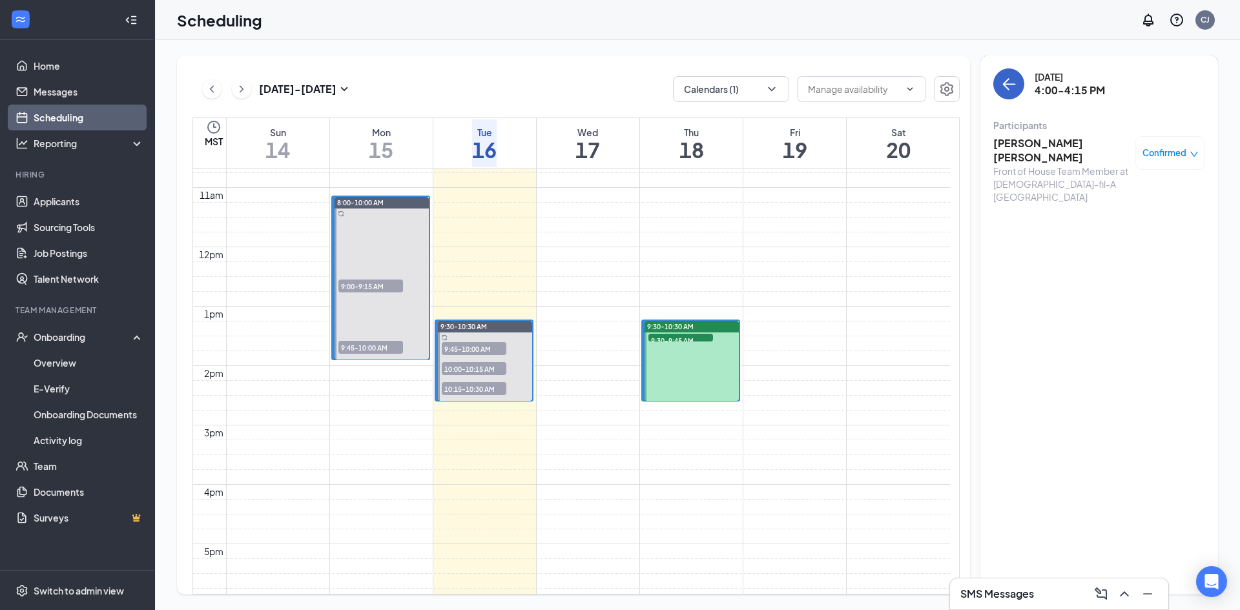
click at [1006, 77] on icon "ArrowLeft" at bounding box center [1008, 83] width 15 height 15
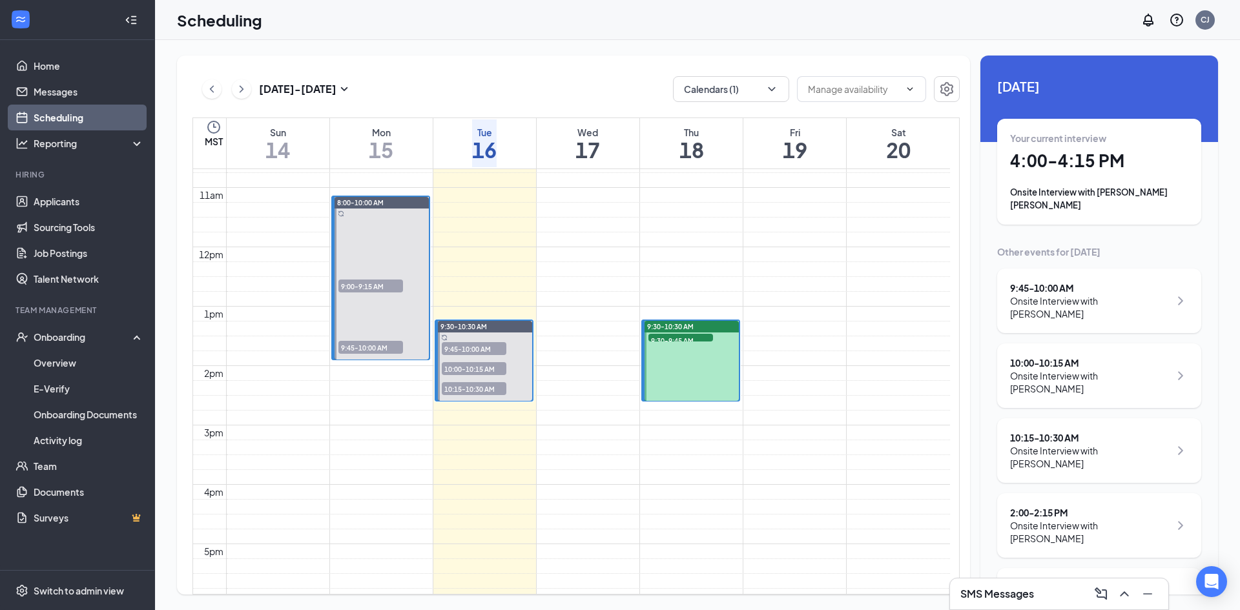
scroll to position [382, 0]
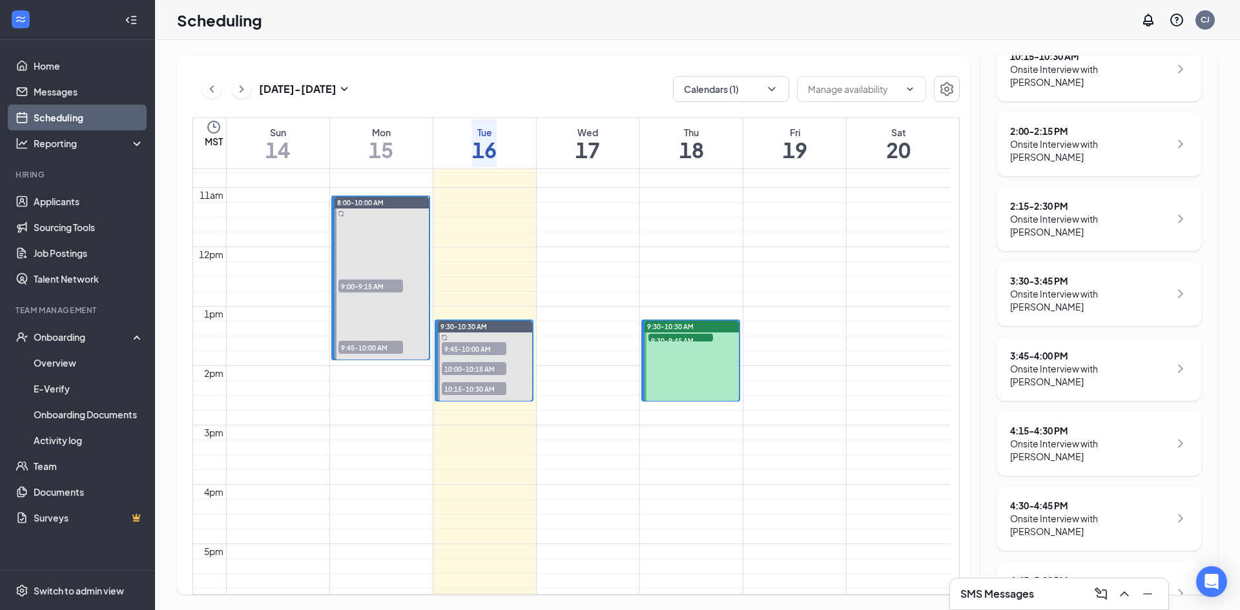
click at [1076, 437] on div "Onsite Interview with [PERSON_NAME]" at bounding box center [1089, 450] width 159 height 26
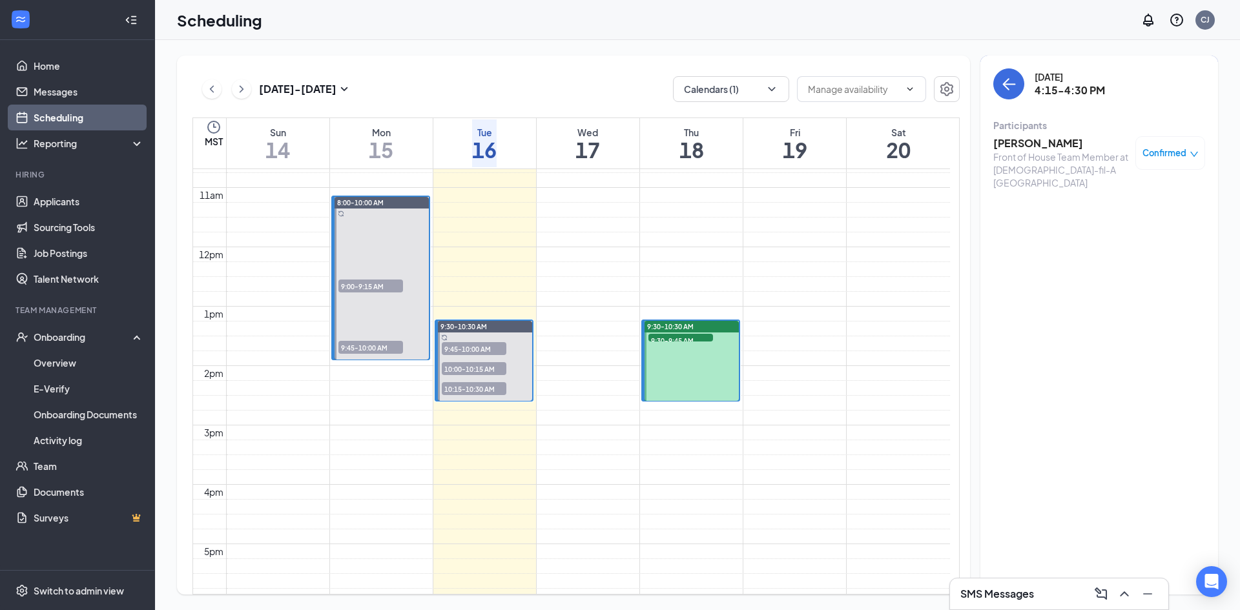
click at [1032, 145] on h3 "[PERSON_NAME]" at bounding box center [1061, 143] width 136 height 14
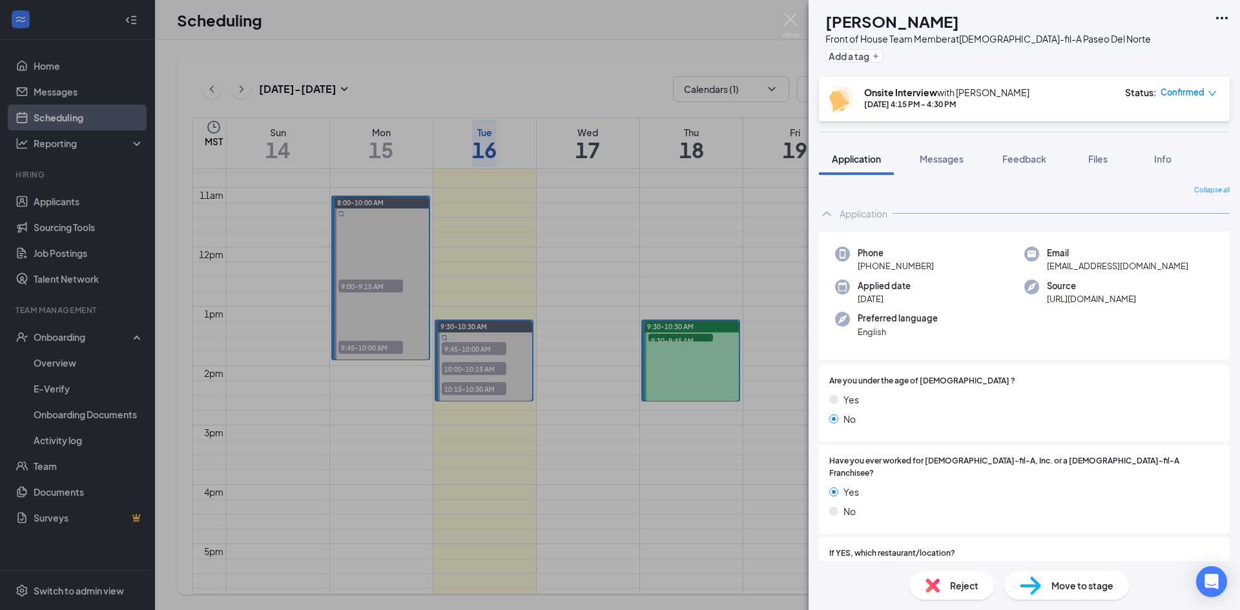
click at [1069, 580] on span "Move to stage" at bounding box center [1082, 586] width 62 height 14
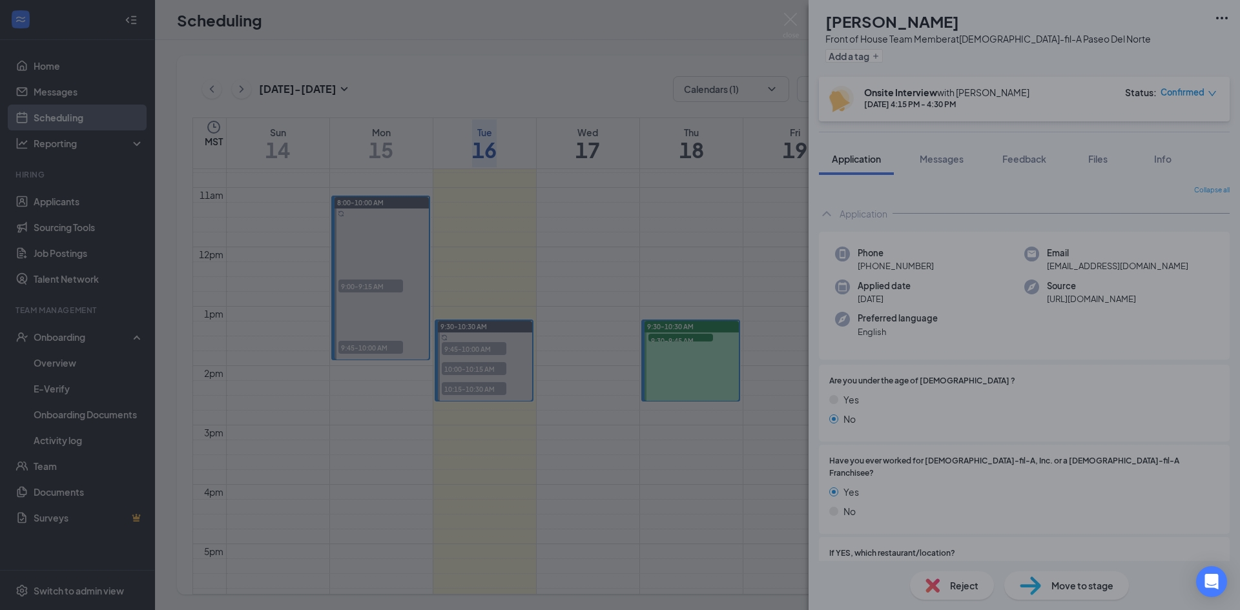
type input "Hiring Complete (final stage)"
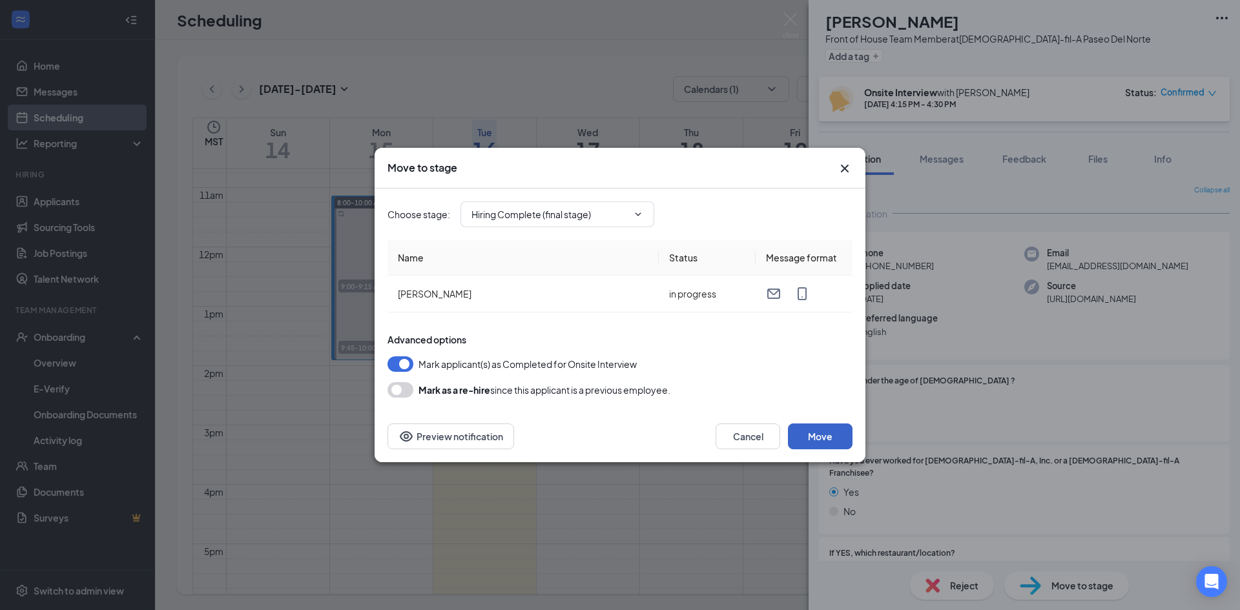
click at [823, 439] on button "Move" at bounding box center [820, 437] width 65 height 26
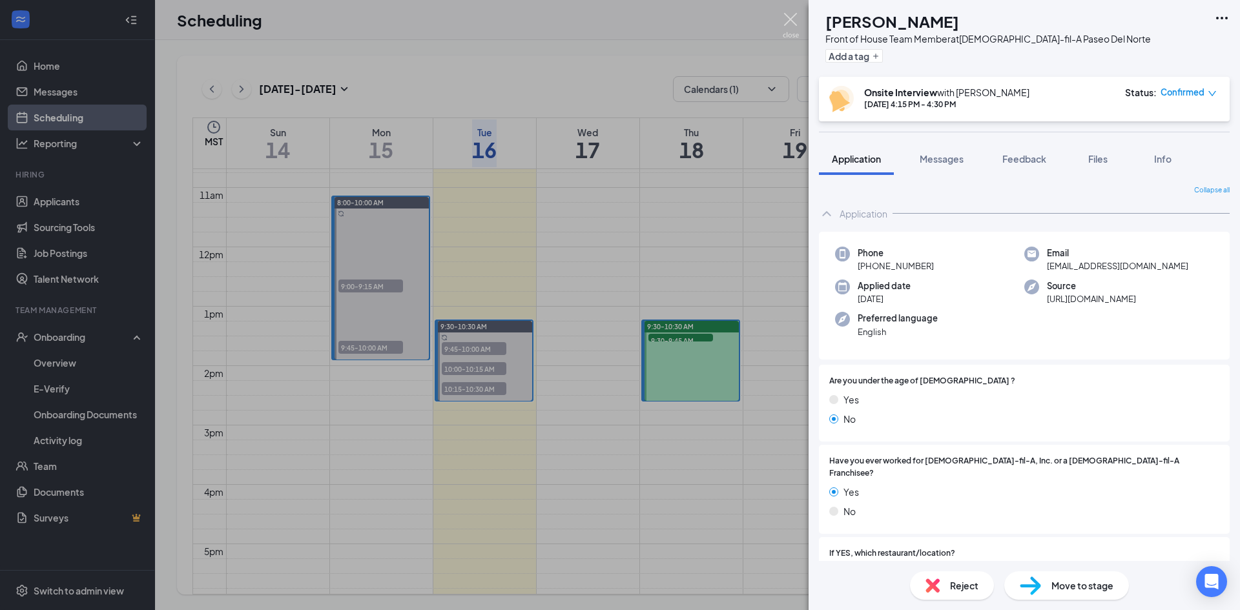
click at [791, 26] on img at bounding box center [791, 25] width 16 height 25
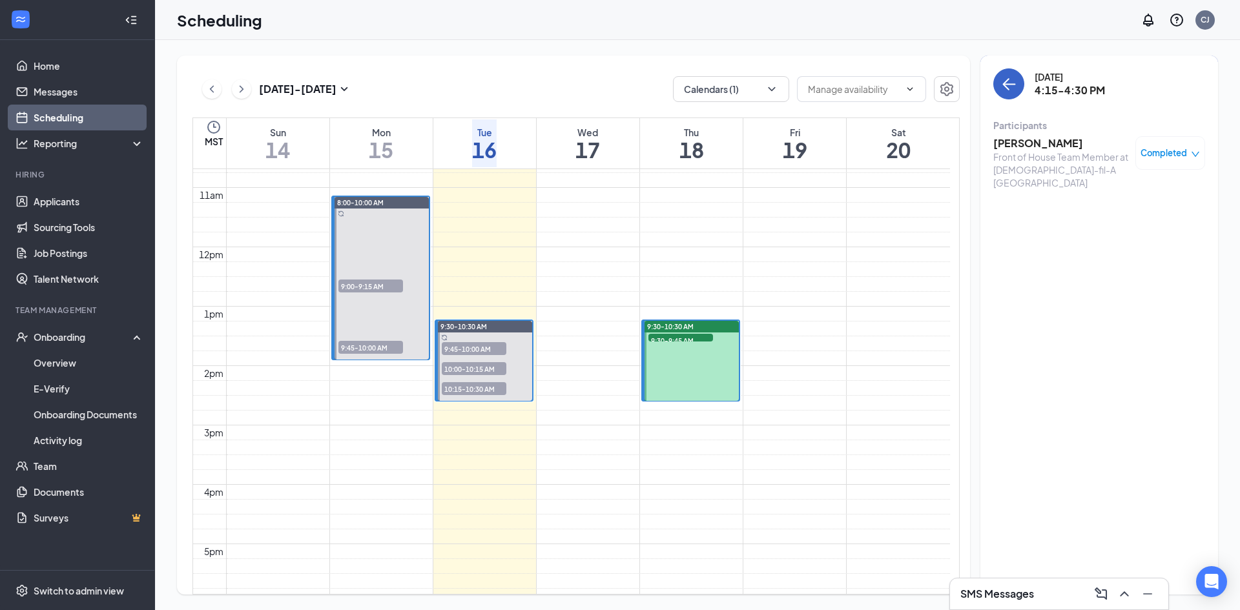
click at [1006, 83] on icon "ArrowLeft" at bounding box center [1008, 83] width 15 height 15
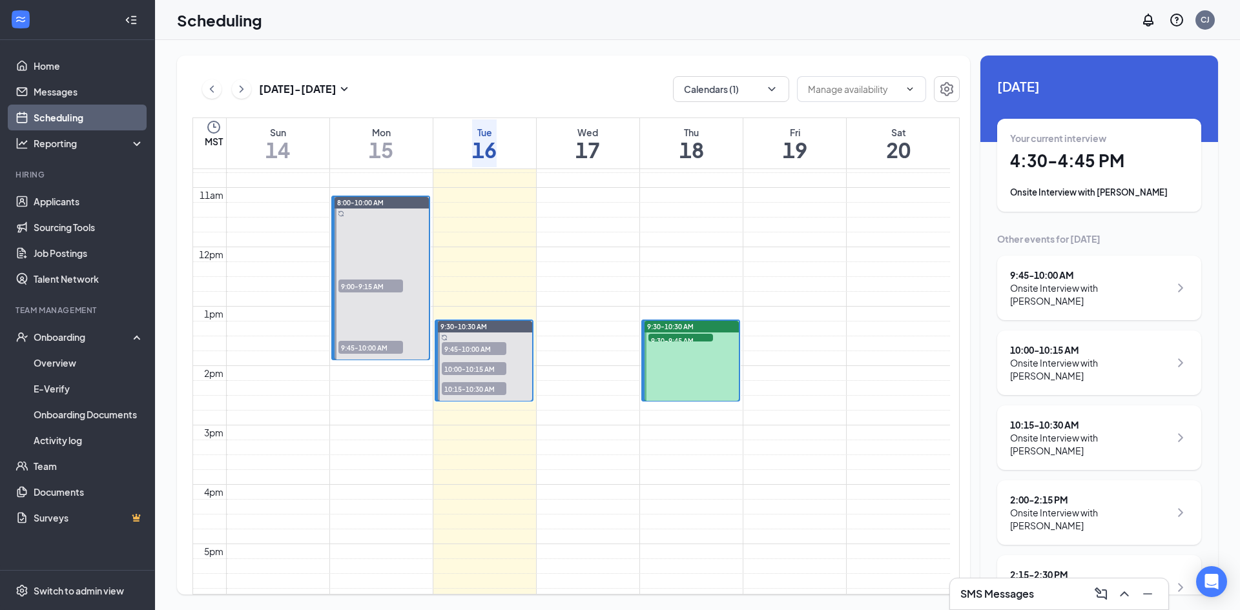
click at [1085, 178] on div "Your current interview 4:30 - 4:45 PM Onsite Interview with [PERSON_NAME]" at bounding box center [1099, 165] width 178 height 67
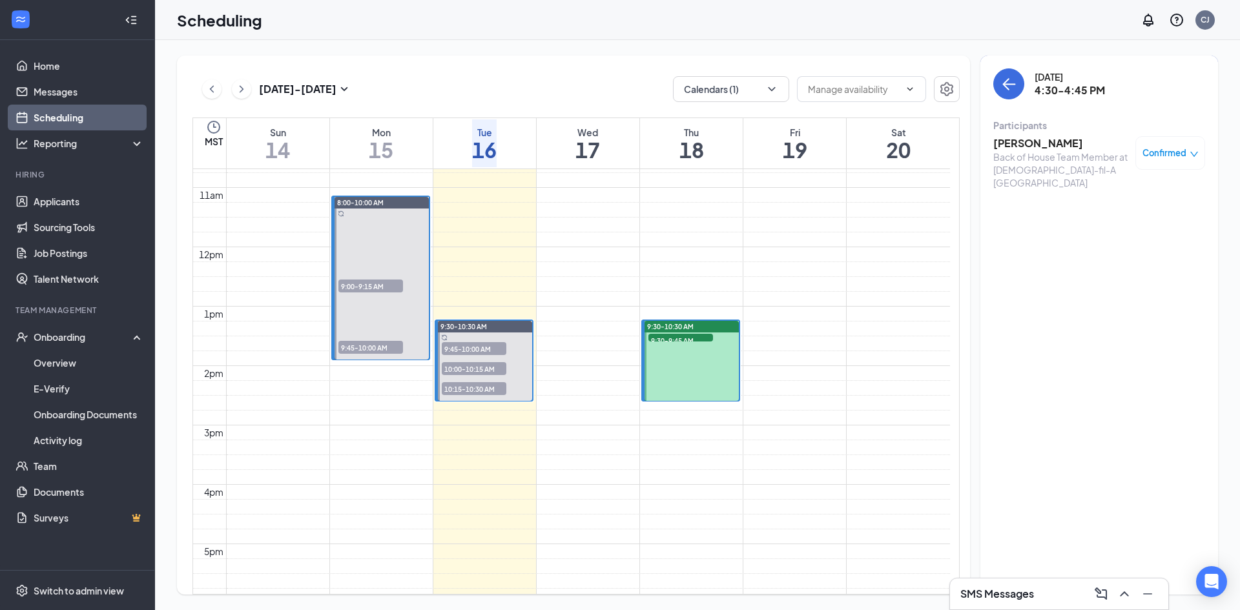
click at [1044, 145] on h3 "[PERSON_NAME]" at bounding box center [1061, 143] width 136 height 14
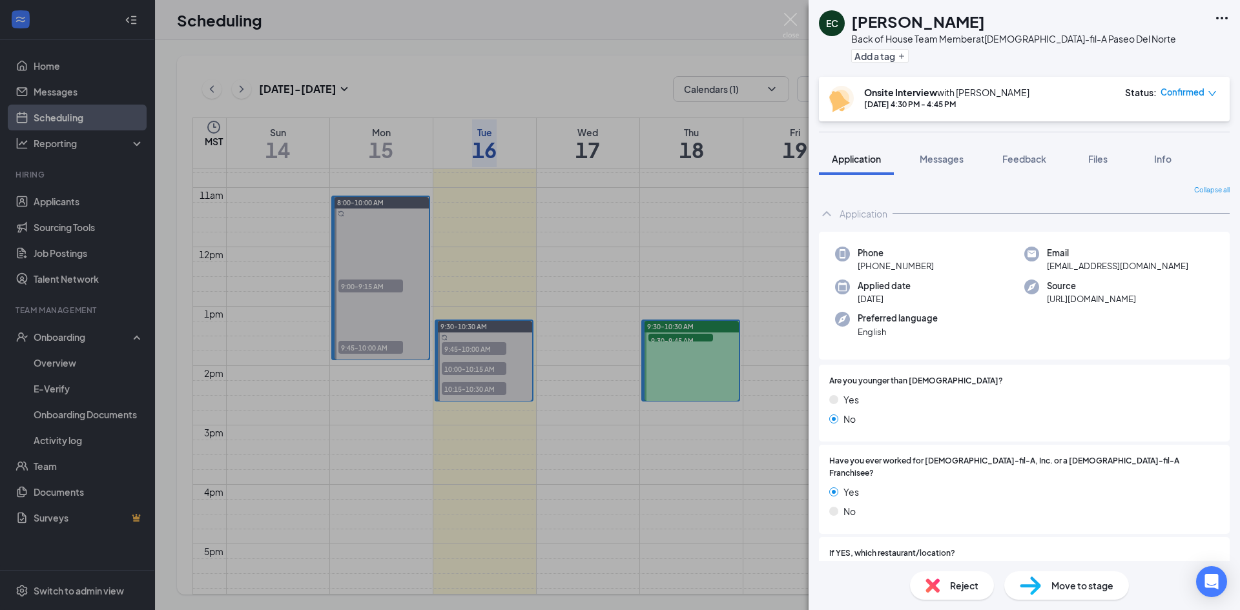
click at [1067, 595] on div "Move to stage" at bounding box center [1066, 585] width 125 height 28
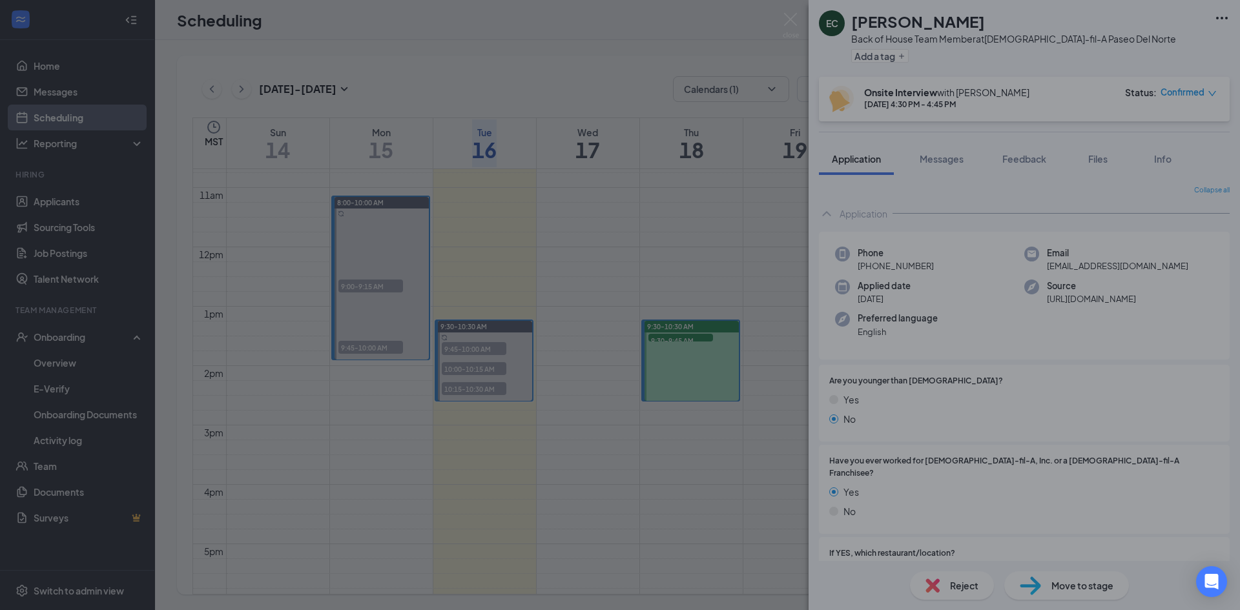
type input "Hiring Complete (final stage)"
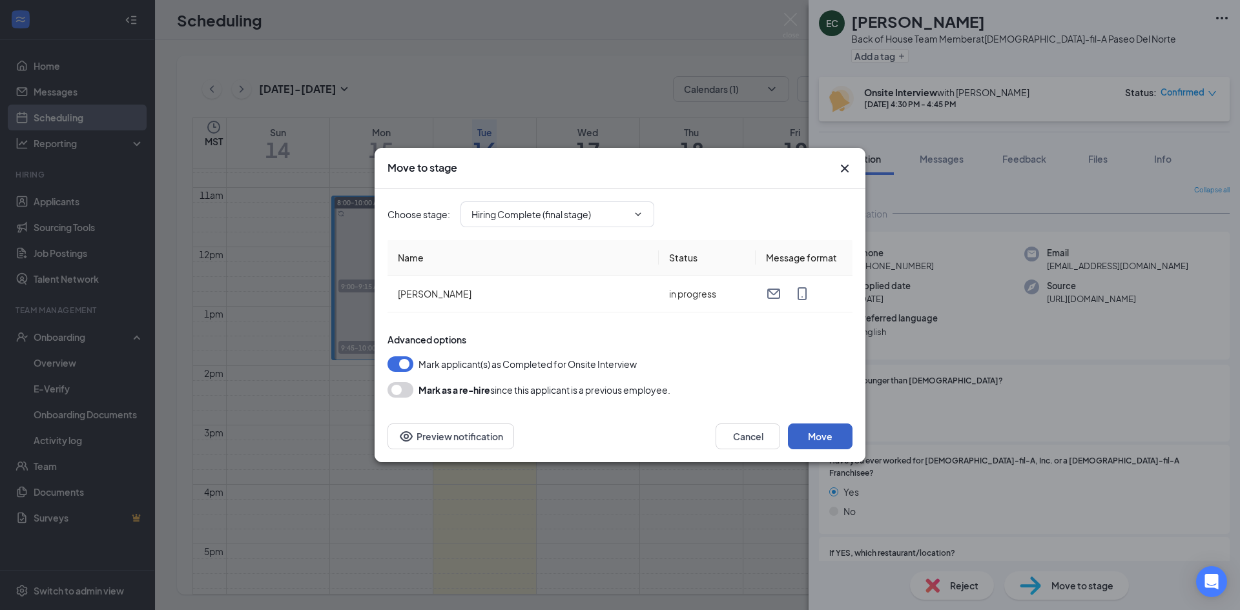
click at [819, 425] on button "Move" at bounding box center [820, 437] width 65 height 26
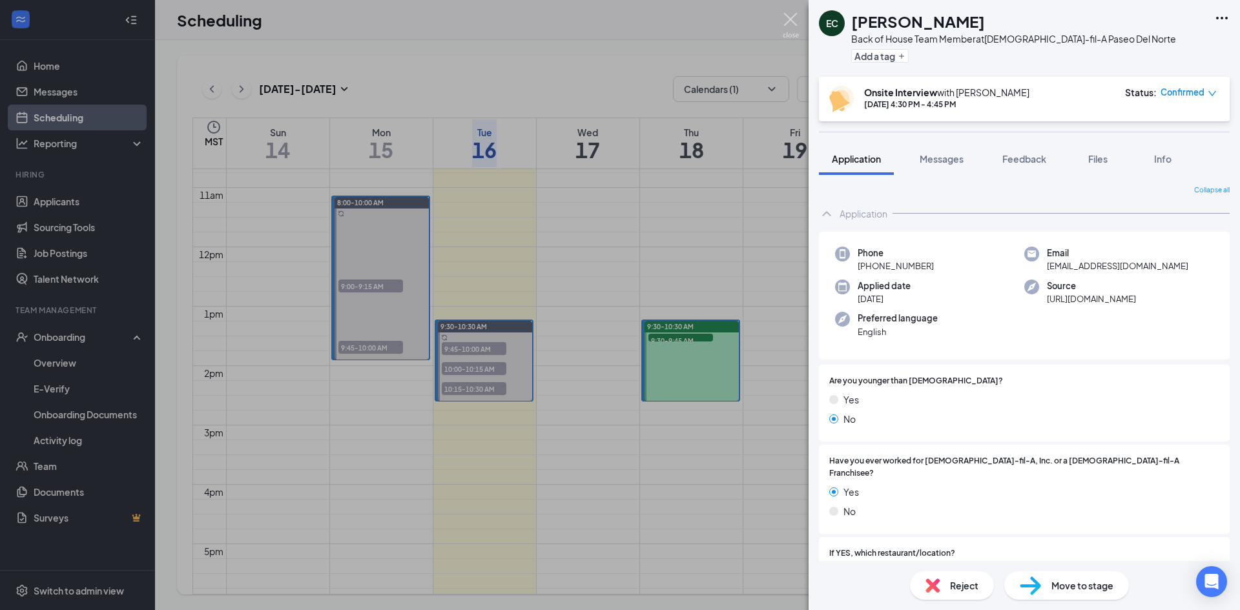
click at [790, 22] on img at bounding box center [791, 25] width 16 height 25
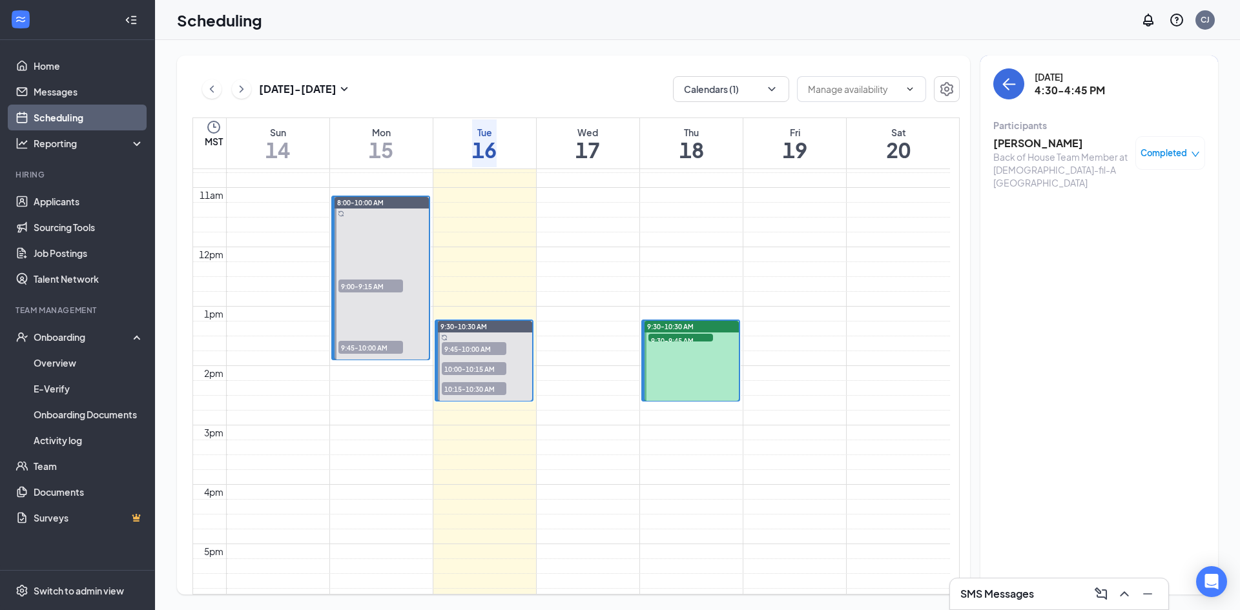
click at [64, 116] on link "Scheduling" at bounding box center [89, 118] width 110 height 26
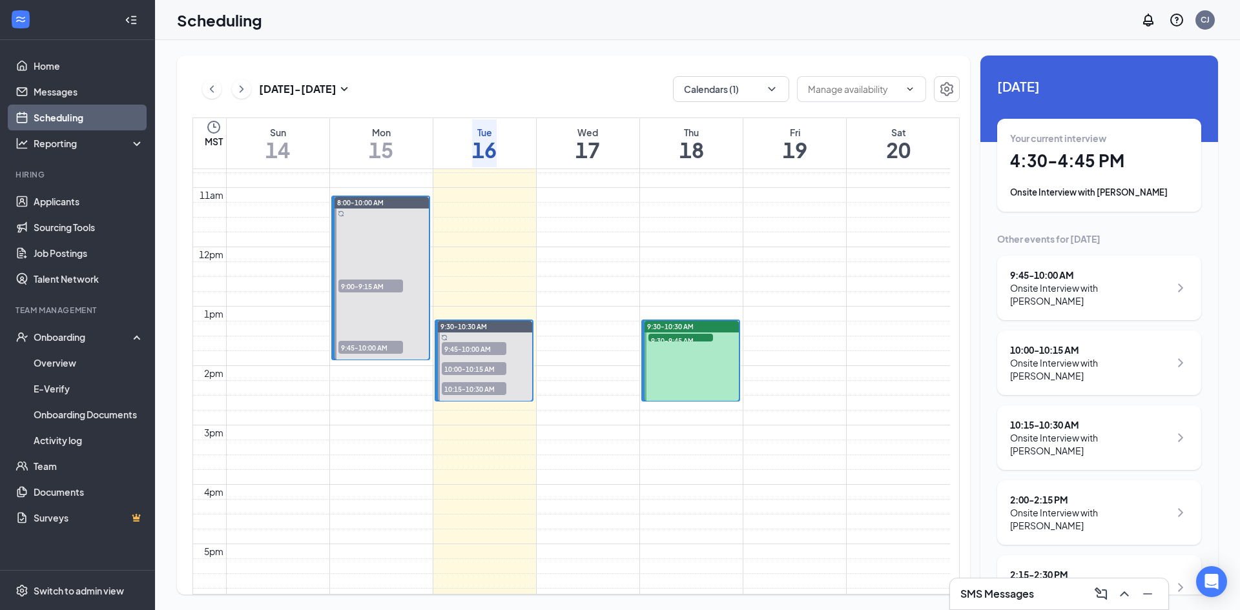
click at [593, 143] on h1 "17" at bounding box center [587, 150] width 25 height 22
click at [369, 131] on div "Mon" at bounding box center [381, 132] width 25 height 13
click at [480, 128] on div "Tue" at bounding box center [484, 132] width 25 height 13
click at [1098, 187] on div "Onsite Interview with [PERSON_NAME]" at bounding box center [1099, 192] width 178 height 13
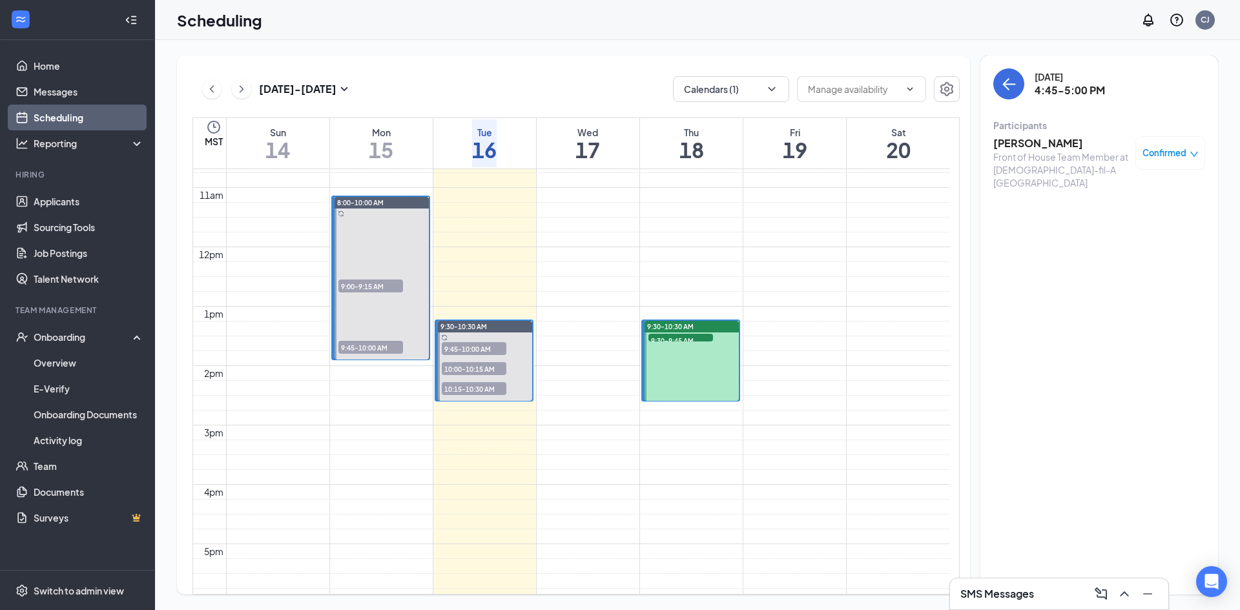
click at [1016, 149] on h3 "[PERSON_NAME]" at bounding box center [1061, 143] width 136 height 14
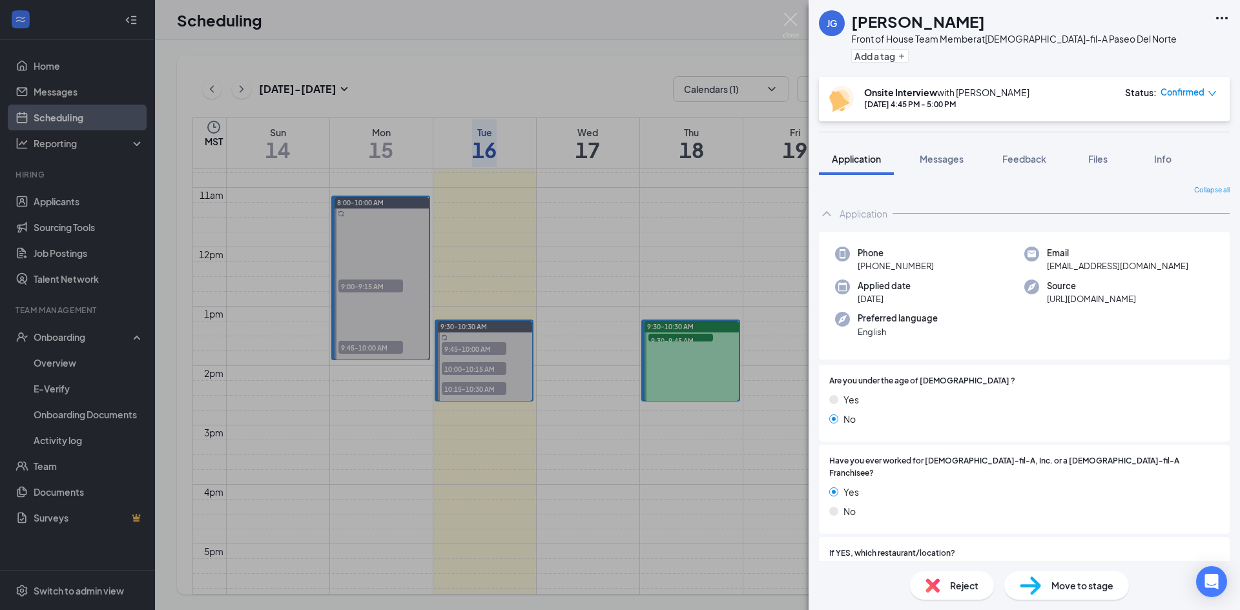
click at [1075, 585] on span "Move to stage" at bounding box center [1082, 586] width 62 height 14
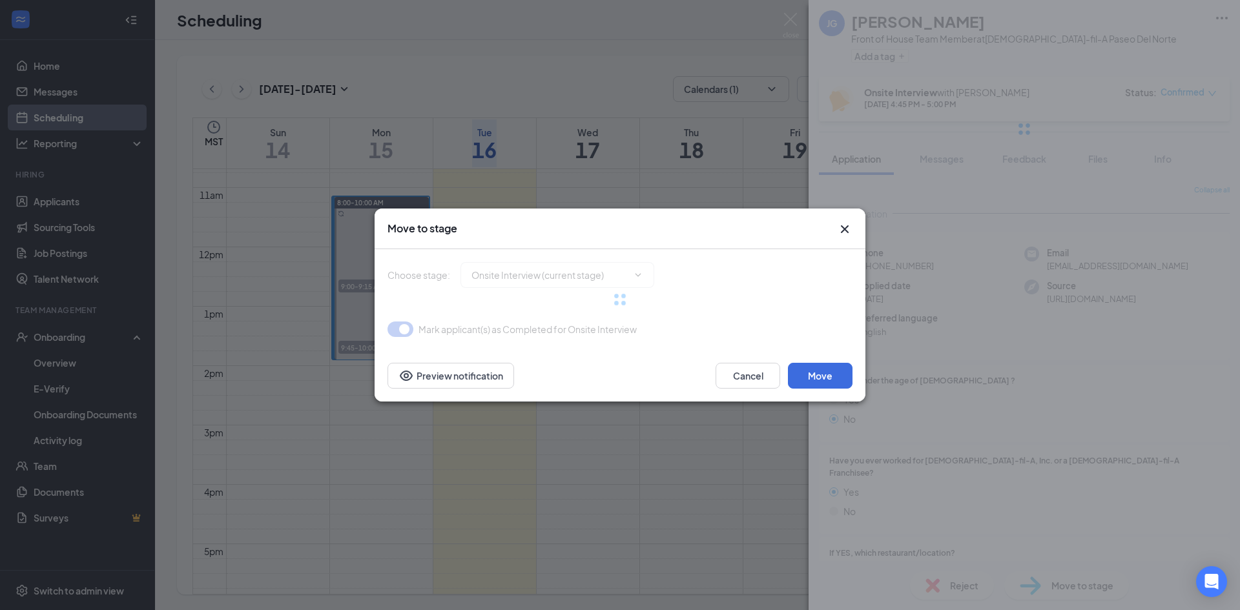
type input "Hiring Complete (final stage)"
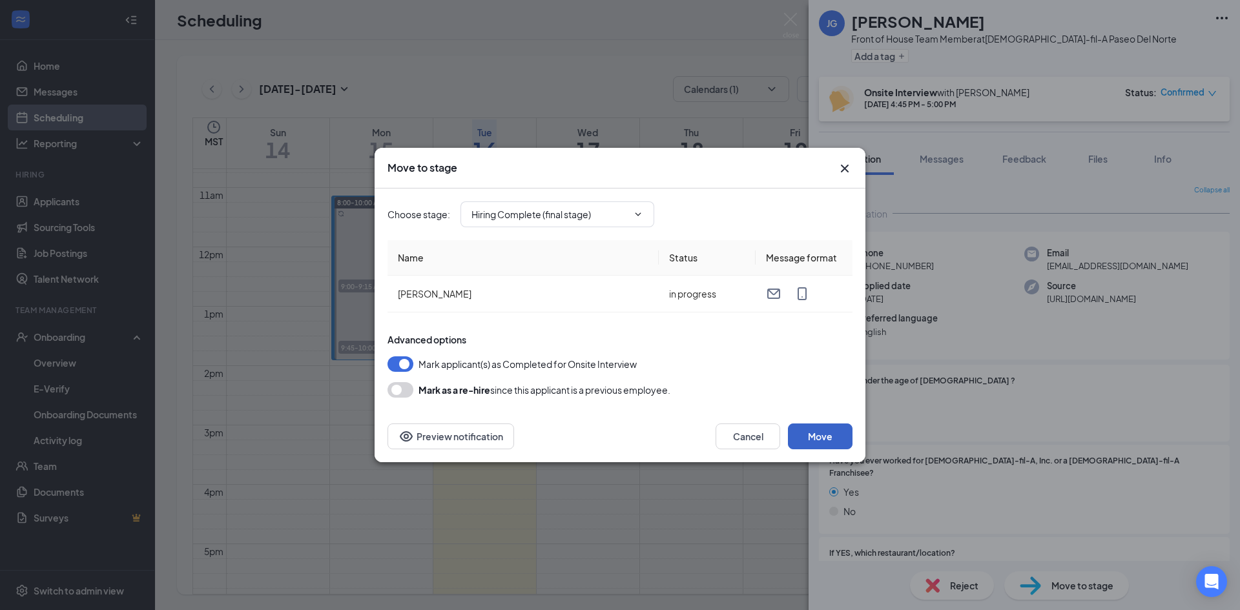
click at [823, 435] on button "Move" at bounding box center [820, 437] width 65 height 26
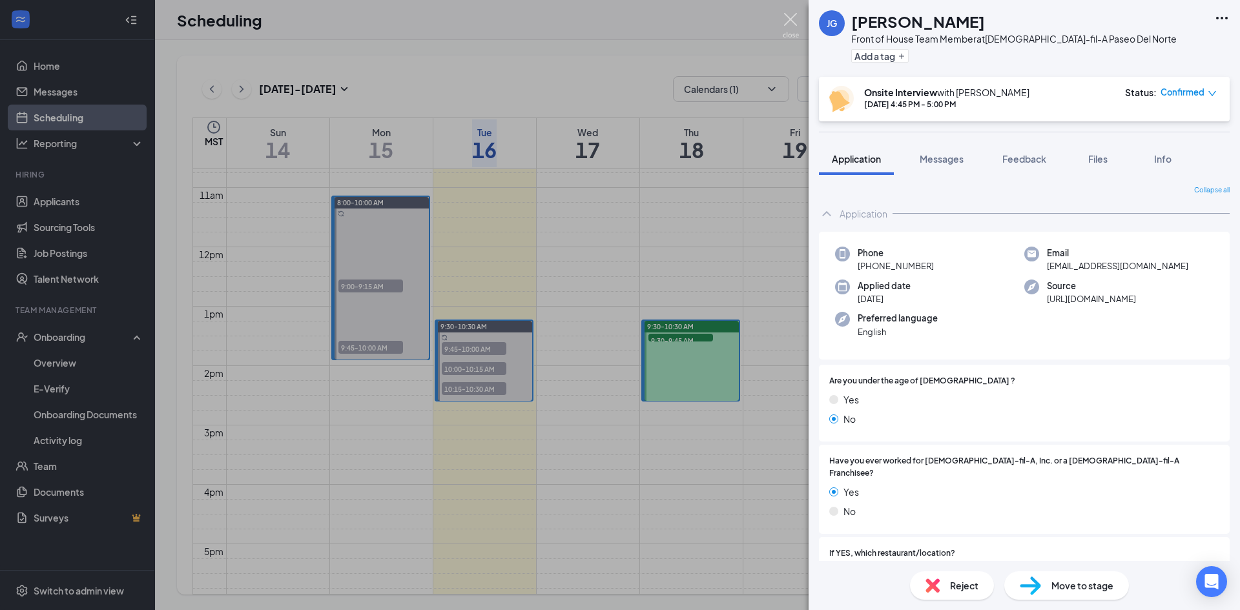
click at [790, 14] on img at bounding box center [791, 25] width 16 height 25
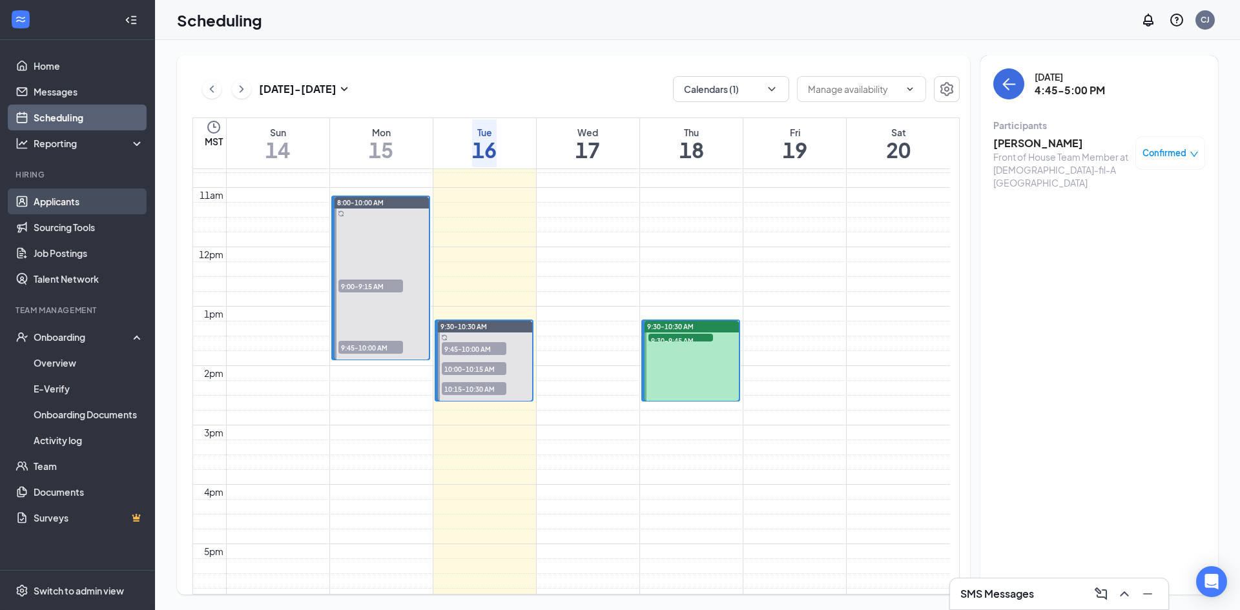
click at [59, 209] on link "Applicants" at bounding box center [89, 202] width 110 height 26
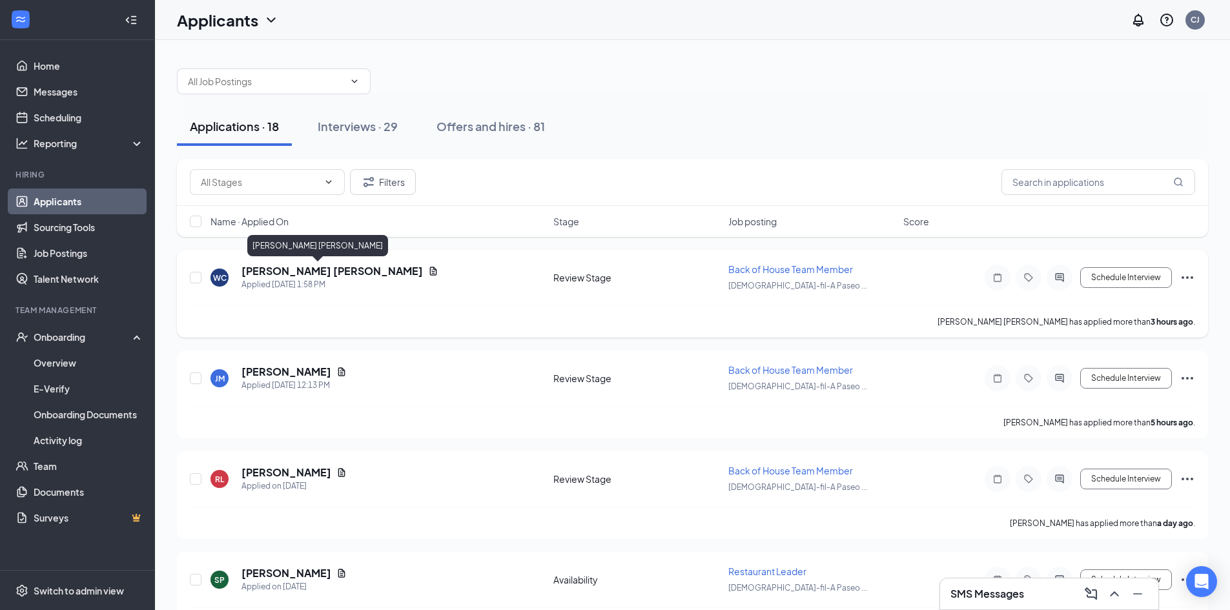
click at [283, 272] on h5 "[PERSON_NAME] [PERSON_NAME]" at bounding box center [331, 271] width 181 height 14
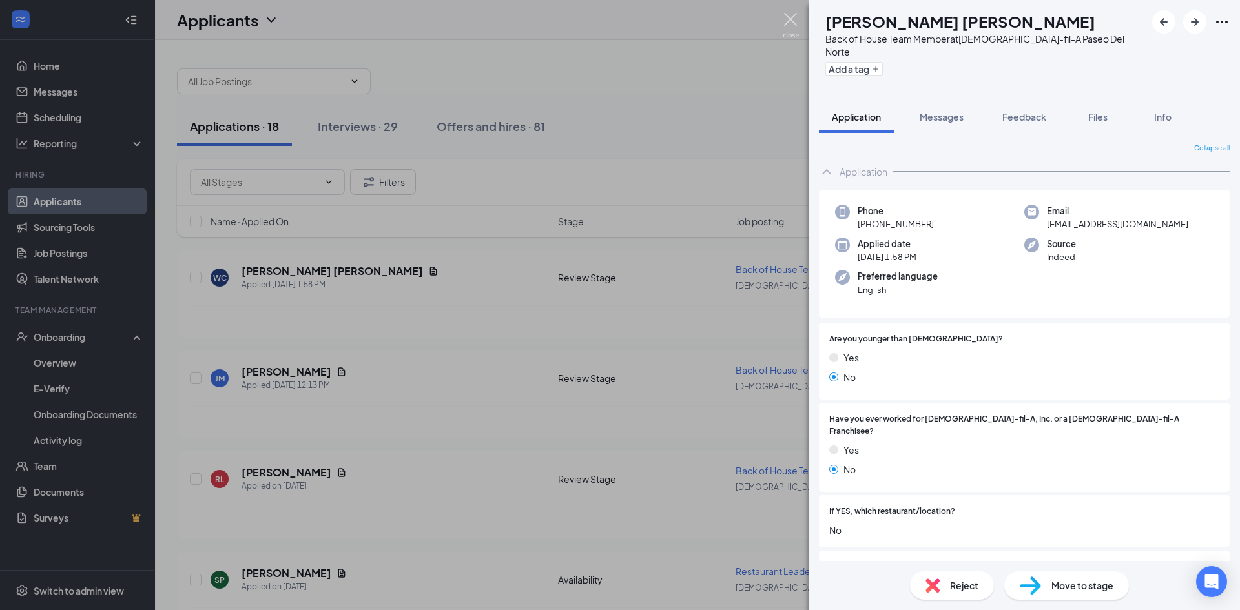
click at [788, 23] on img at bounding box center [791, 25] width 16 height 25
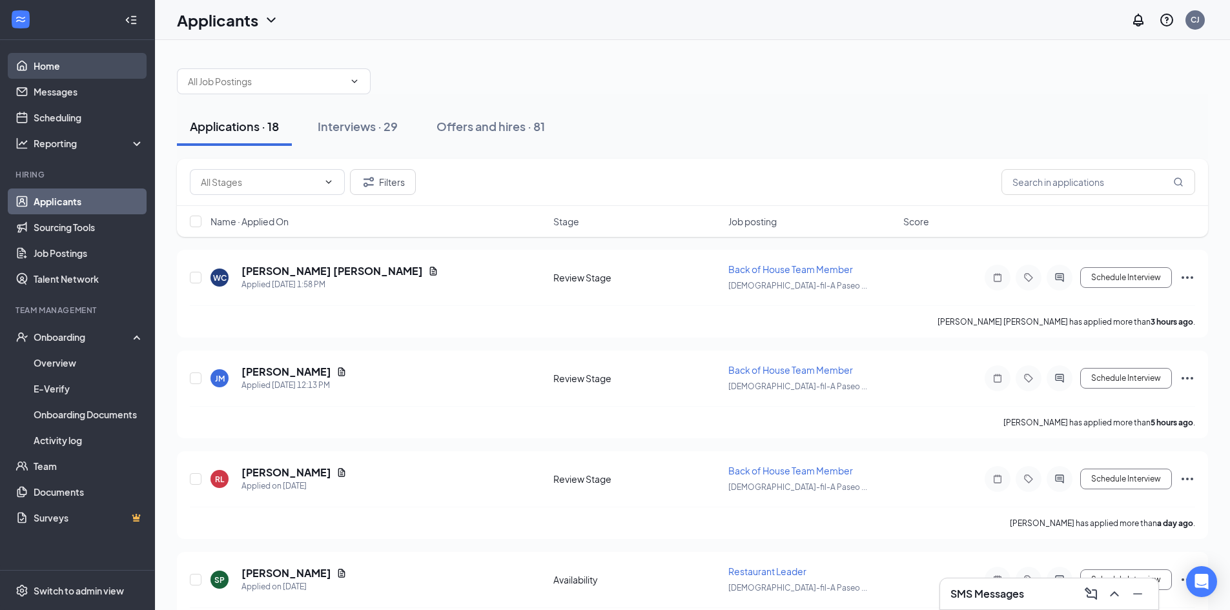
click at [79, 62] on link "Home" at bounding box center [89, 66] width 110 height 26
